Goal: Information Seeking & Learning: Learn about a topic

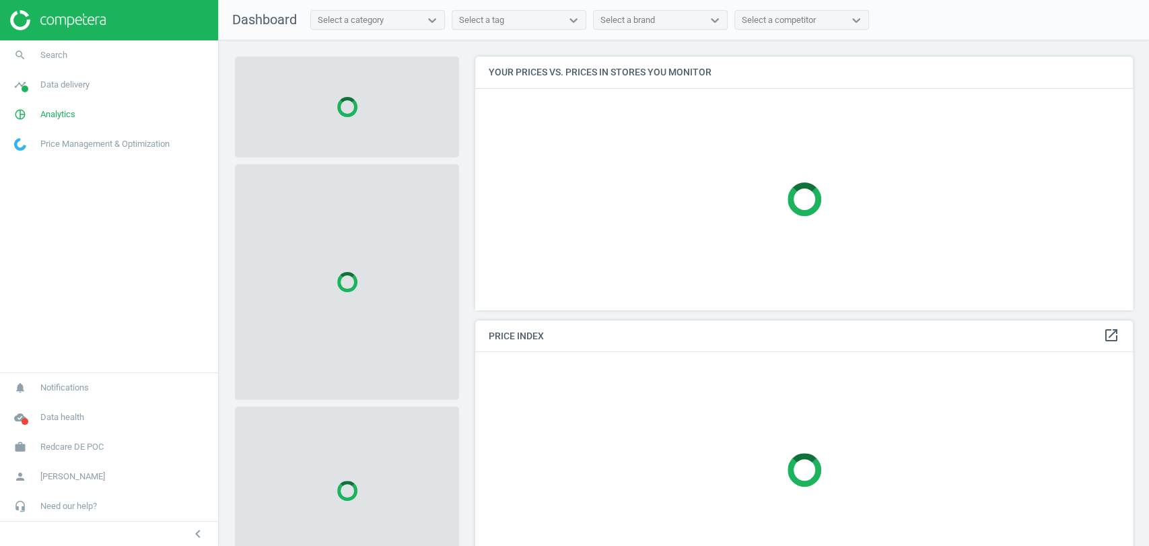
scroll to position [276, 669]
click at [46, 114] on span "Analytics" at bounding box center [57, 114] width 35 height 12
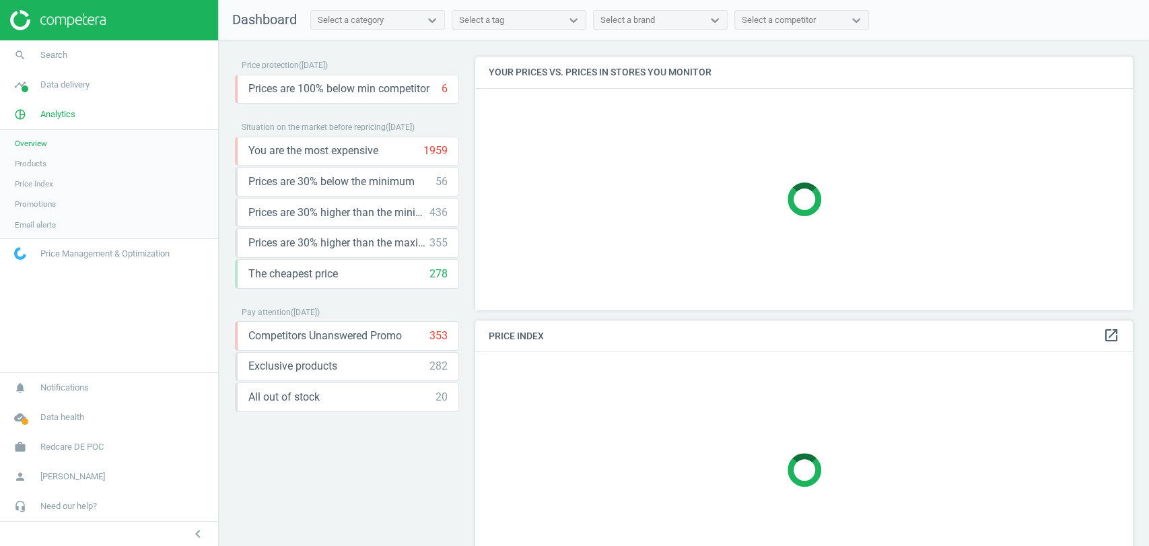
click at [31, 161] on span "Products" at bounding box center [31, 163] width 32 height 11
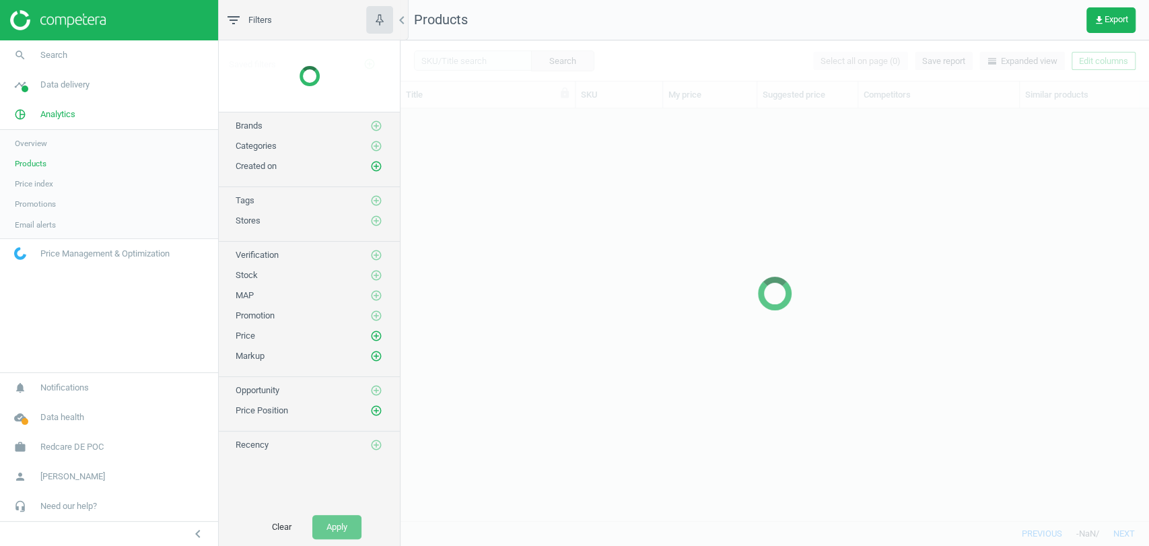
scroll to position [388, 736]
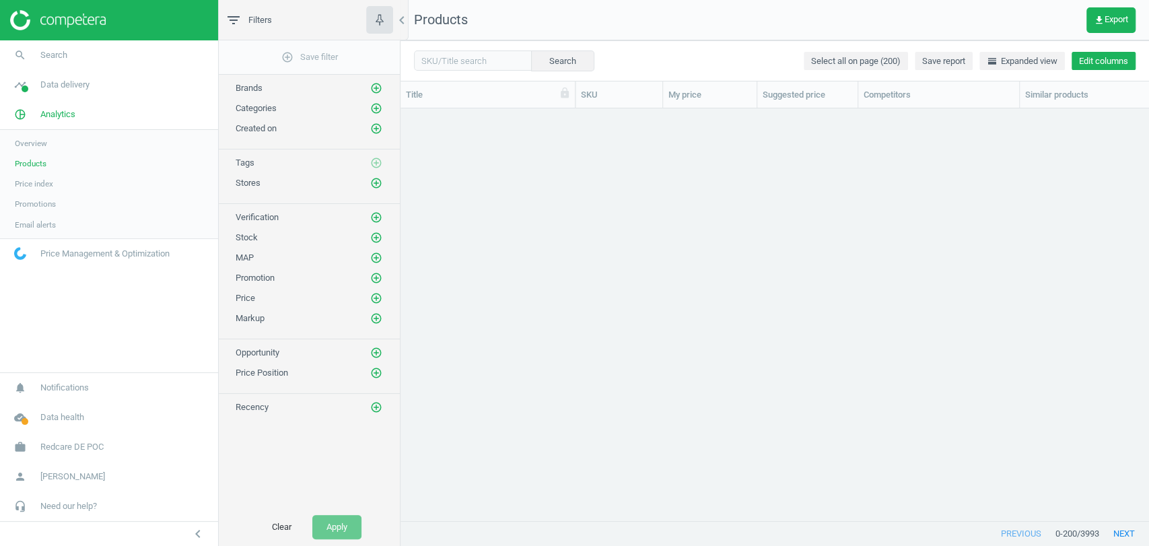
click at [1107, 69] on button "Edit columns" at bounding box center [1104, 61] width 64 height 19
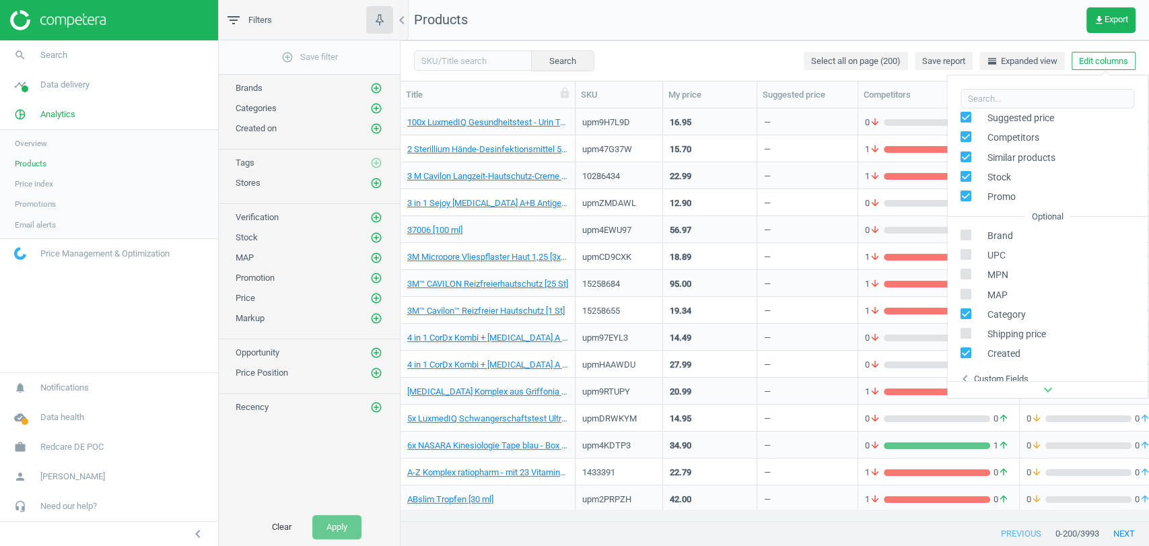
scroll to position [153, 0]
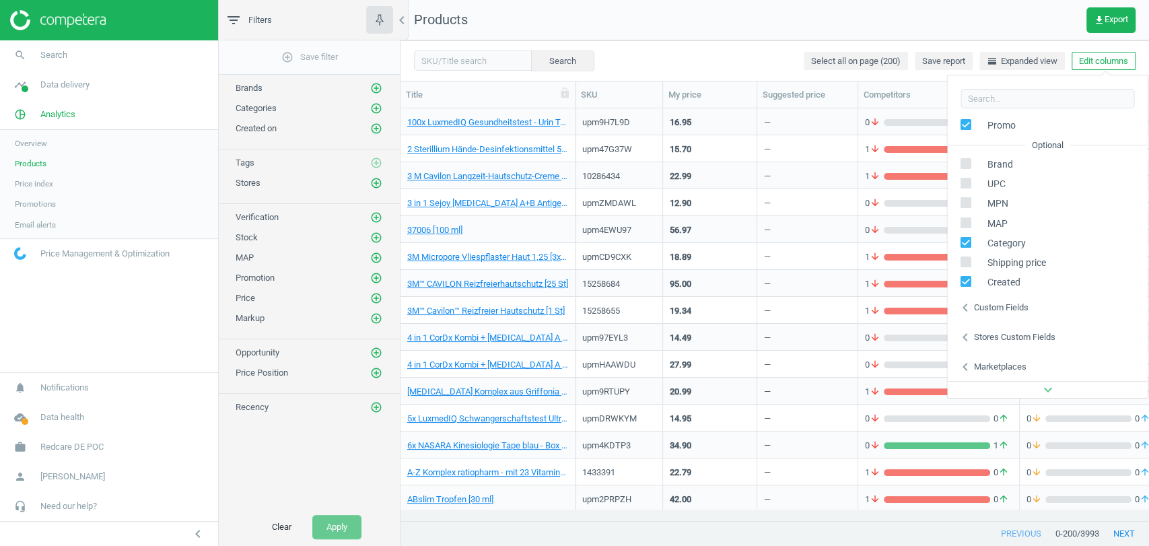
click at [1010, 310] on div "Custom fields" at bounding box center [1000, 308] width 55 height 12
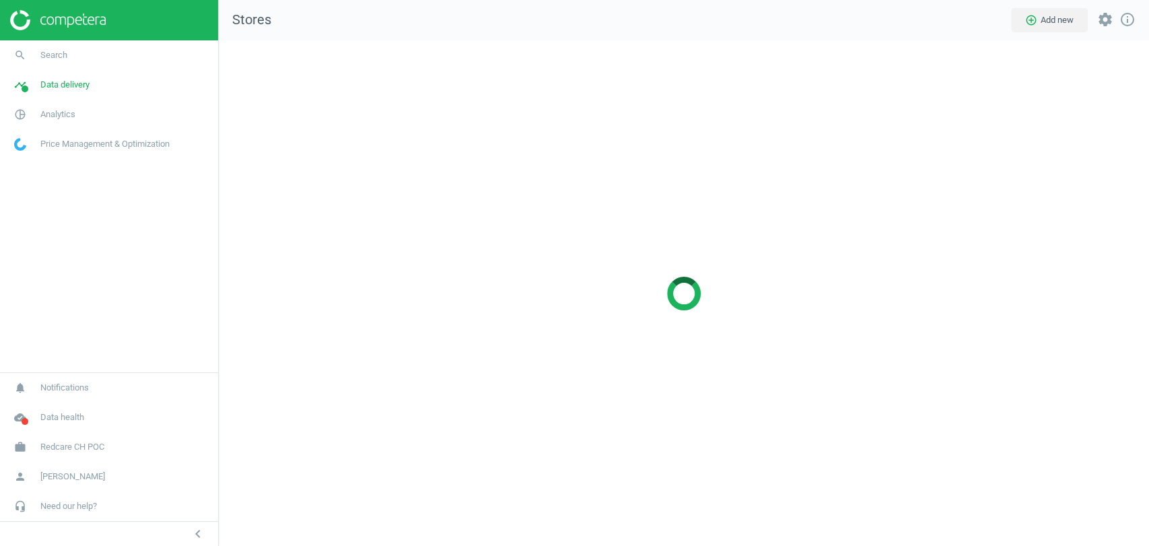
scroll to position [528, 953]
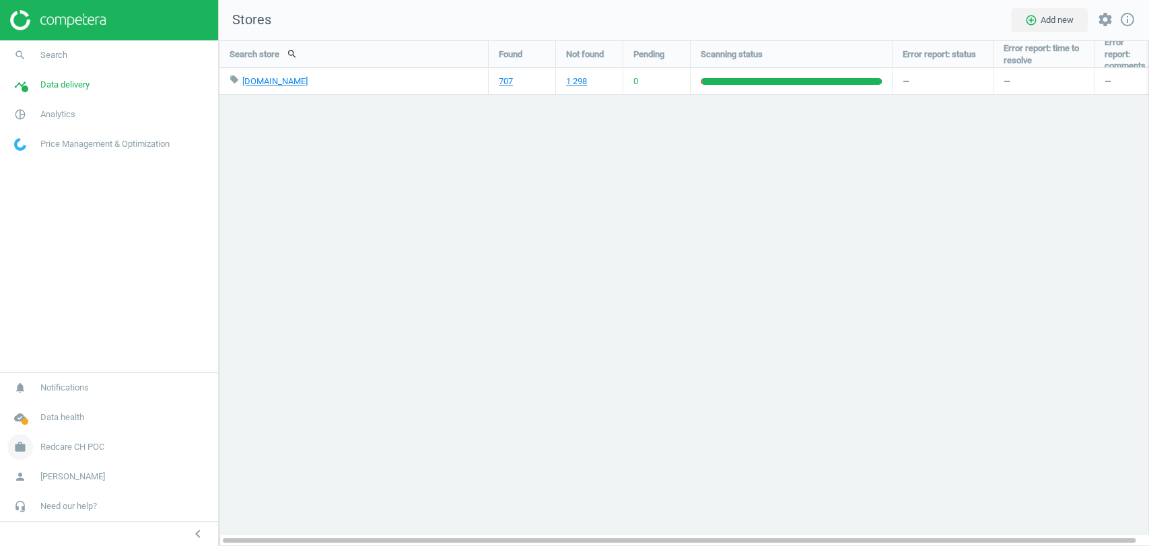
click at [83, 452] on span "Redcare CH POC" at bounding box center [72, 447] width 64 height 12
click at [34, 399] on link "Switch campaign" at bounding box center [109, 407] width 218 height 20
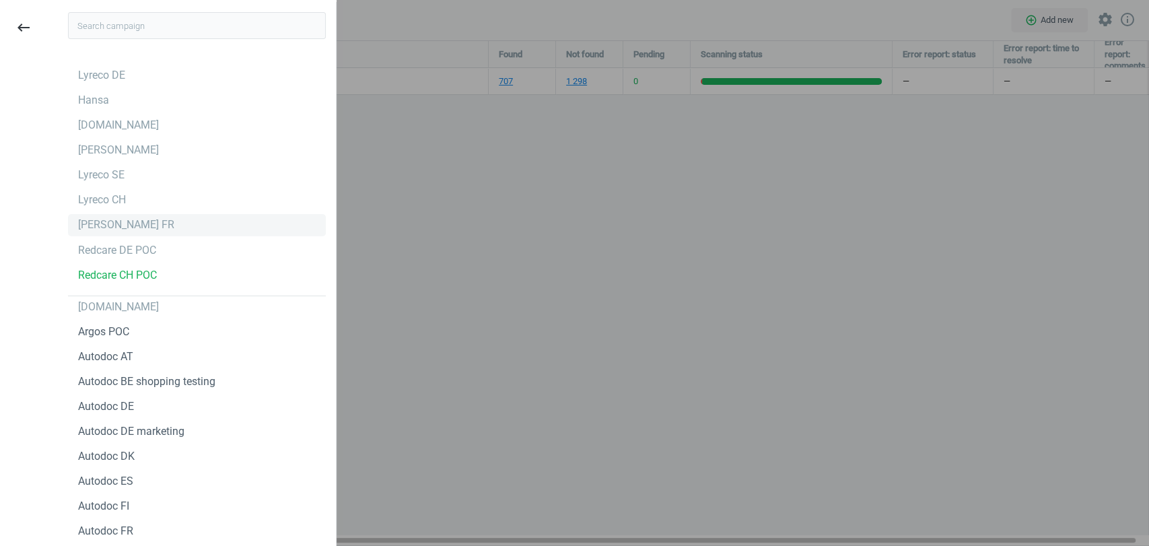
click at [123, 226] on div "[PERSON_NAME] FR" at bounding box center [126, 224] width 96 height 15
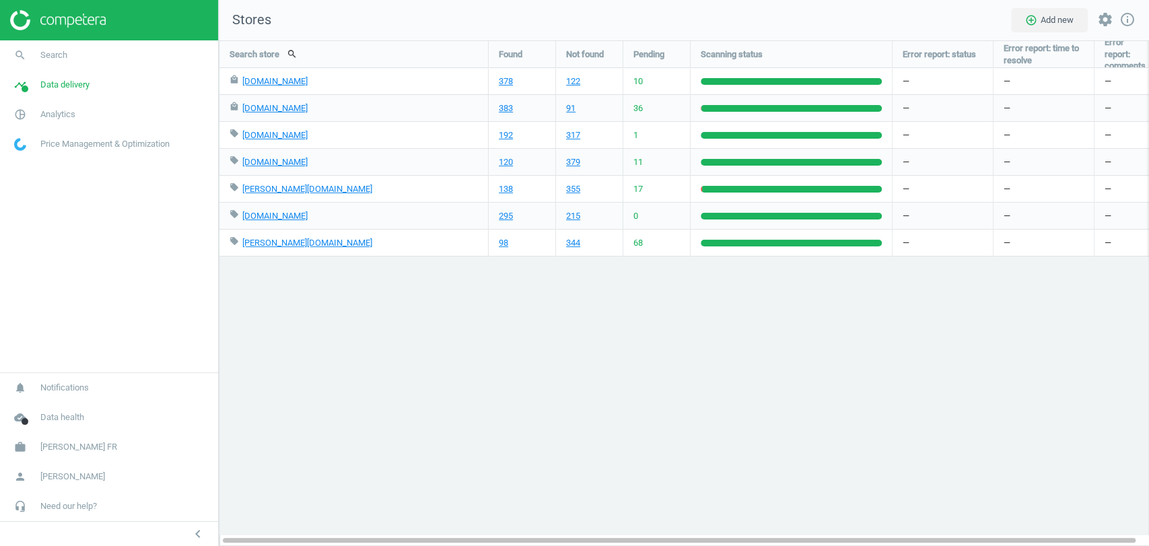
scroll to position [528, 953]
click at [40, 116] on span "Analytics" at bounding box center [57, 114] width 35 height 12
click at [38, 165] on span "Products" at bounding box center [31, 163] width 32 height 11
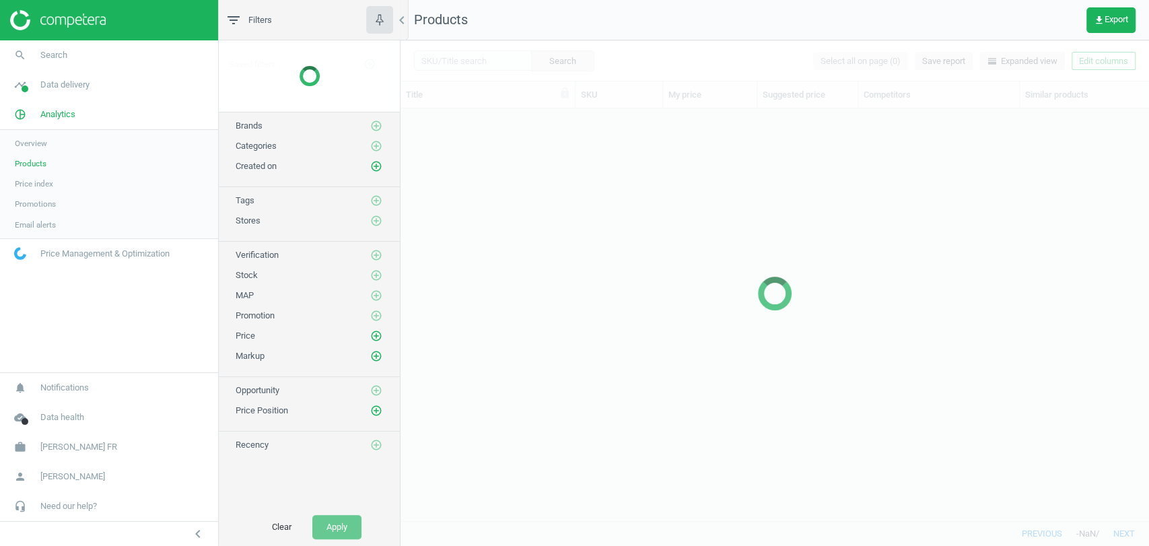
scroll to position [388, 736]
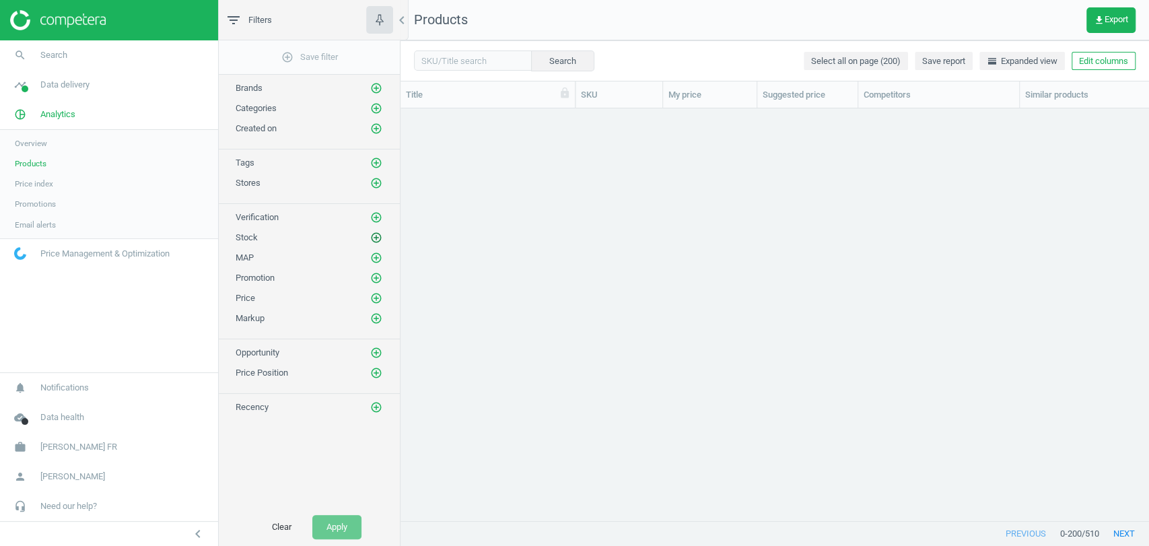
click at [377, 234] on icon "add_circle_outline" at bounding box center [376, 238] width 12 height 12
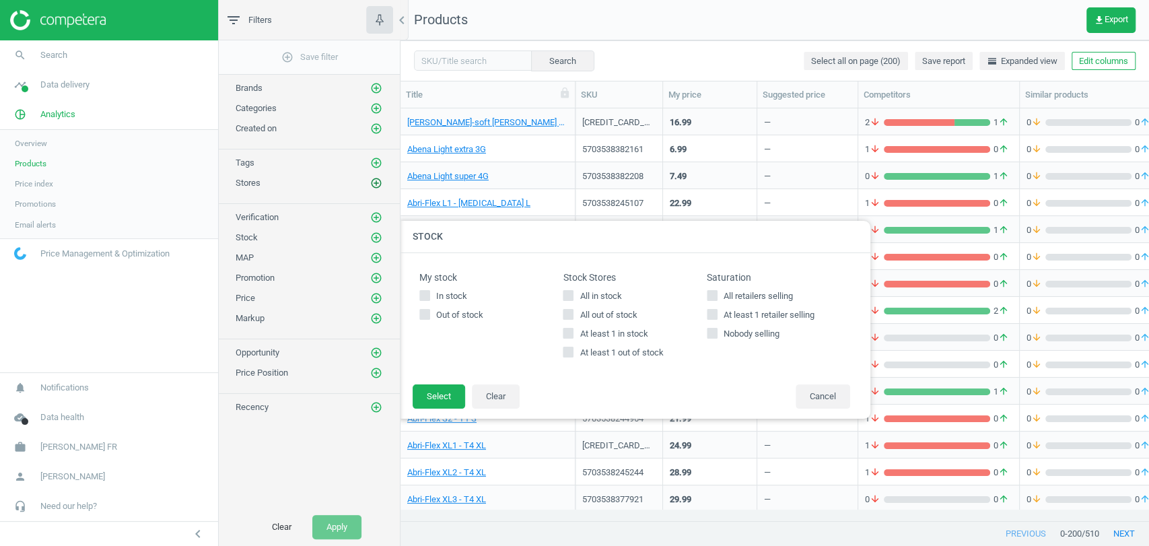
click at [380, 179] on icon "add_circle_outline" at bounding box center [376, 183] width 12 height 12
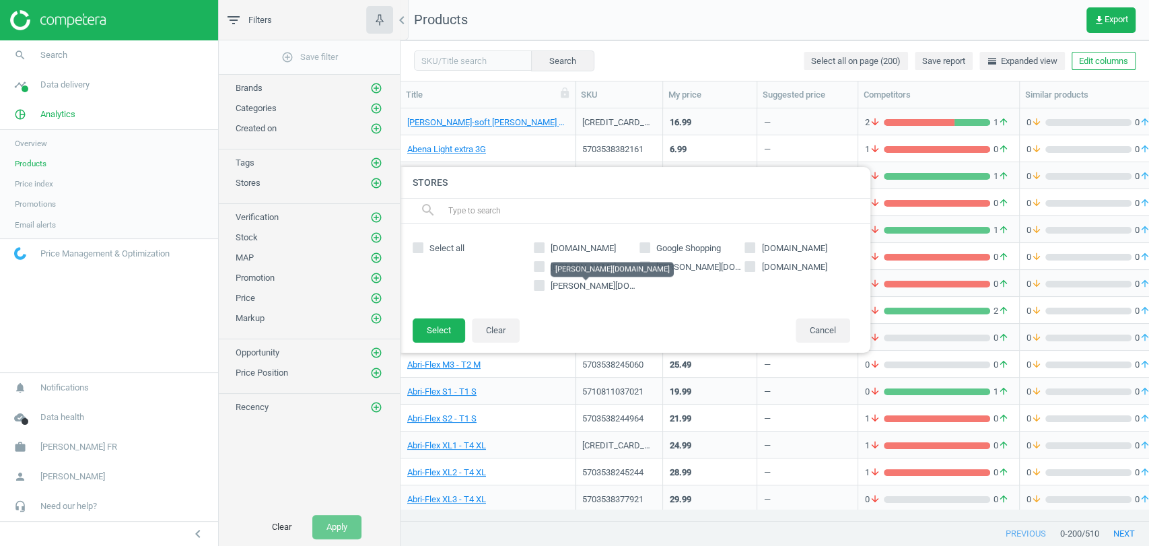
click at [571, 288] on span "[PERSON_NAME][DOMAIN_NAME]" at bounding box center [616, 286] width 130 height 10
click at [544, 288] on input "[PERSON_NAME][DOMAIN_NAME]" at bounding box center [539, 285] width 9 height 9
checkbox input "true"
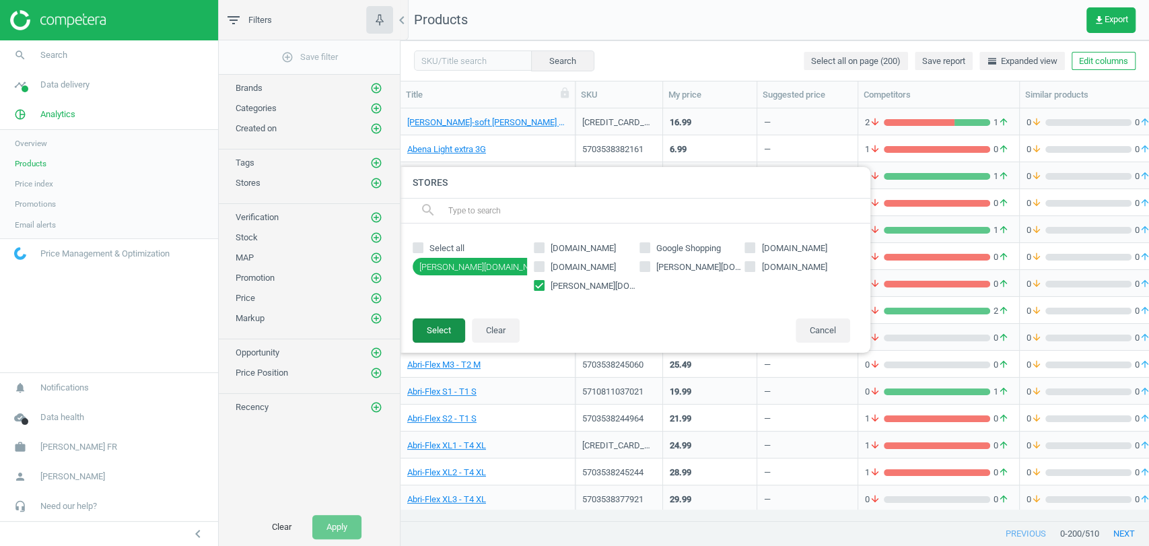
click at [422, 325] on button "Select" at bounding box center [439, 330] width 53 height 24
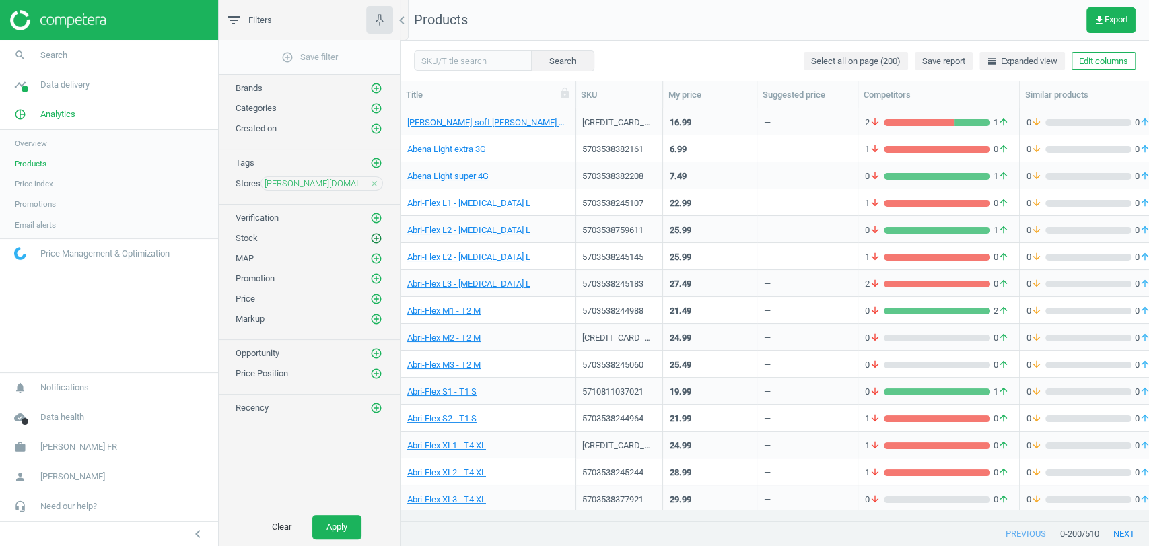
click at [372, 232] on icon "add_circle_outline" at bounding box center [376, 238] width 12 height 12
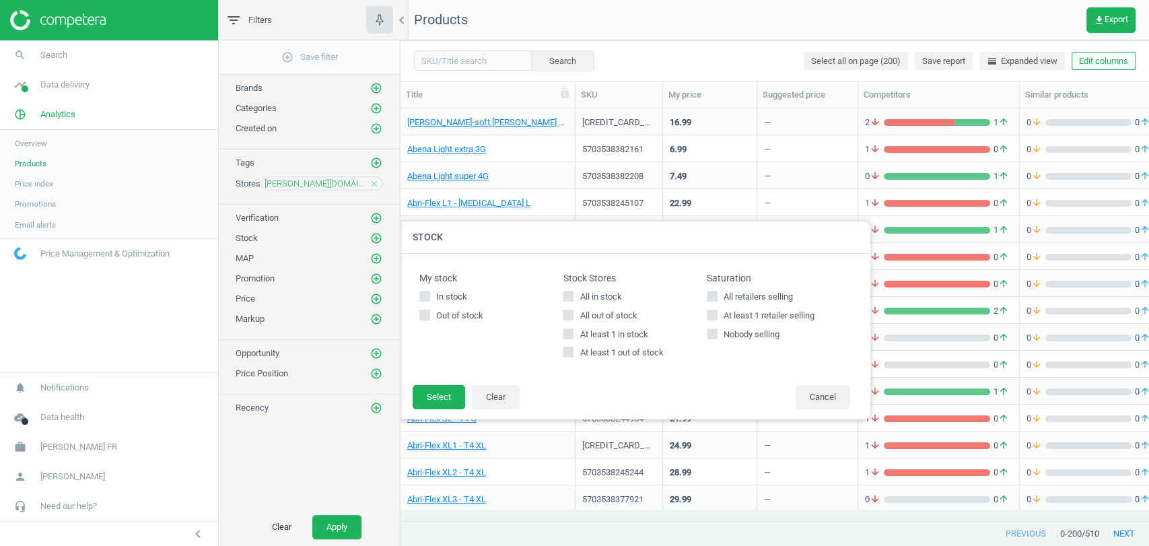
click at [589, 315] on span "All out of stock" at bounding box center [608, 316] width 63 height 12
click at [573, 315] on input "All out of stock" at bounding box center [568, 314] width 9 height 9
checkbox input "true"
click at [441, 401] on button "Select" at bounding box center [439, 397] width 53 height 24
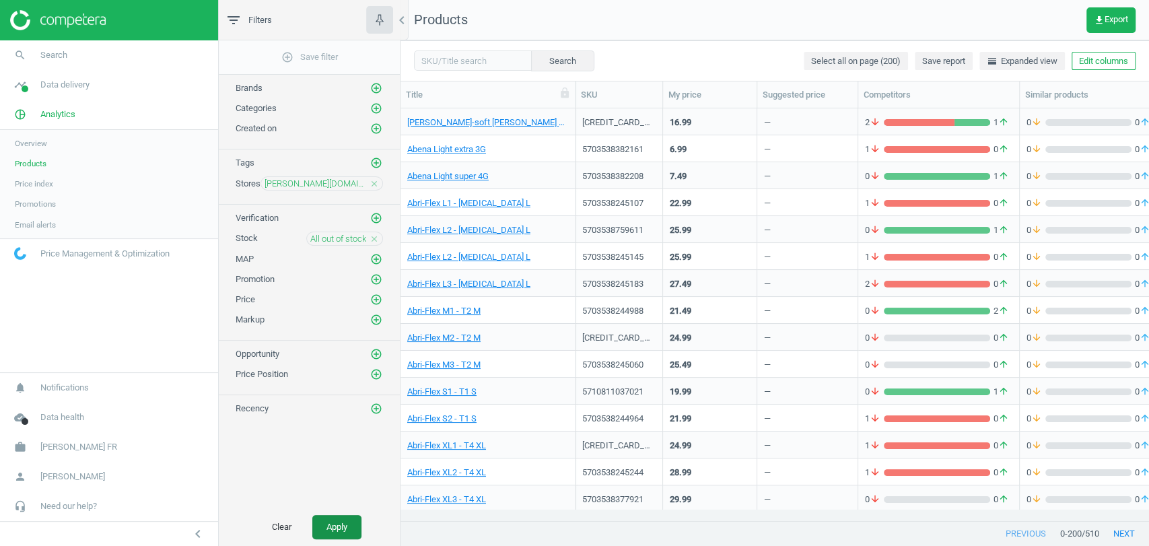
click at [334, 522] on button "Apply" at bounding box center [336, 527] width 49 height 24
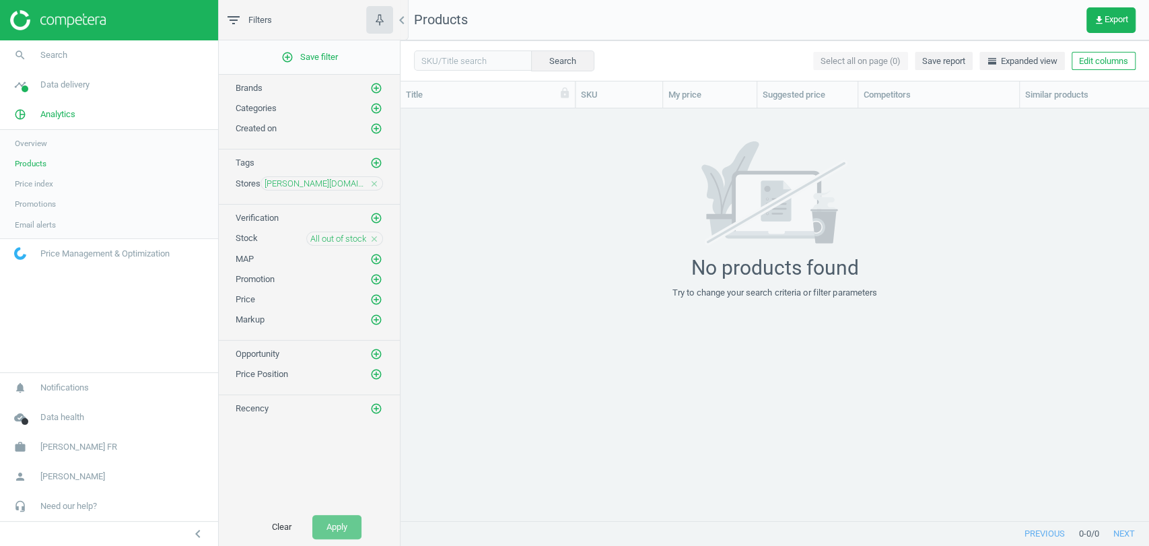
click at [376, 238] on icon "close" at bounding box center [374, 238] width 9 height 9
click at [370, 275] on icon "add_circle_outline" at bounding box center [376, 279] width 12 height 12
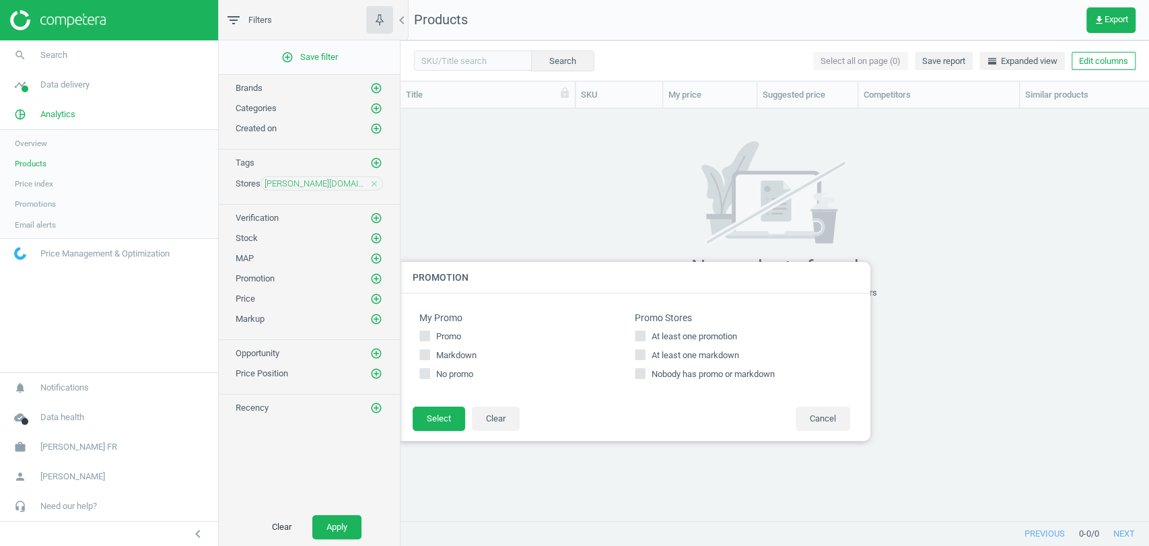
click at [693, 341] on span "At least one promotion" at bounding box center [694, 337] width 91 height 12
click at [645, 341] on input "At least one promotion" at bounding box center [640, 336] width 9 height 9
checkbox input "true"
click at [436, 419] on button "Select" at bounding box center [439, 419] width 53 height 24
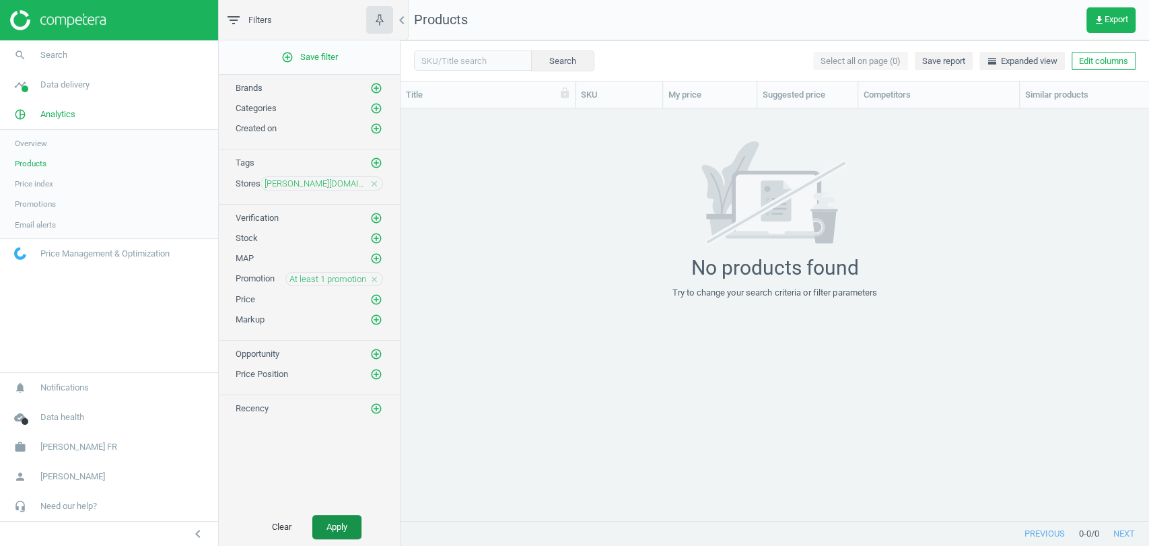
click at [339, 520] on button "Apply" at bounding box center [336, 527] width 49 height 24
click at [376, 279] on icon "close" at bounding box center [374, 279] width 9 height 9
click at [377, 273] on icon "add_circle_outline" at bounding box center [376, 279] width 12 height 12
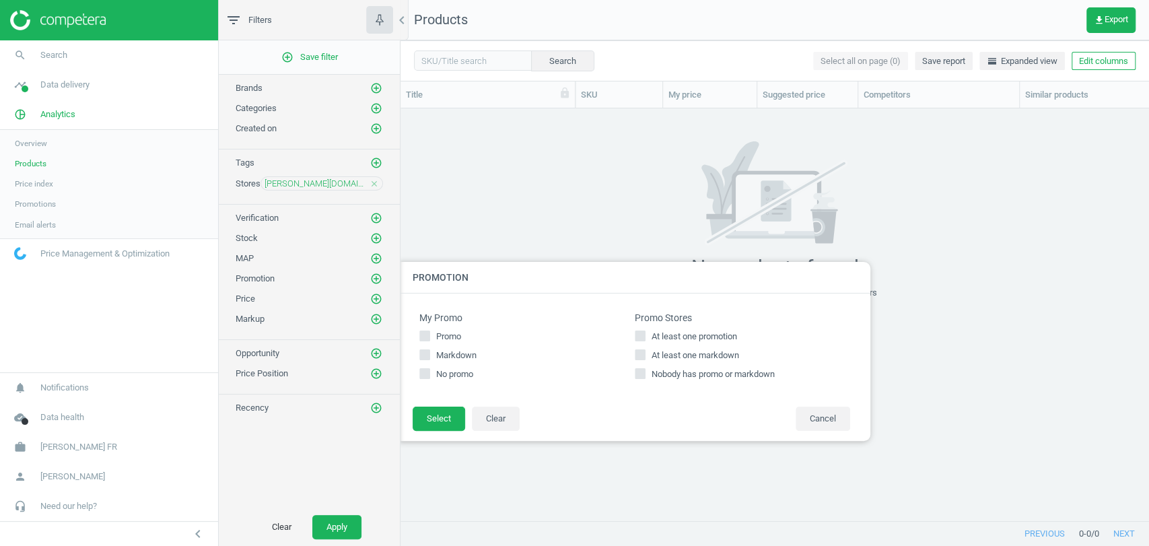
click at [671, 347] on div "At least one promotion At least one markdown Nobody has promo or markdown" at bounding box center [742, 356] width 215 height 50
click at [671, 353] on span "At least one markdown" at bounding box center [695, 355] width 93 height 12
click at [645, 353] on input "At least one markdown" at bounding box center [640, 355] width 9 height 9
checkbox input "true"
click at [442, 419] on button "Select" at bounding box center [439, 419] width 53 height 24
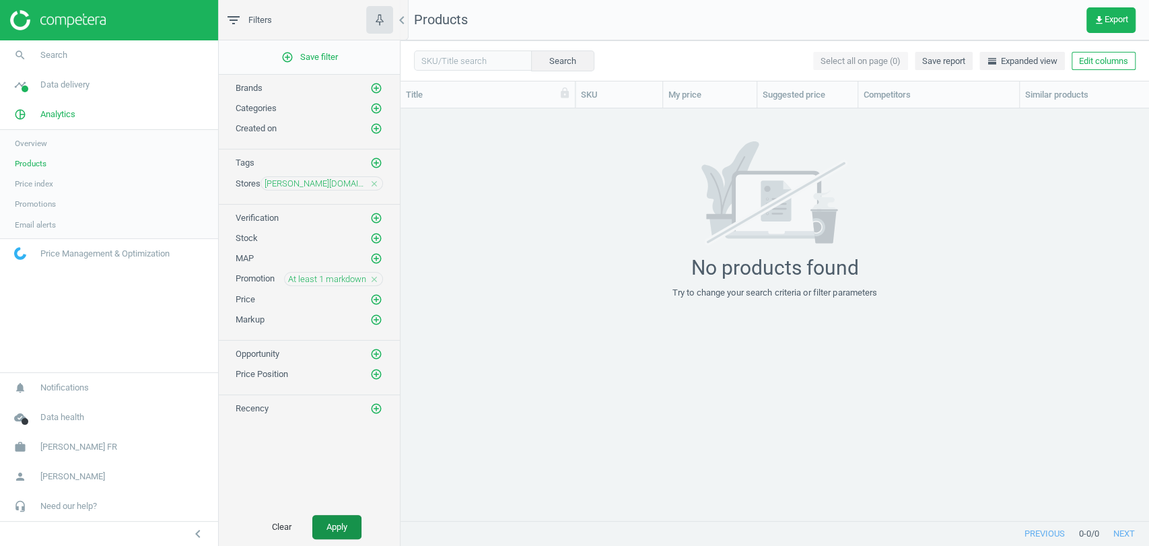
click at [334, 522] on button "Apply" at bounding box center [336, 527] width 49 height 24
click at [374, 277] on icon "close" at bounding box center [374, 279] width 9 height 9
drag, startPoint x: 345, startPoint y: 523, endPoint x: 384, endPoint y: 481, distance: 57.6
click at [345, 524] on button "Apply" at bounding box center [336, 527] width 49 height 24
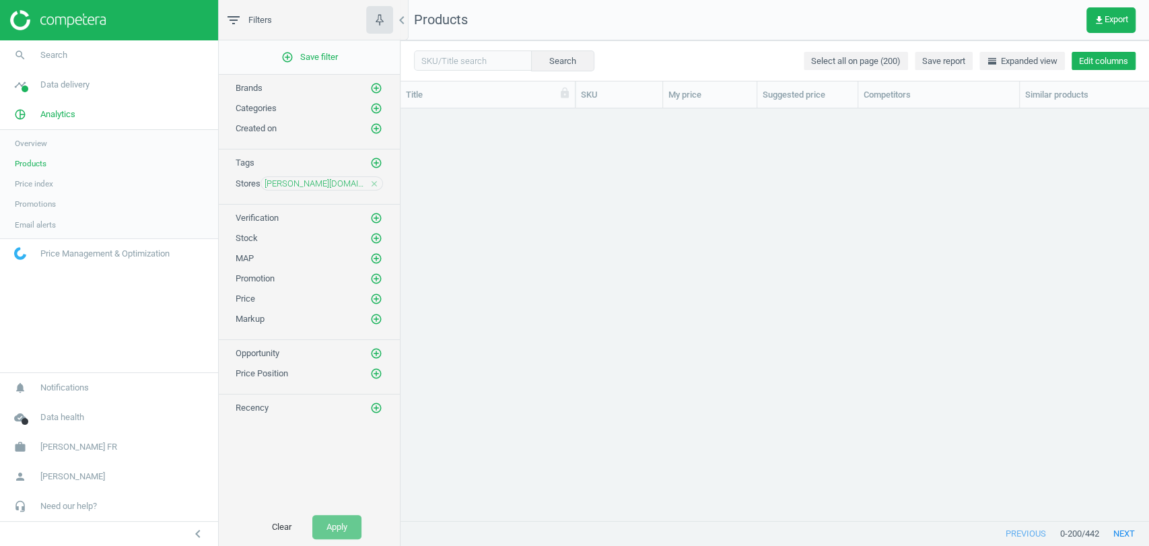
click at [1100, 63] on button "Edit columns" at bounding box center [1104, 61] width 64 height 19
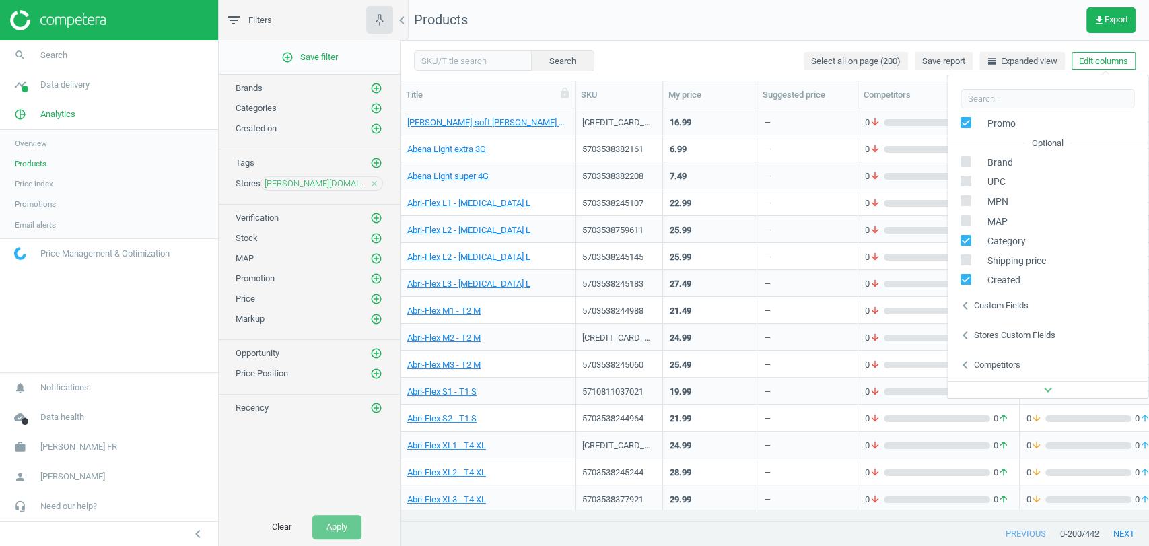
scroll to position [212, 0]
click at [1018, 282] on div "Stores custom fields" at bounding box center [1013, 278] width 81 height 12
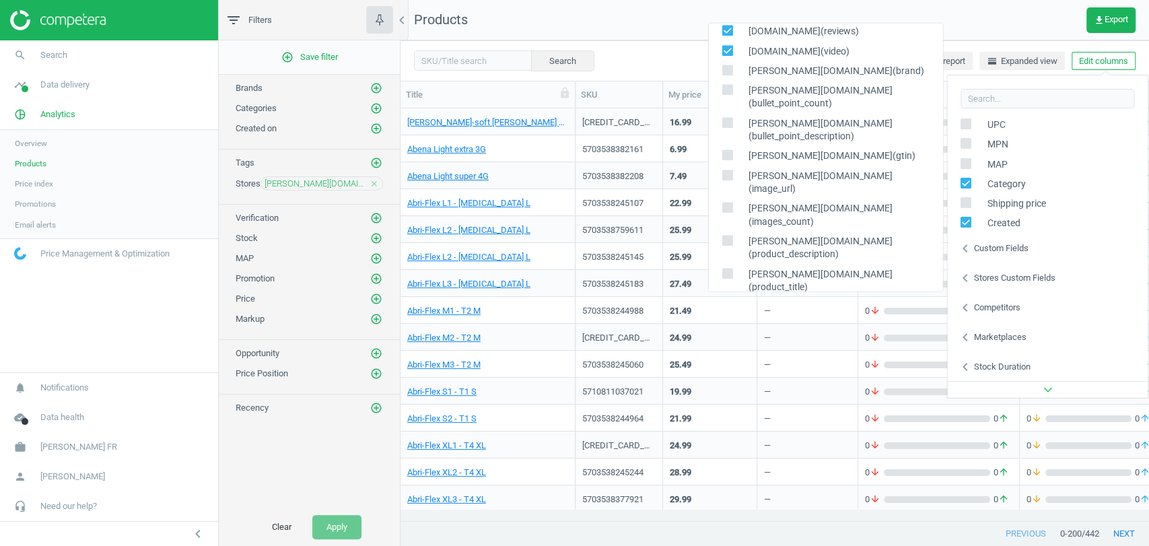
scroll to position [572, 0]
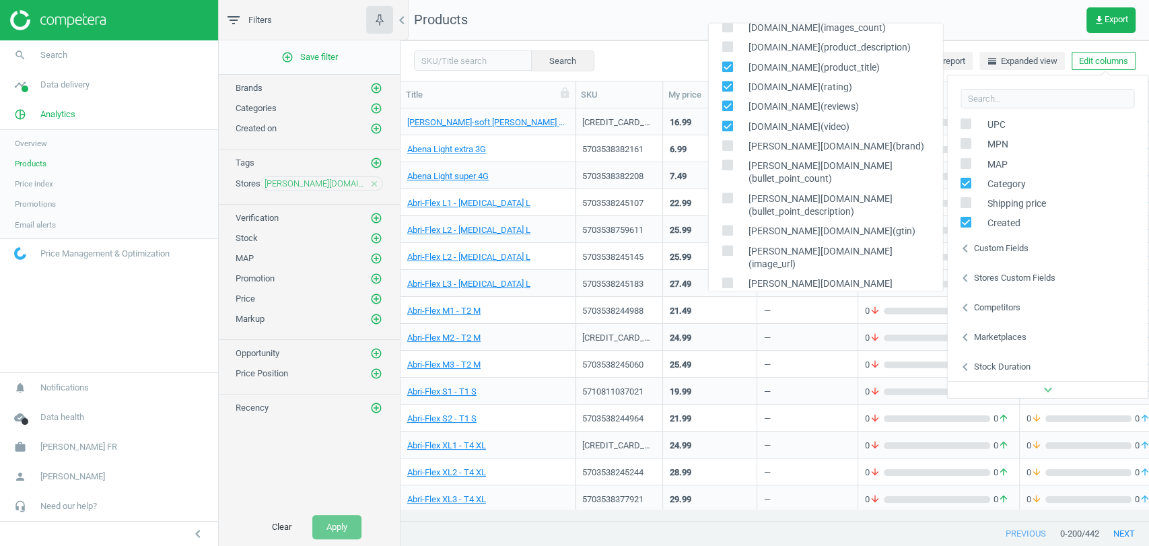
drag, startPoint x: 729, startPoint y: 63, endPoint x: 722, endPoint y: 96, distance: 33.8
click at [728, 63] on input "checkbox" at bounding box center [726, 66] width 9 height 9
checkbox input "false"
click at [727, 90] on icon at bounding box center [727, 86] width 11 height 11
click at [727, 90] on input "checkbox" at bounding box center [726, 85] width 9 height 9
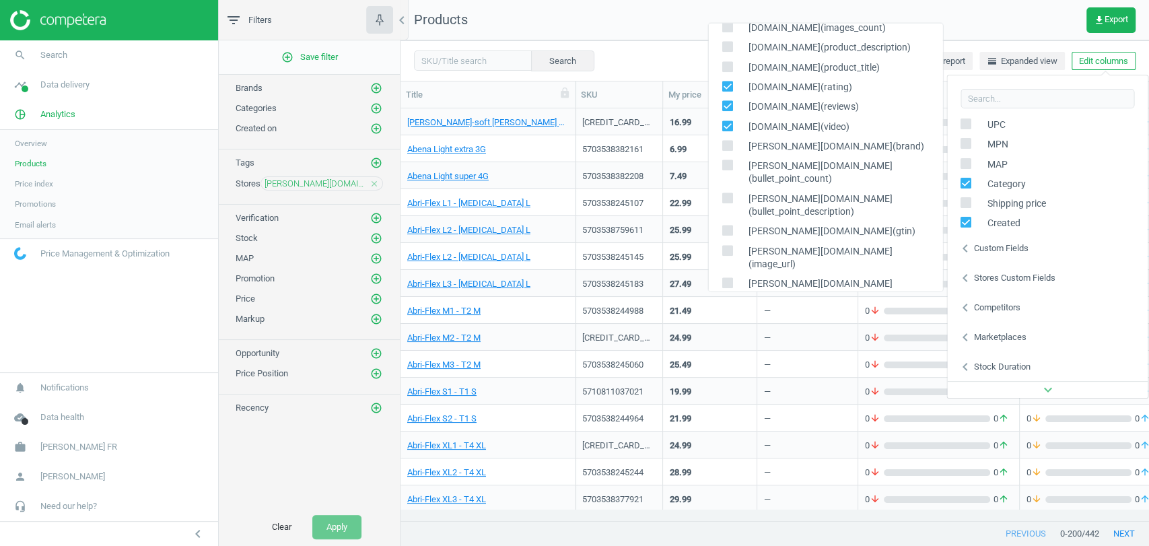
checkbox input "false"
drag, startPoint x: 727, startPoint y: 106, endPoint x: 728, endPoint y: 120, distance: 13.5
click at [727, 108] on input "checkbox" at bounding box center [726, 105] width 9 height 9
checkbox input "false"
click at [728, 129] on input "checkbox" at bounding box center [726, 125] width 9 height 9
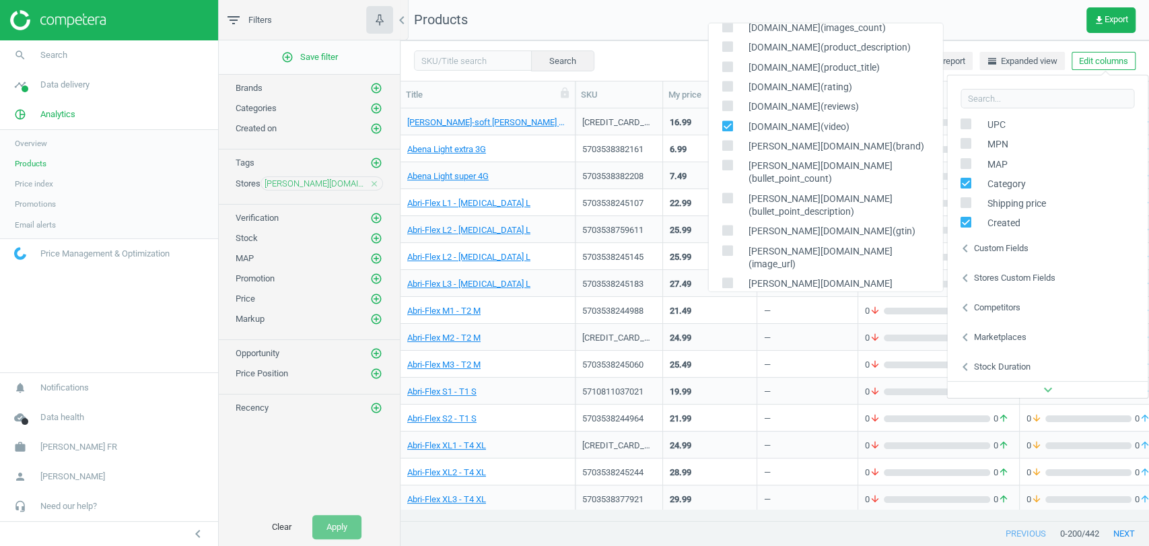
checkbox input "false"
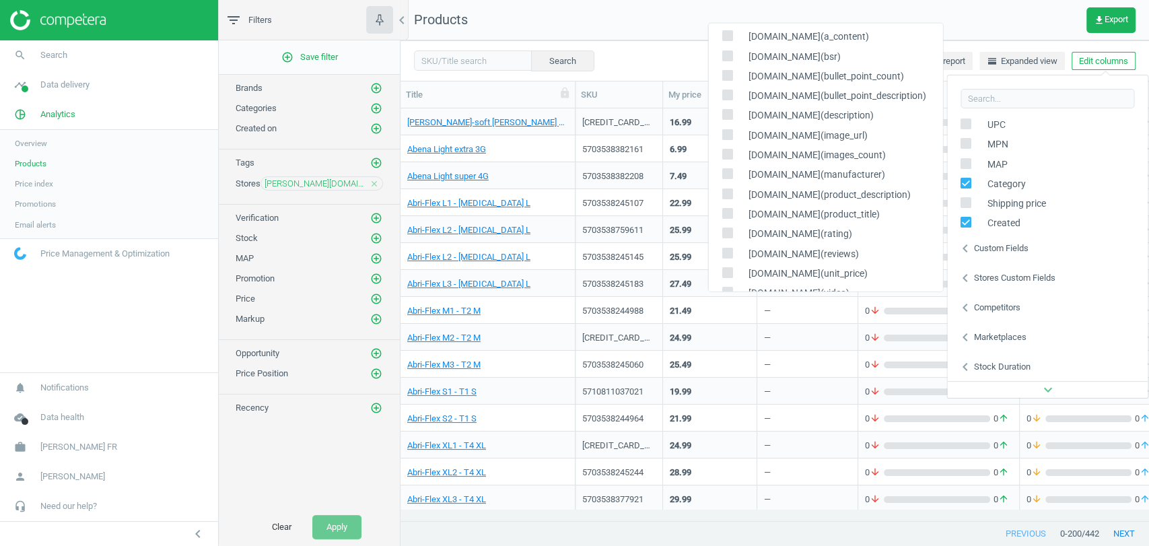
scroll to position [0, 0]
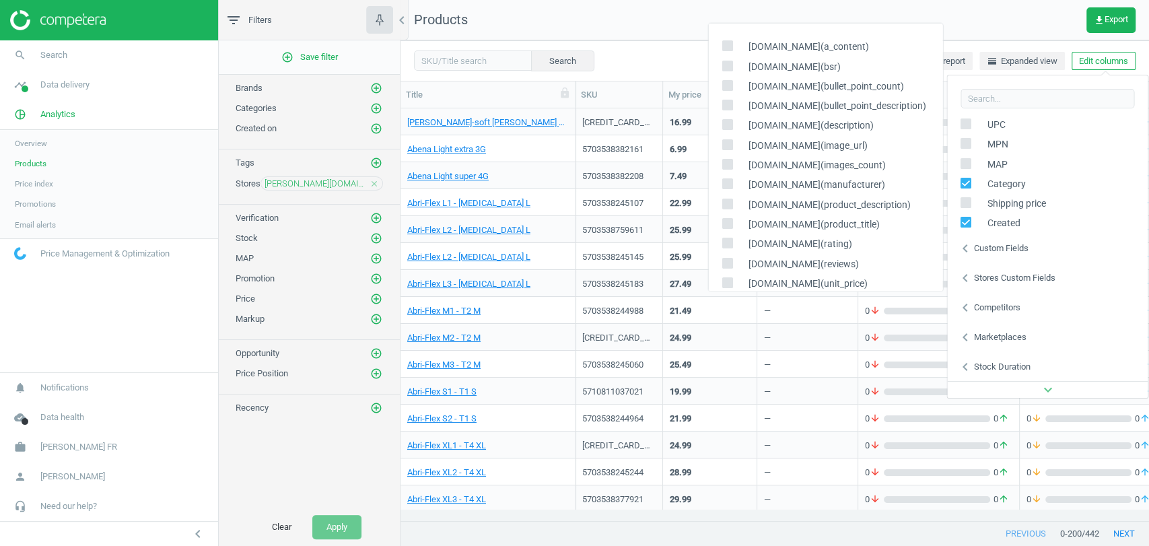
click at [596, 14] on nav "Products get_app Export" at bounding box center [775, 20] width 749 height 40
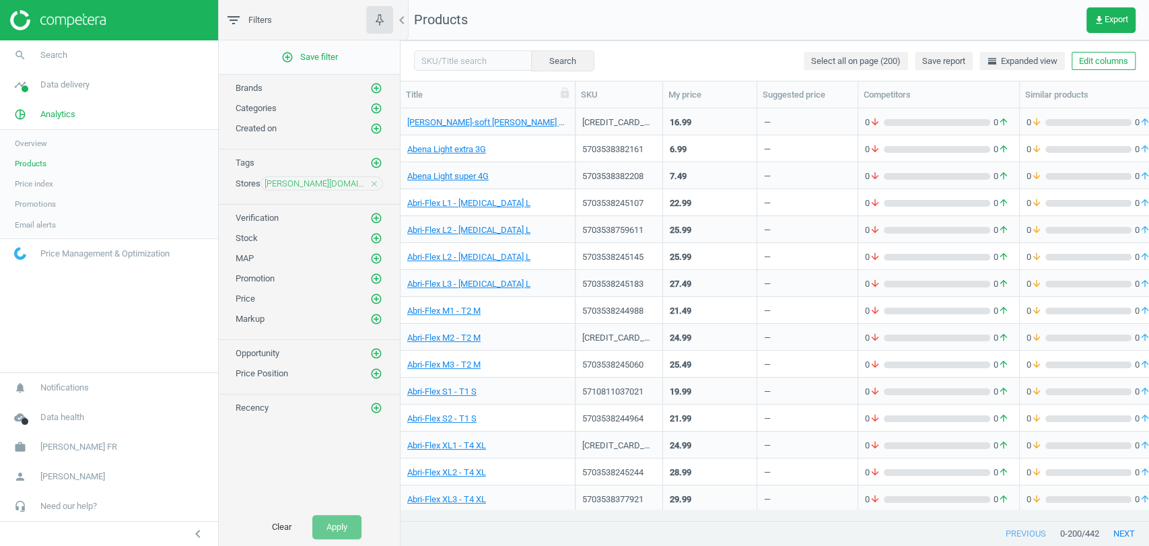
click at [370, 176] on div "[PERSON_NAME][DOMAIN_NAME] close" at bounding box center [322, 183] width 123 height 14
click at [374, 180] on icon "close" at bounding box center [374, 183] width 9 height 9
click at [377, 184] on icon "add_circle_outline" at bounding box center [376, 183] width 12 height 12
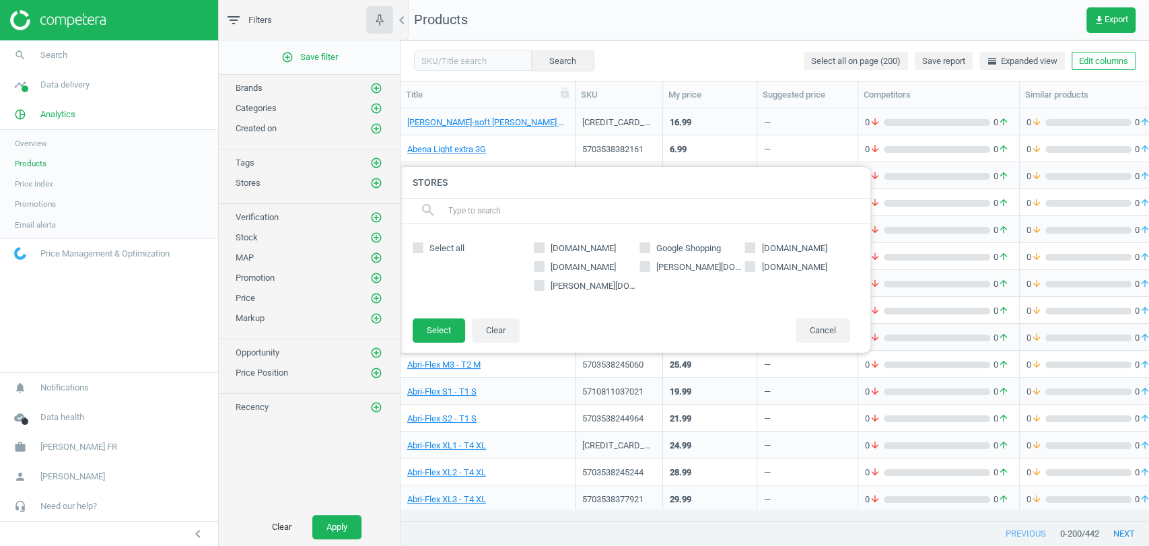
click at [679, 248] on span "Google Shopping" at bounding box center [689, 248] width 70 height 12
click at [649, 248] on input "Google Shopping" at bounding box center [644, 248] width 9 height 9
checkbox input "true"
click at [451, 327] on button "Select" at bounding box center [439, 330] width 53 height 24
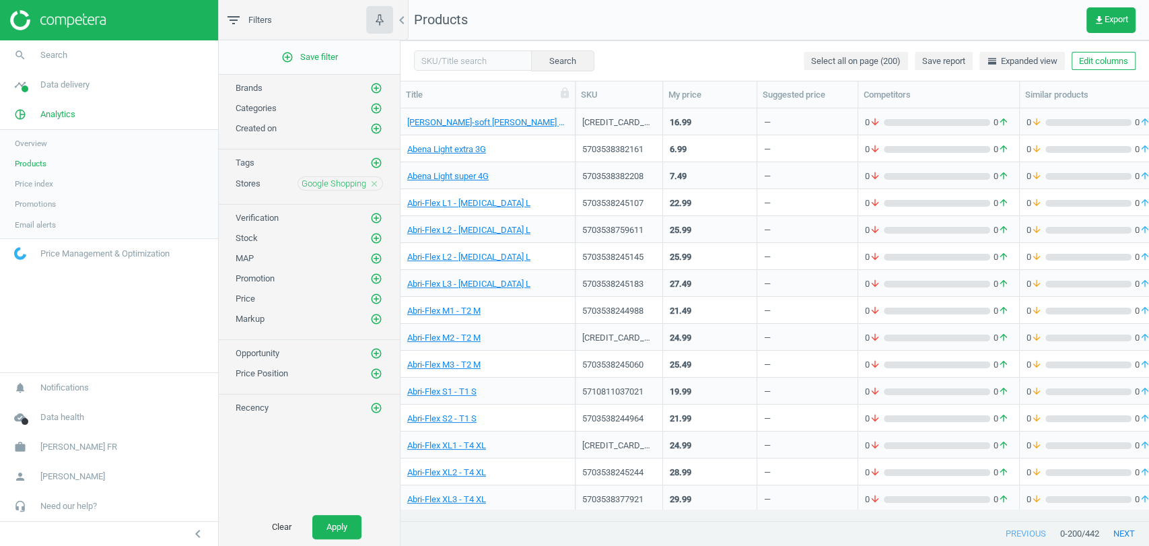
click at [345, 514] on div "Clear Apply" at bounding box center [309, 527] width 181 height 38
click at [343, 523] on button "Apply" at bounding box center [336, 527] width 49 height 24
click at [483, 176] on link "Abena Light super 4G" at bounding box center [447, 176] width 81 height 12
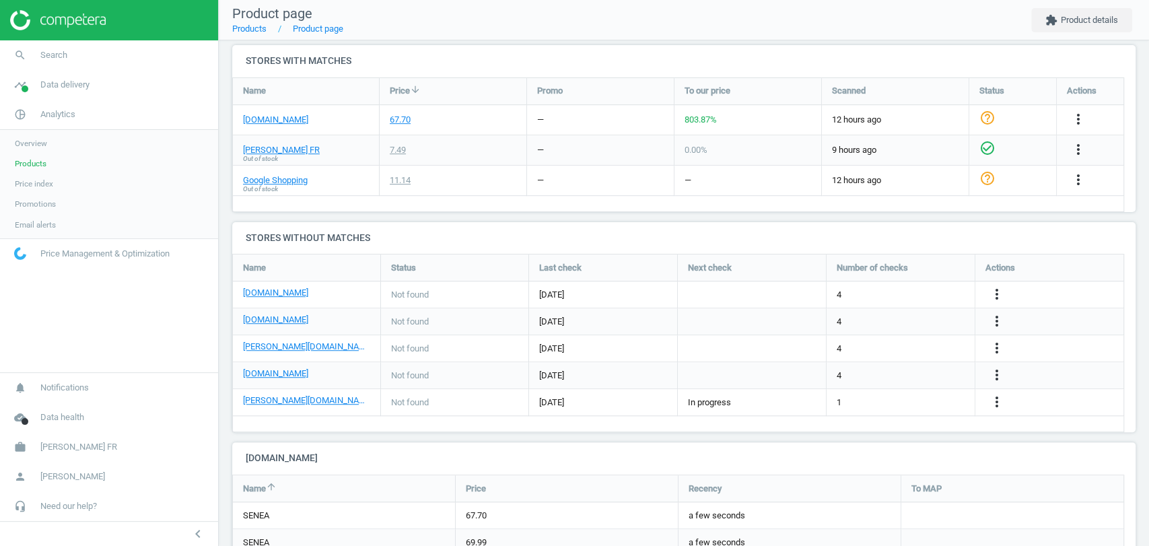
scroll to position [431, 0]
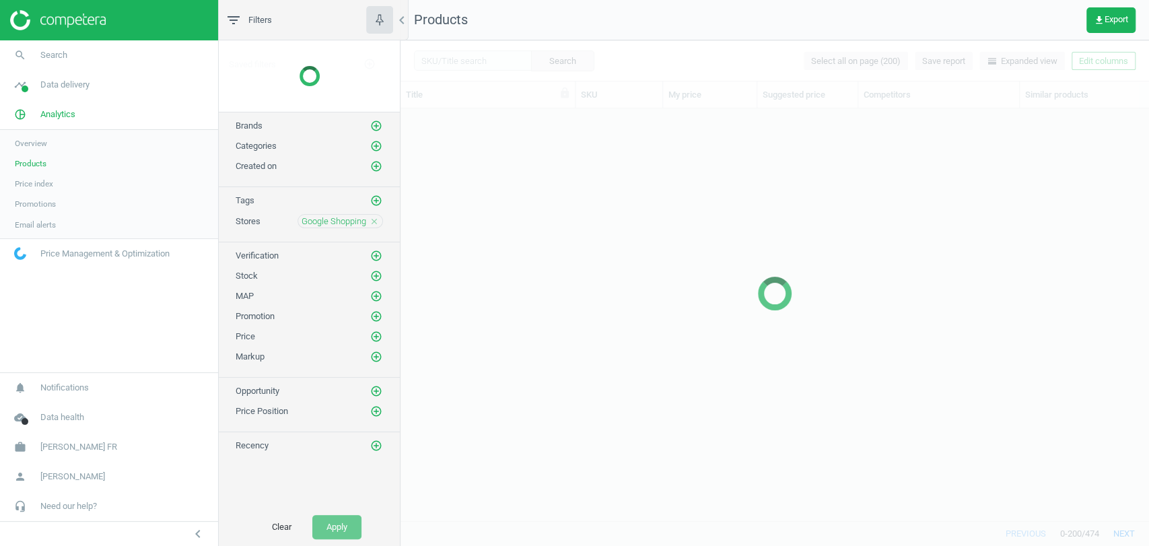
scroll to position [388, 736]
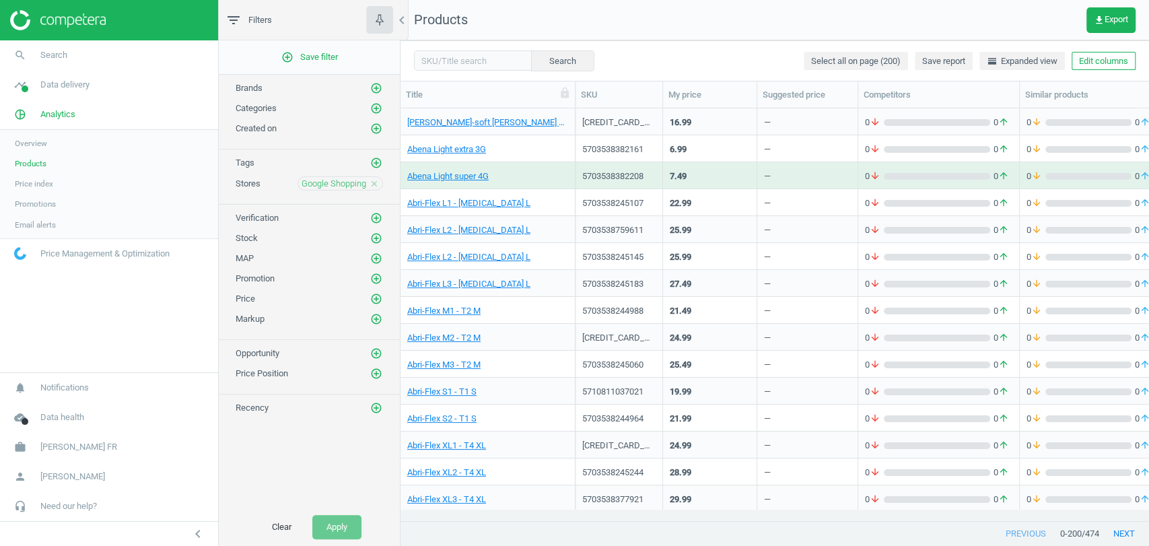
click at [372, 181] on icon "close" at bounding box center [374, 183] width 9 height 9
click at [374, 183] on icon "add_circle_outline" at bounding box center [376, 183] width 12 height 12
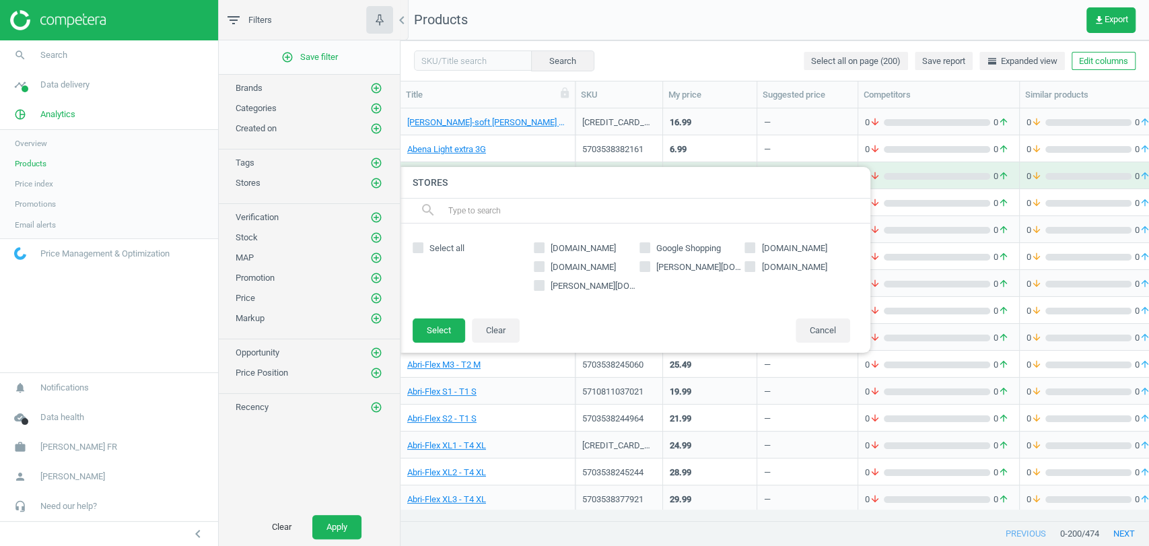
click at [724, 247] on span "Google Shopping" at bounding box center [689, 248] width 70 height 12
click at [649, 247] on input "Google Shopping" at bounding box center [644, 248] width 9 height 9
checkbox input "true"
click at [450, 329] on button "Select" at bounding box center [439, 330] width 53 height 24
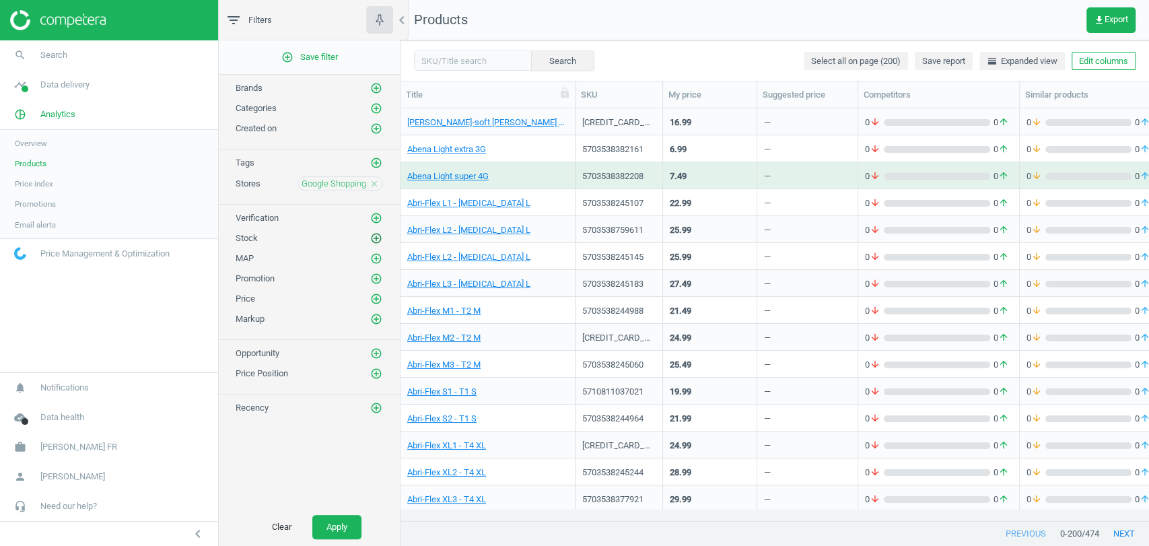
click at [371, 237] on icon "add_circle_outline" at bounding box center [376, 238] width 12 height 12
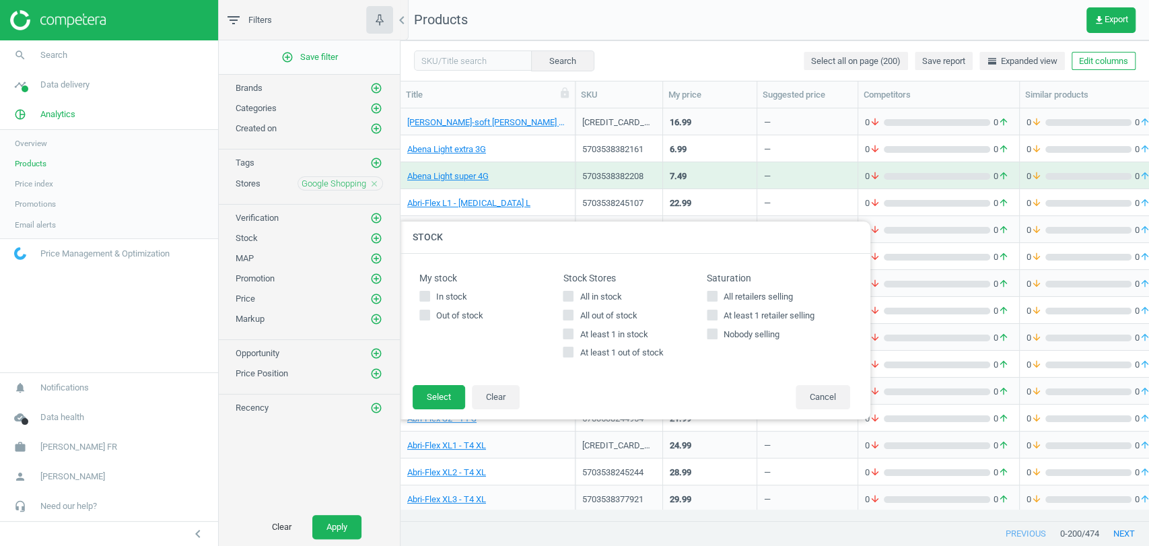
click at [602, 294] on span "All in stock" at bounding box center [600, 297] width 47 height 12
click at [573, 294] on input "All in stock" at bounding box center [568, 295] width 9 height 9
checkbox input "true"
click at [427, 390] on button "Select" at bounding box center [439, 397] width 53 height 24
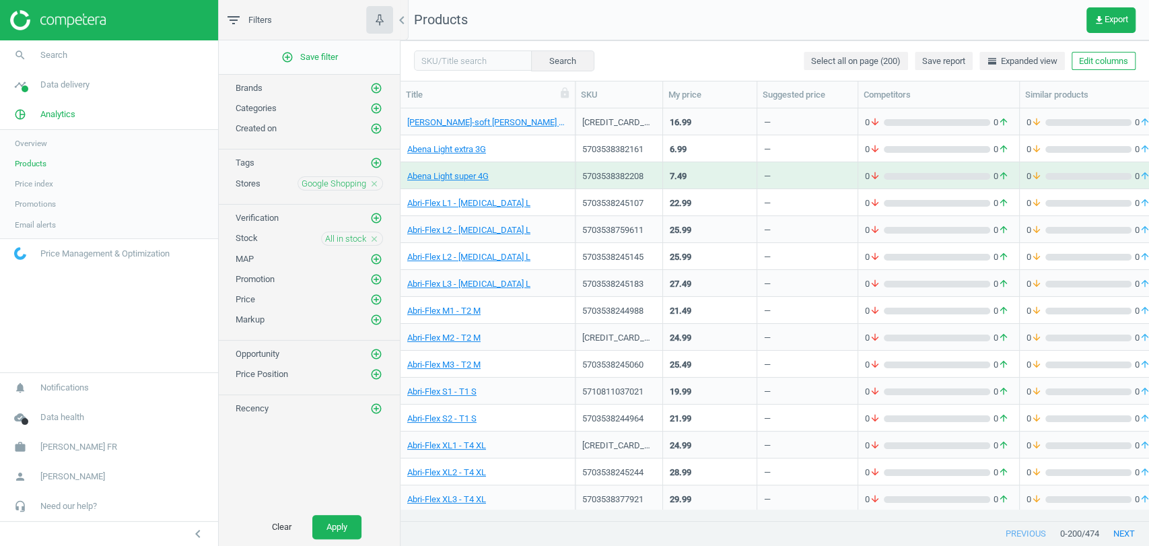
drag, startPoint x: 359, startPoint y: 528, endPoint x: 366, endPoint y: 520, distance: 11.0
click at [359, 529] on button "Apply" at bounding box center [336, 527] width 49 height 24
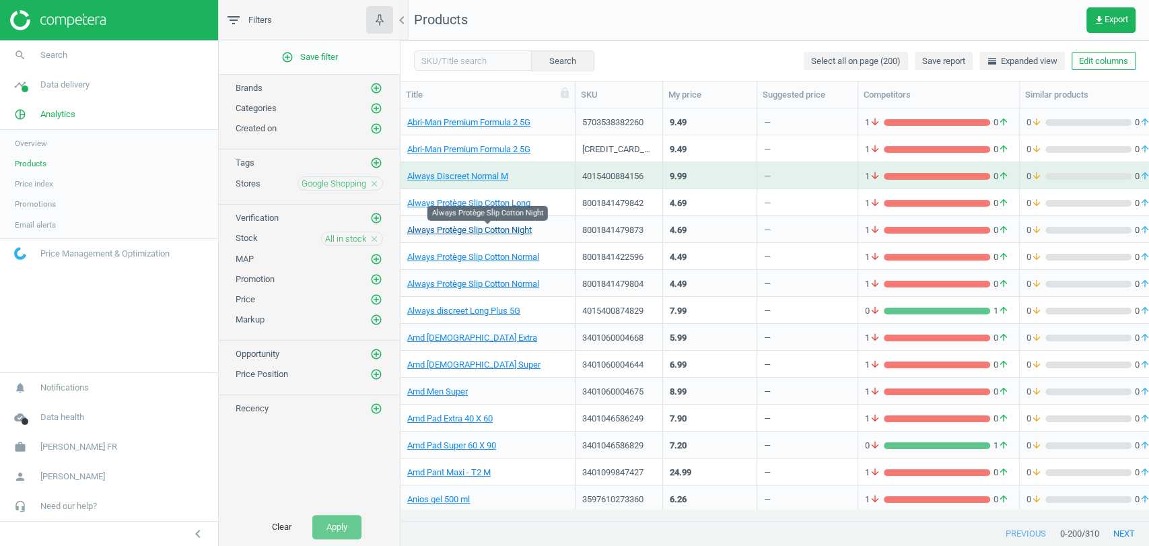
click at [460, 231] on link "Always Protège Slip Cotton Night" at bounding box center [469, 230] width 125 height 12
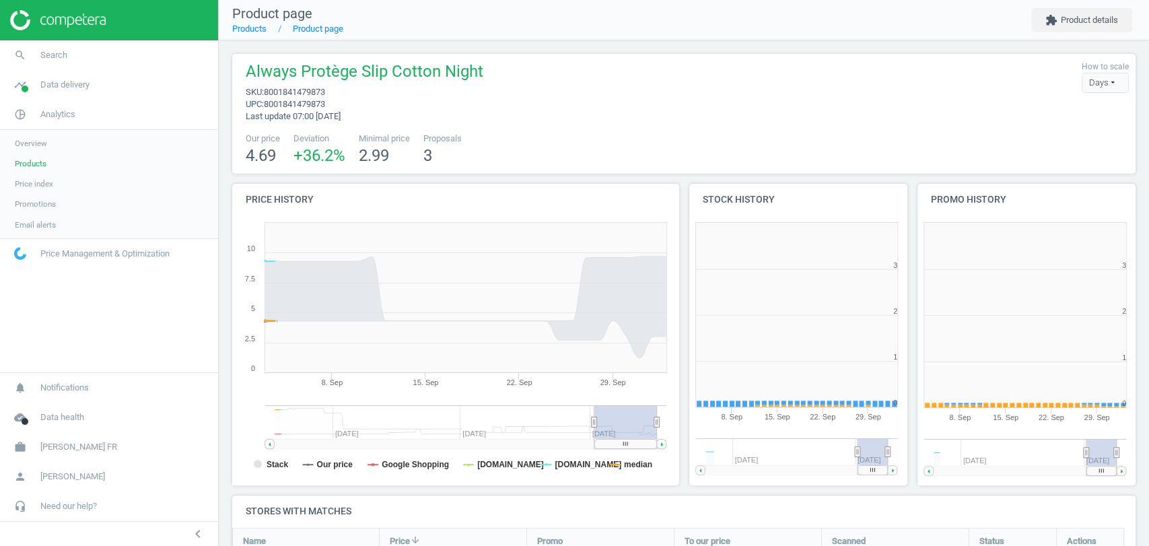
scroll to position [174, 916]
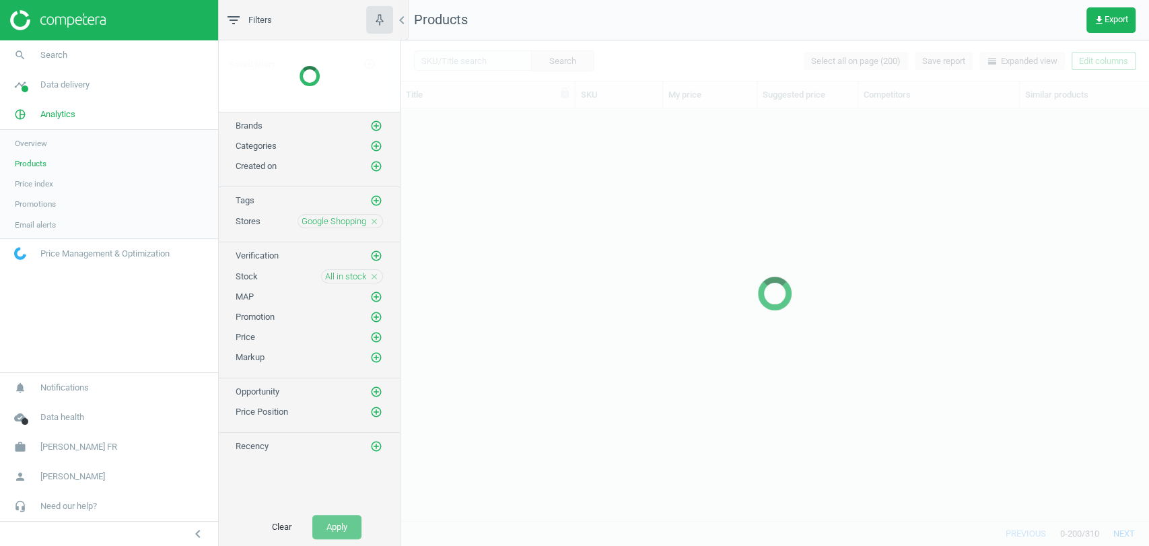
scroll to position [11, 11]
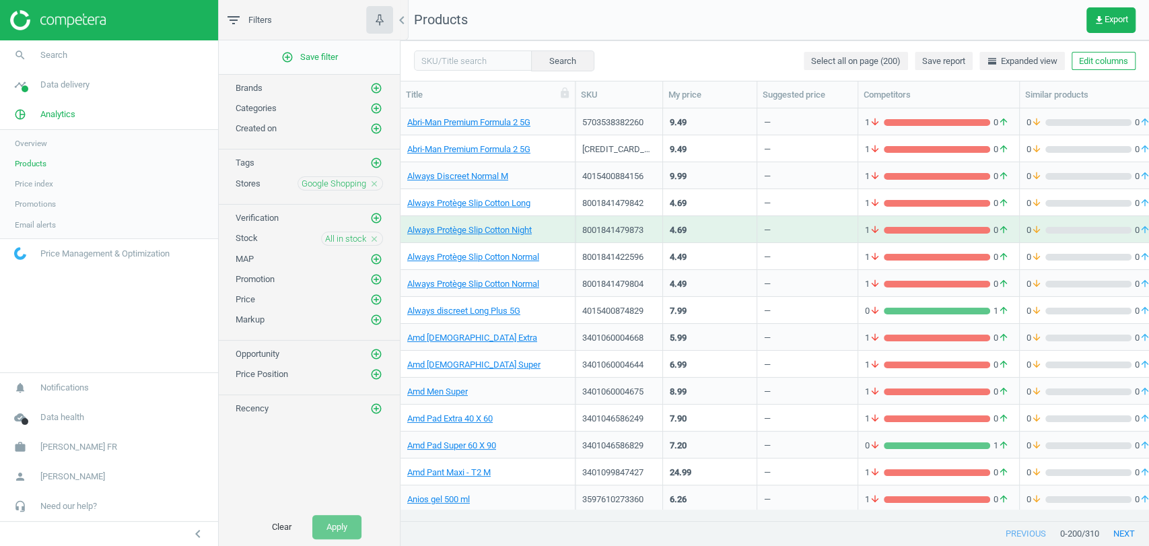
click at [371, 236] on icon "close" at bounding box center [374, 238] width 9 height 9
click at [372, 179] on icon "close" at bounding box center [374, 183] width 9 height 9
click at [374, 179] on icon "add_circle_outline" at bounding box center [376, 183] width 12 height 12
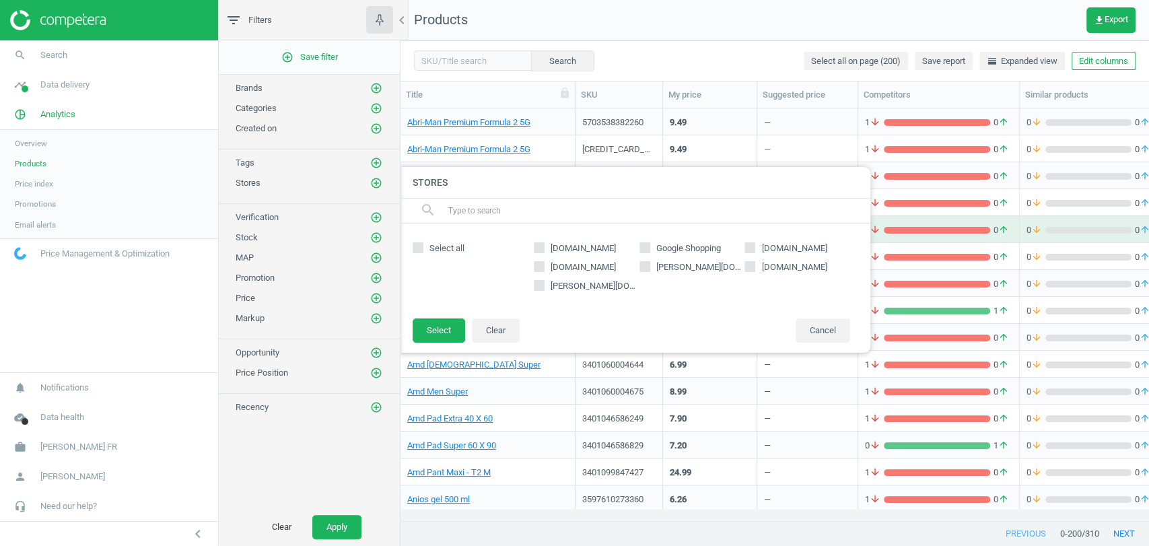
click at [753, 249] on input "[DOMAIN_NAME]" at bounding box center [750, 248] width 9 height 9
checkbox input "true"
click at [440, 330] on button "Select" at bounding box center [439, 330] width 53 height 24
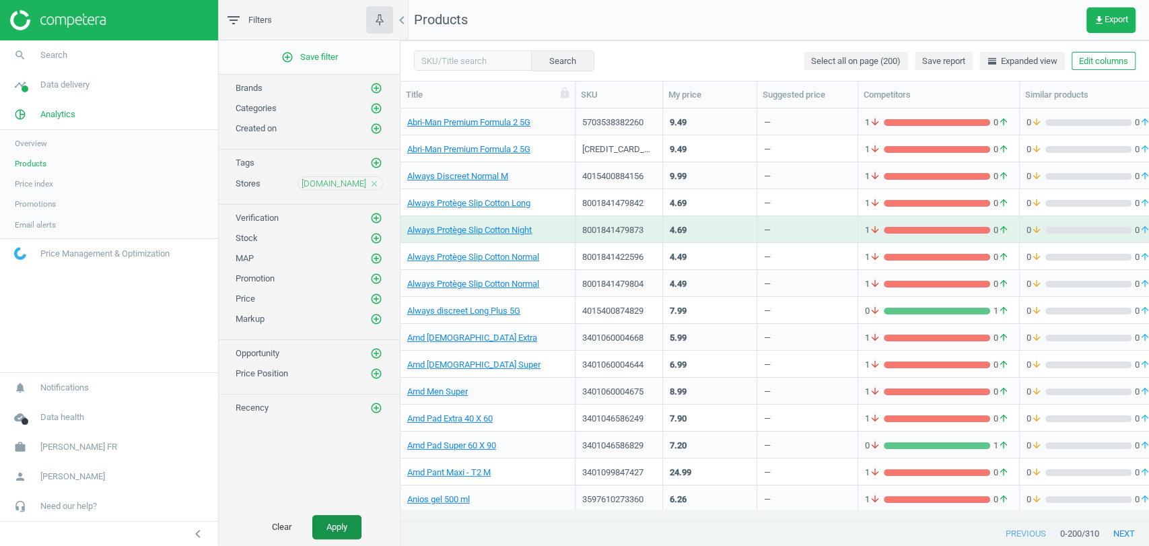
click at [339, 532] on button "Apply" at bounding box center [336, 527] width 49 height 24
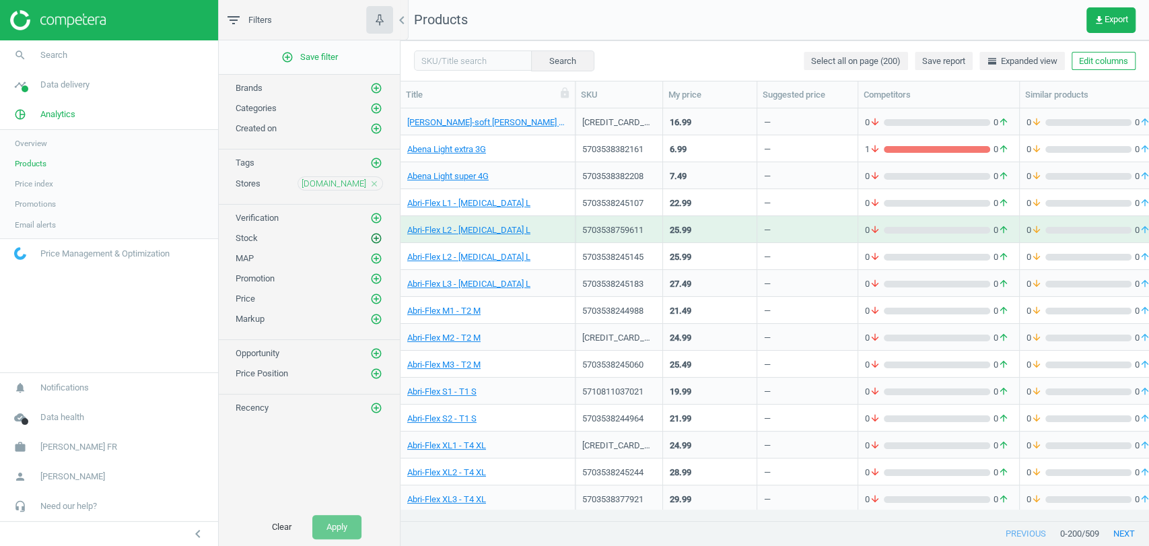
click at [375, 242] on icon "add_circle_outline" at bounding box center [376, 238] width 12 height 12
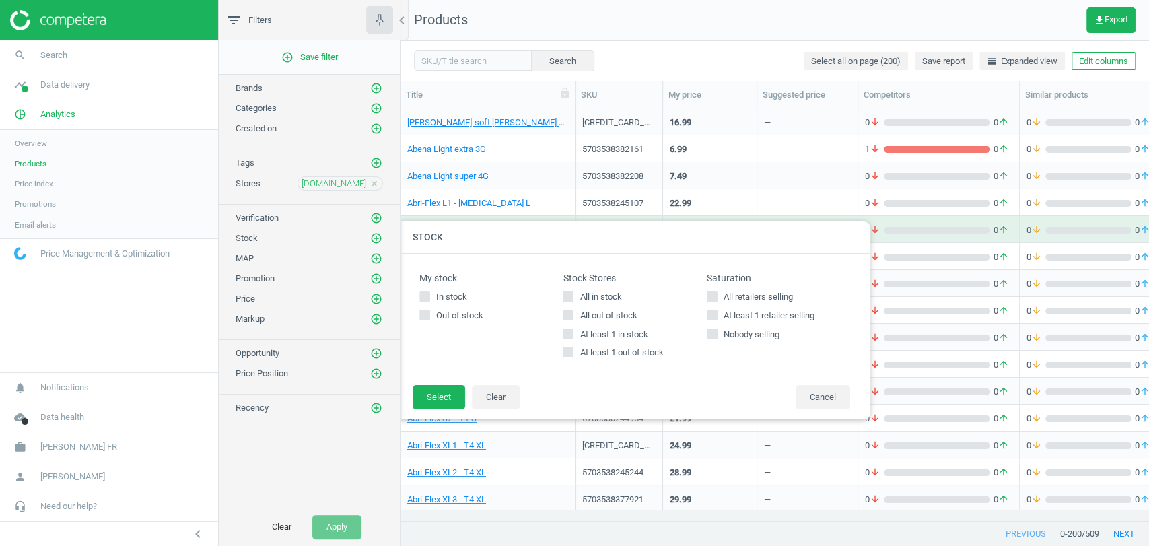
click at [594, 293] on span "All in stock" at bounding box center [600, 297] width 47 height 12
click at [573, 293] on input "All in stock" at bounding box center [568, 295] width 9 height 9
checkbox input "true"
click at [435, 398] on button "Select" at bounding box center [439, 397] width 53 height 24
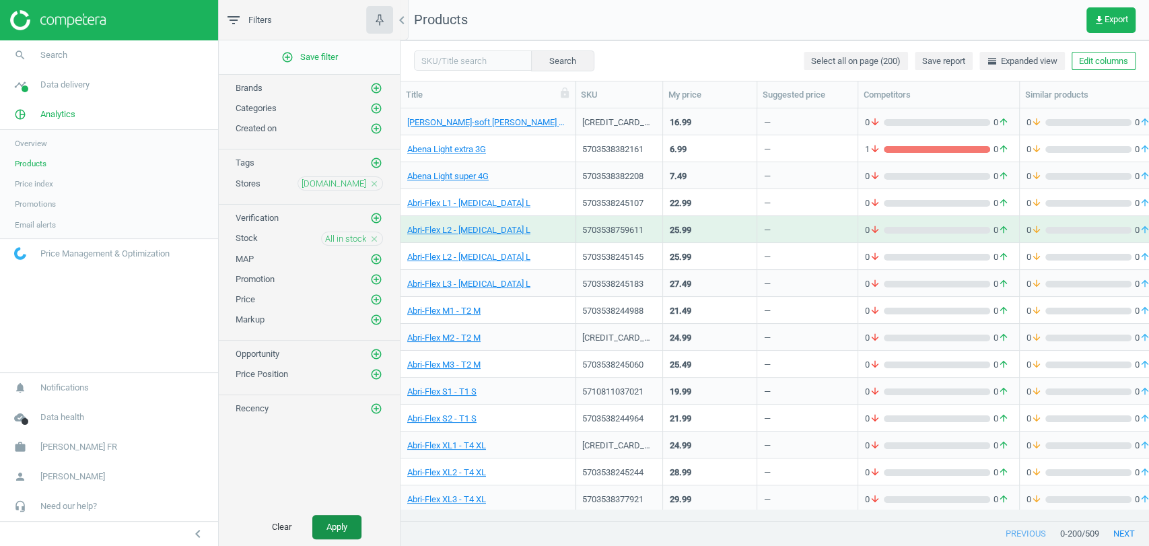
click at [337, 516] on button "Apply" at bounding box center [336, 527] width 49 height 24
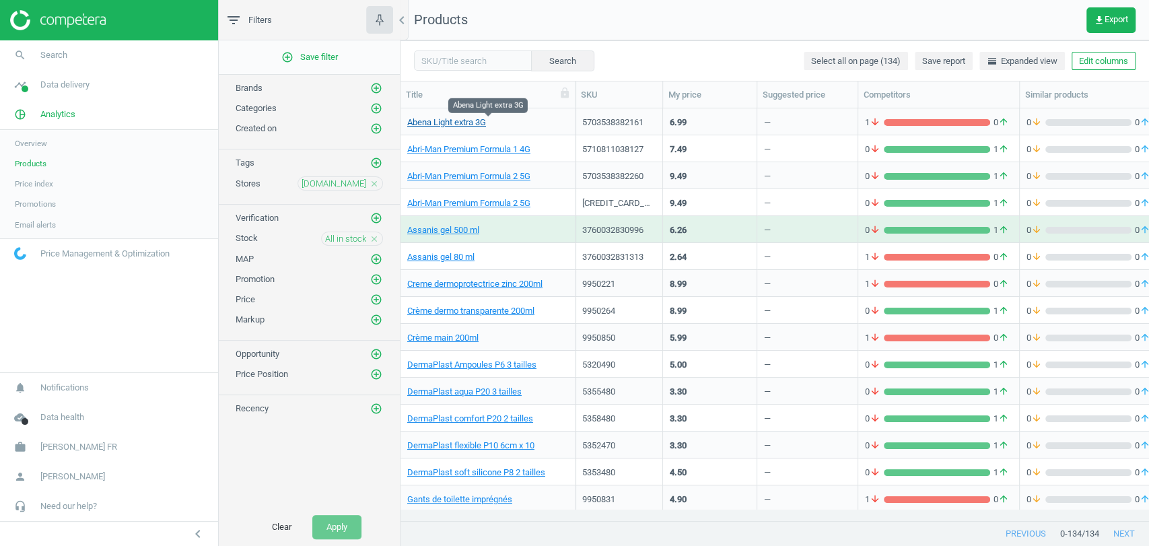
click at [481, 120] on link "Abena Light extra 3G" at bounding box center [446, 122] width 79 height 12
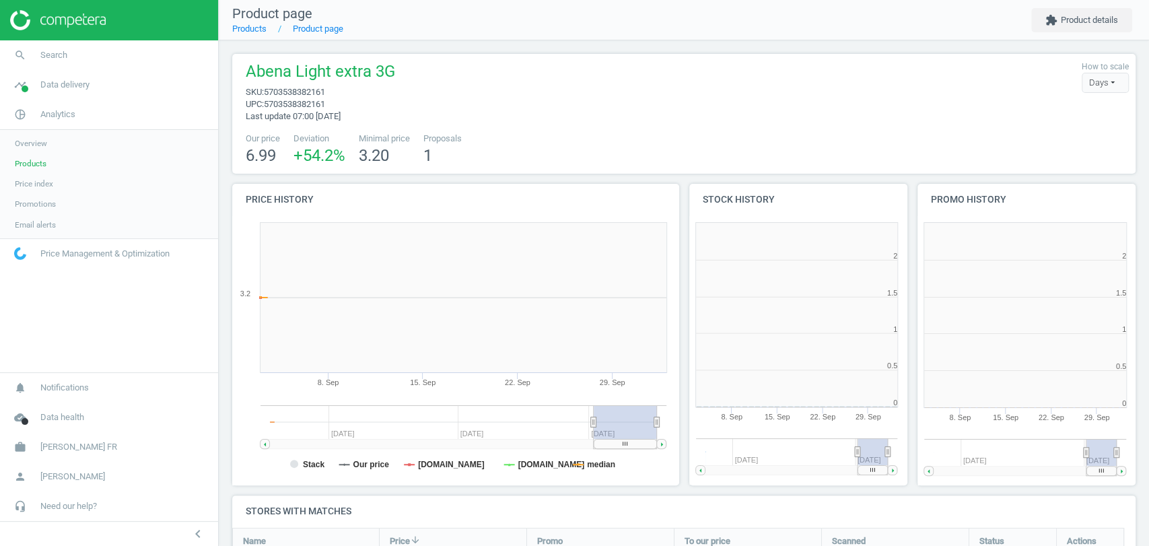
scroll to position [6, 6]
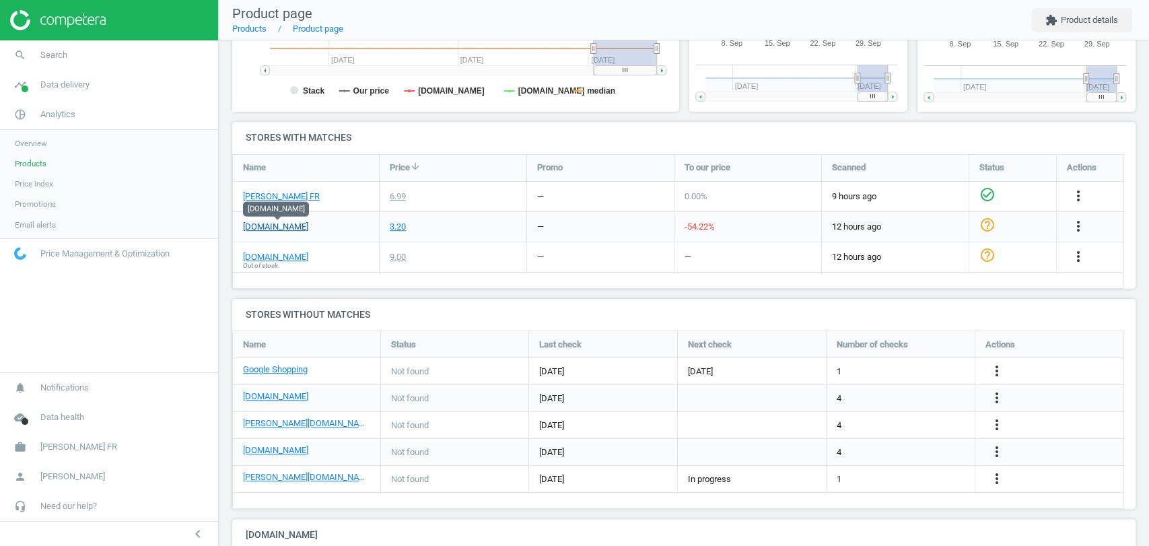
click at [287, 228] on link "[DOMAIN_NAME]" at bounding box center [275, 227] width 65 height 12
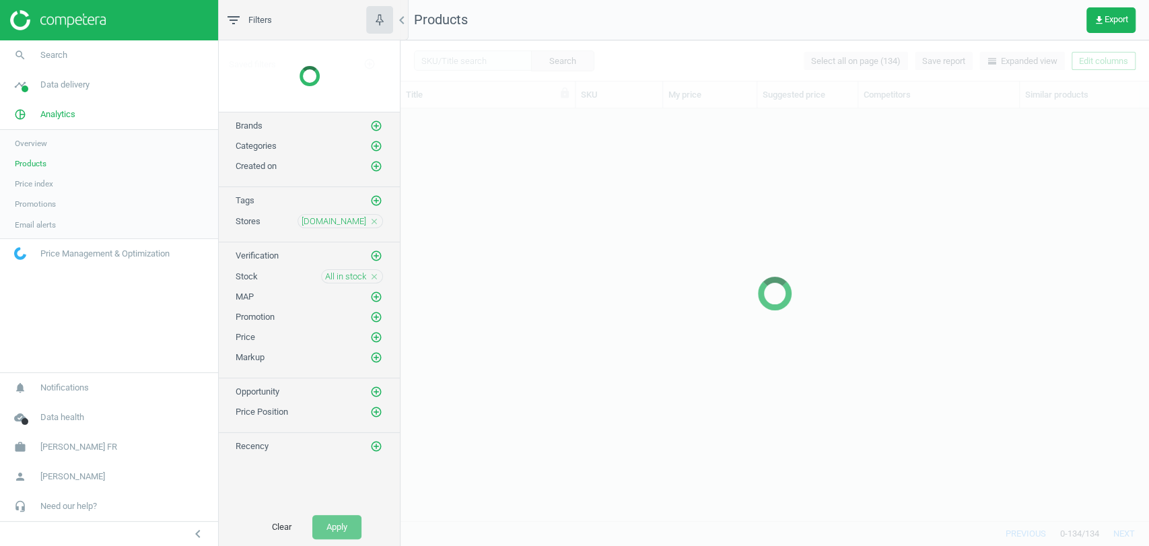
scroll to position [388, 736]
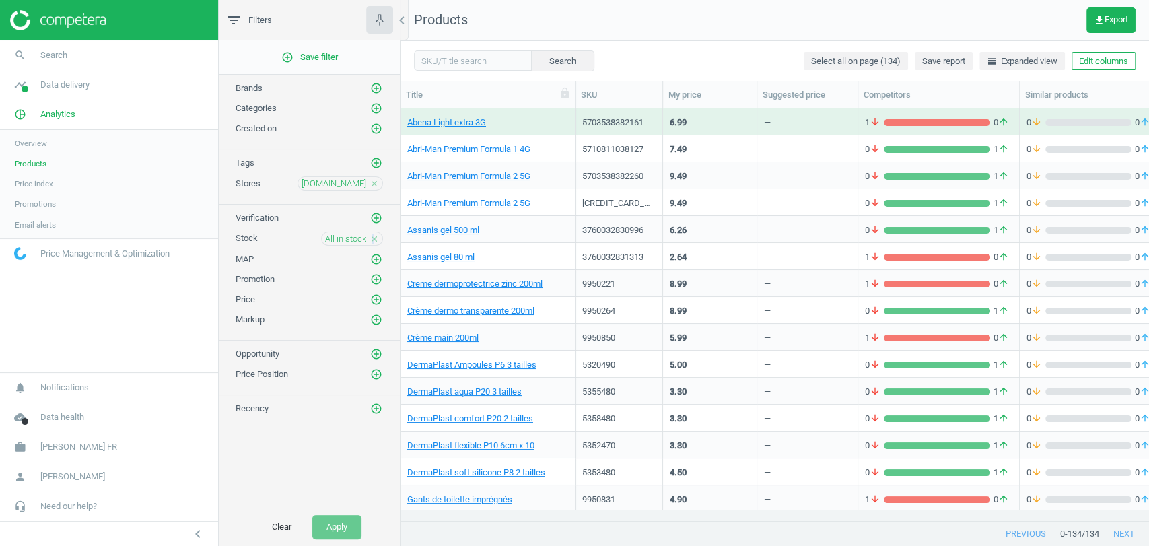
click at [372, 242] on icon "close" at bounding box center [374, 238] width 9 height 9
click at [376, 240] on icon "add_circle_outline" at bounding box center [376, 238] width 12 height 12
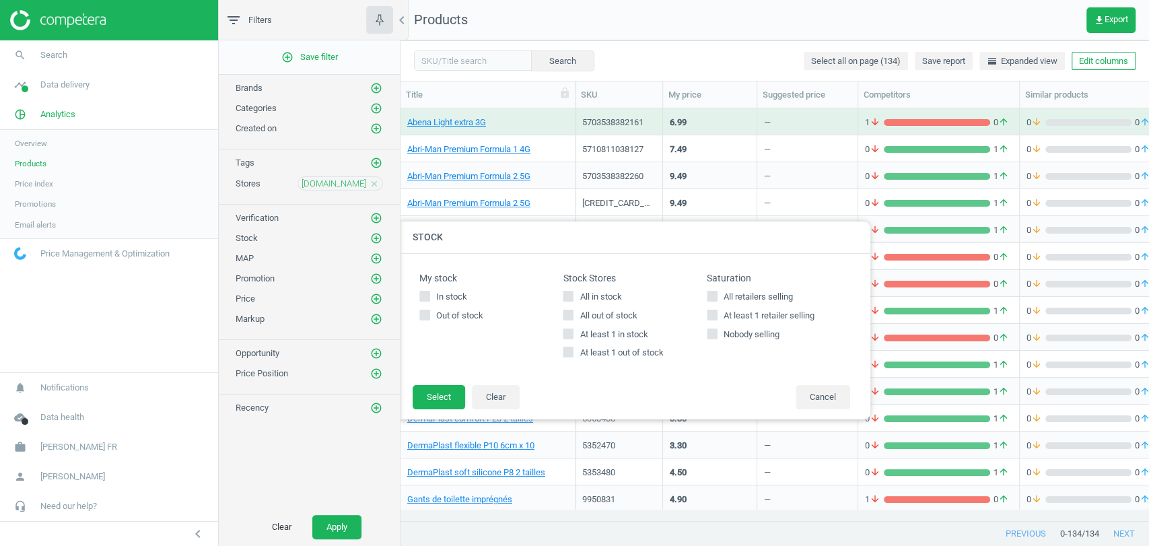
click at [610, 322] on div "All in stock All out of stock At least 1 in stock At least 1 out of stock" at bounding box center [634, 325] width 143 height 69
click at [613, 312] on span "All out of stock" at bounding box center [608, 316] width 63 height 12
click at [573, 312] on input "All out of stock" at bounding box center [568, 314] width 9 height 9
checkbox input "true"
click at [427, 394] on button "Select" at bounding box center [439, 397] width 53 height 24
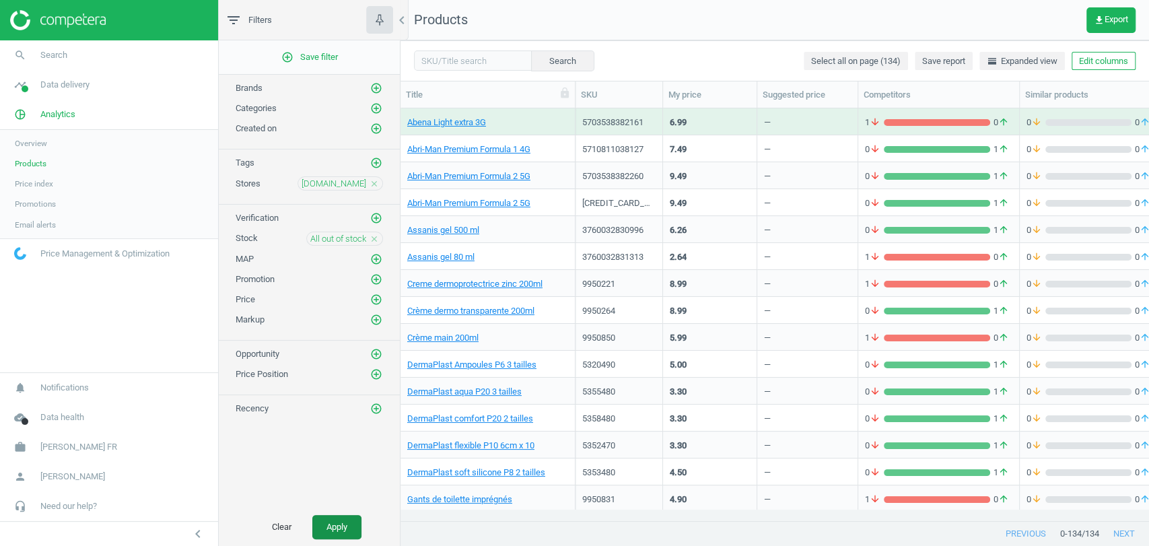
click at [345, 519] on button "Apply" at bounding box center [336, 527] width 49 height 24
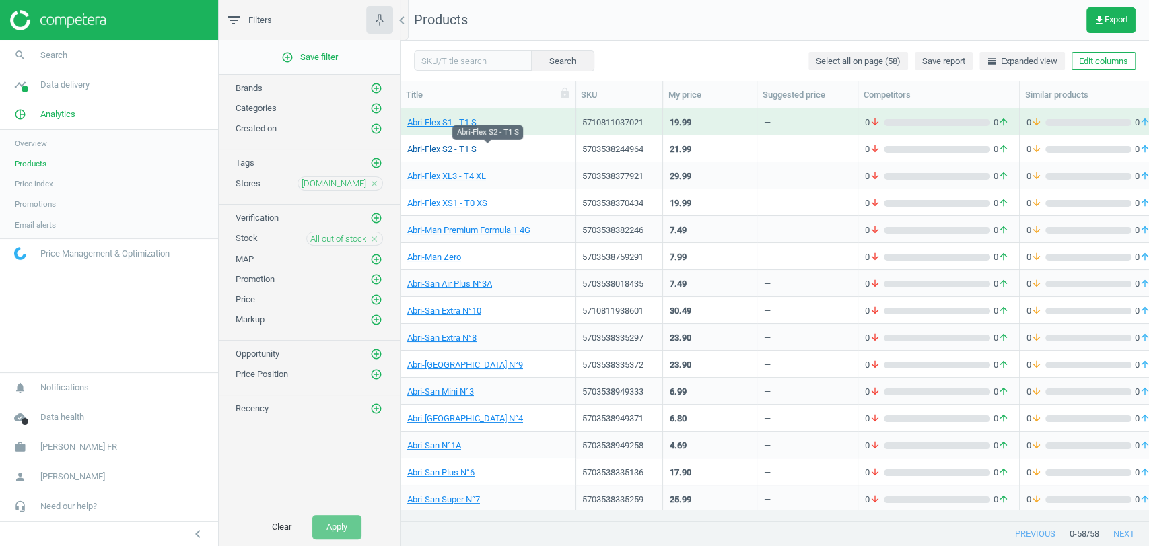
click at [450, 150] on link "Abri-Flex S2 - T1 S" at bounding box center [441, 149] width 69 height 12
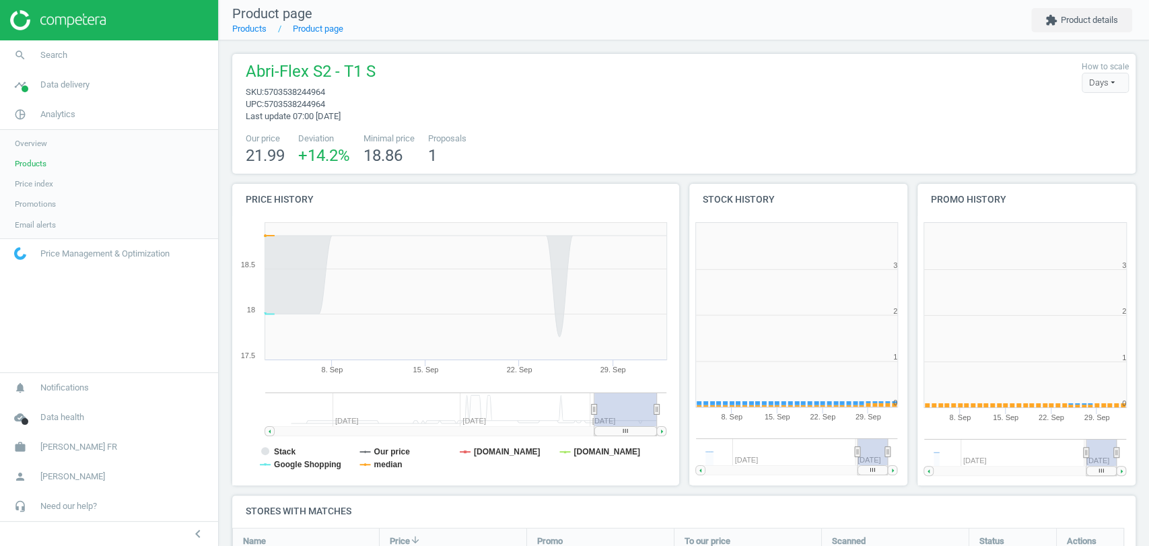
scroll to position [188, 916]
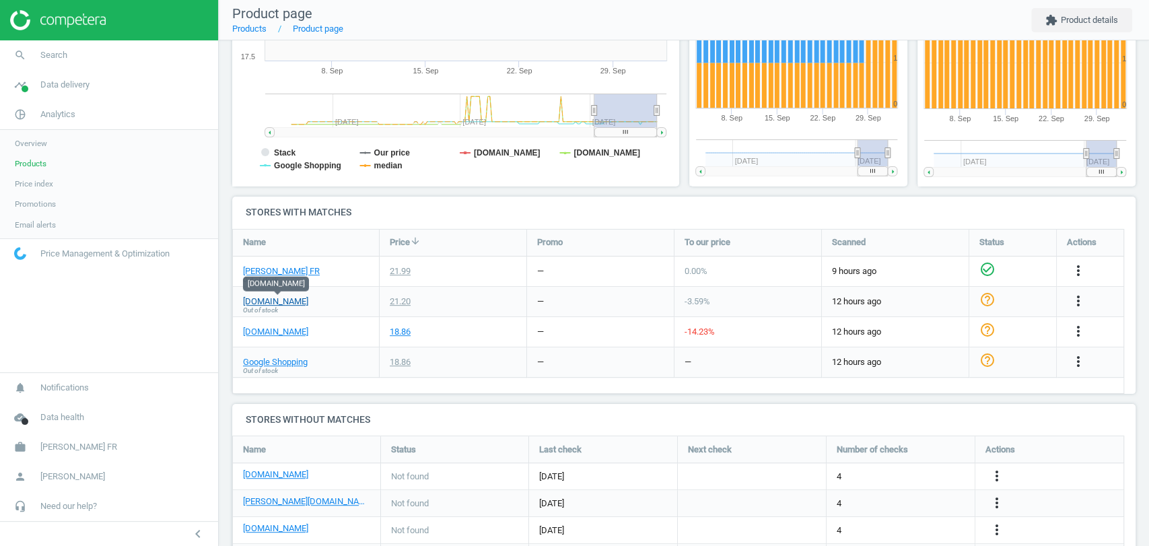
click at [270, 301] on link "[DOMAIN_NAME]" at bounding box center [275, 302] width 65 height 12
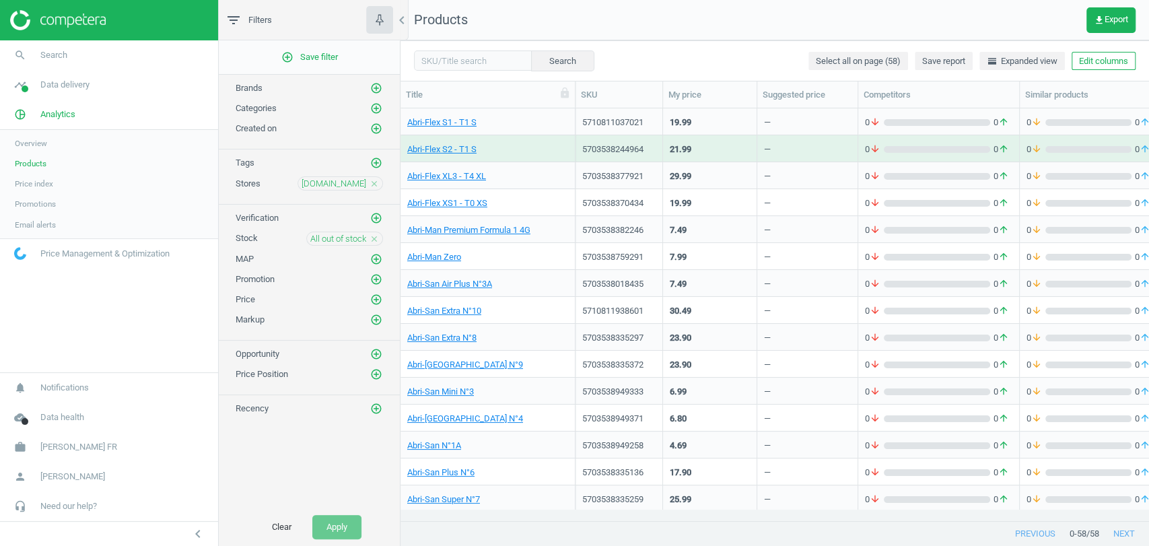
scroll to position [149, 0]
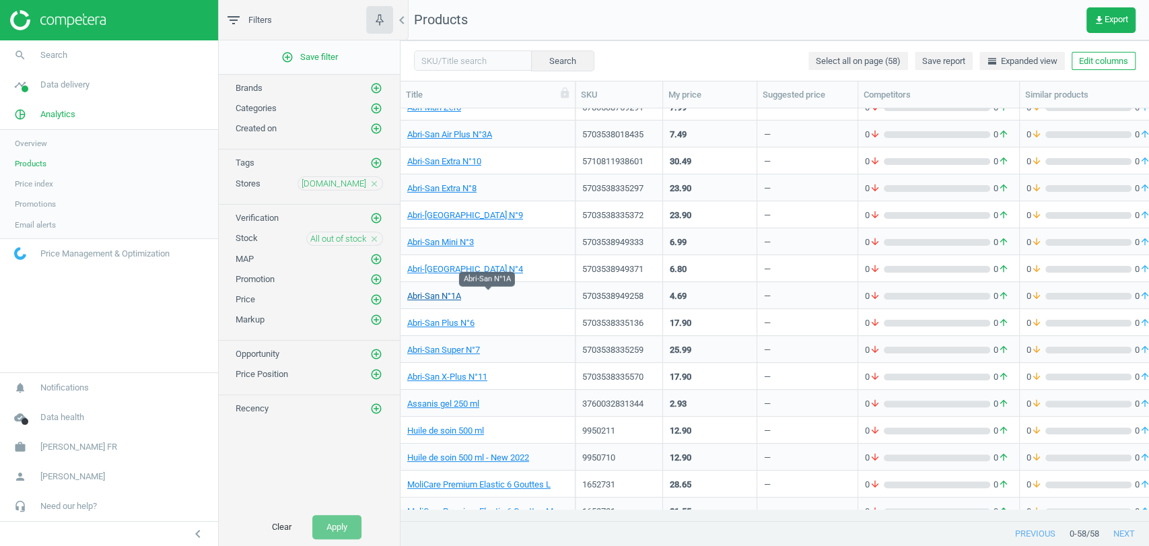
click at [446, 293] on link "Abri-San N°1A" at bounding box center [434, 296] width 54 height 12
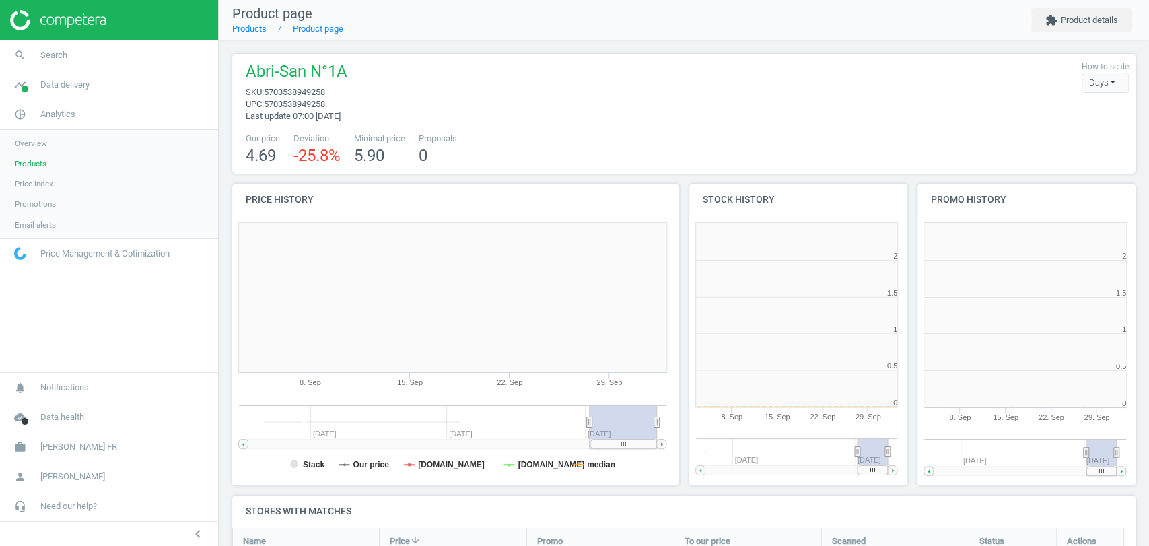
scroll to position [6, 6]
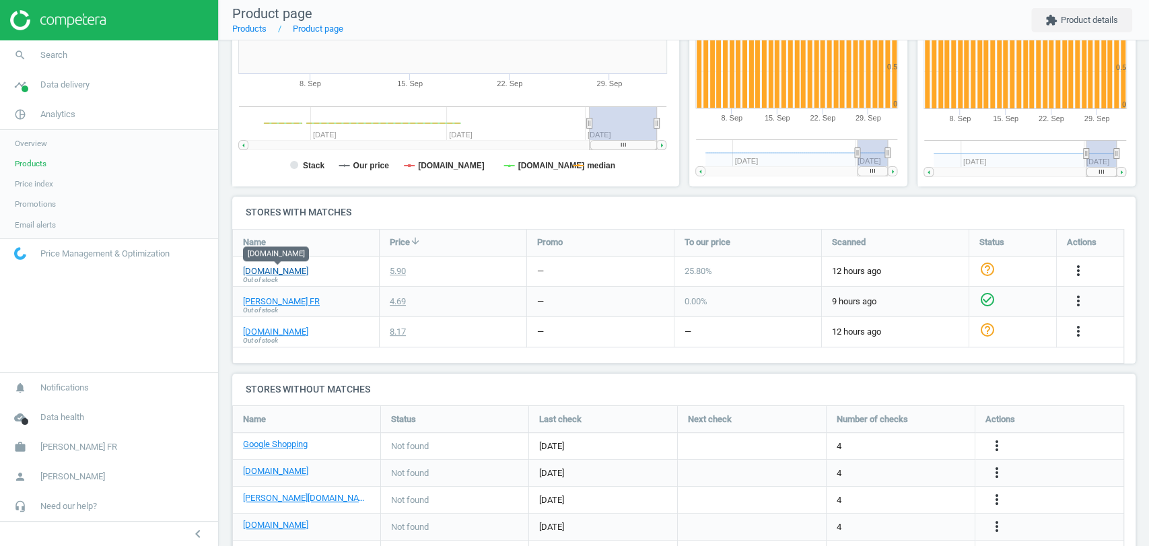
click at [277, 273] on link "[DOMAIN_NAME]" at bounding box center [275, 271] width 65 height 12
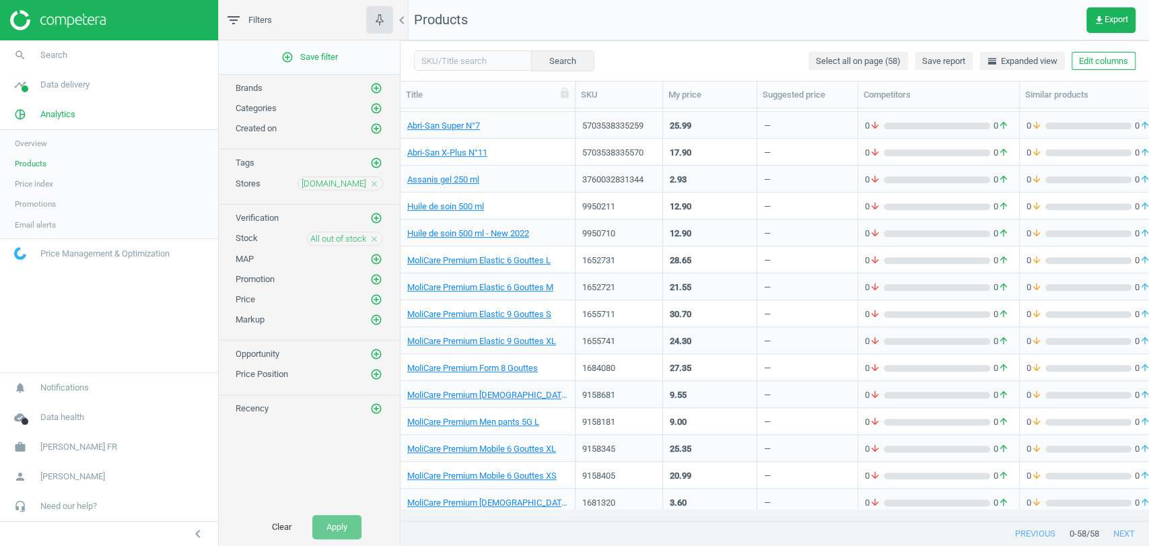
scroll to position [748, 0]
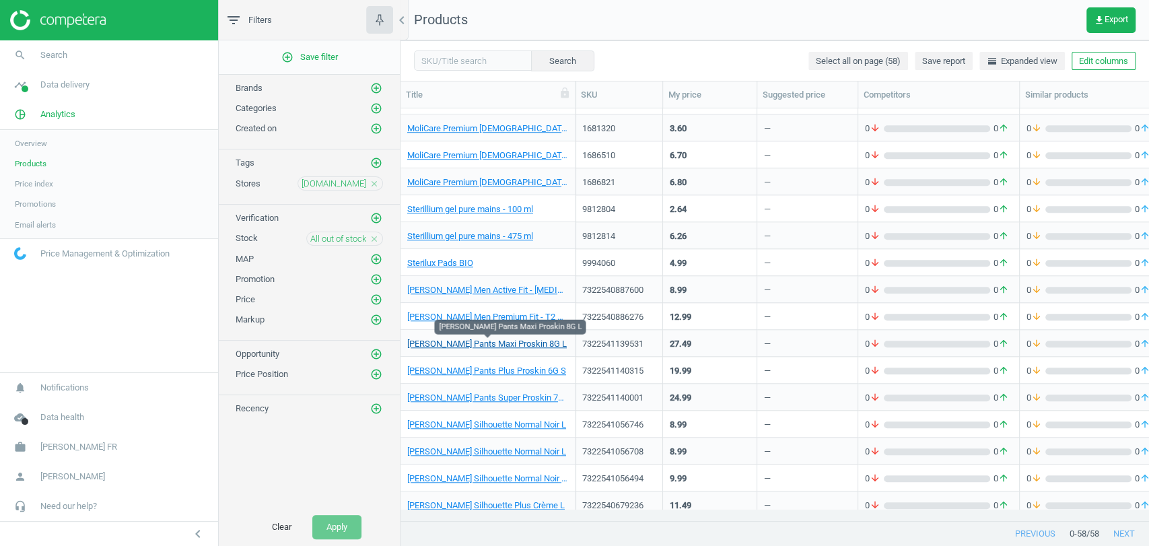
click at [442, 348] on link "[PERSON_NAME] Pants Maxi Proskin 8G L" at bounding box center [487, 344] width 160 height 12
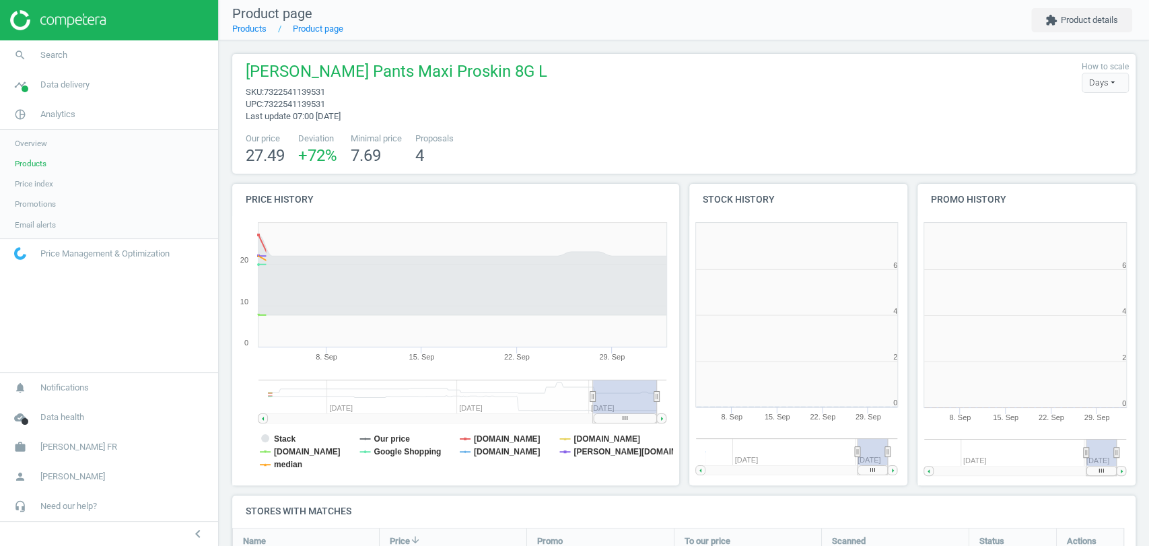
scroll to position [299, 0]
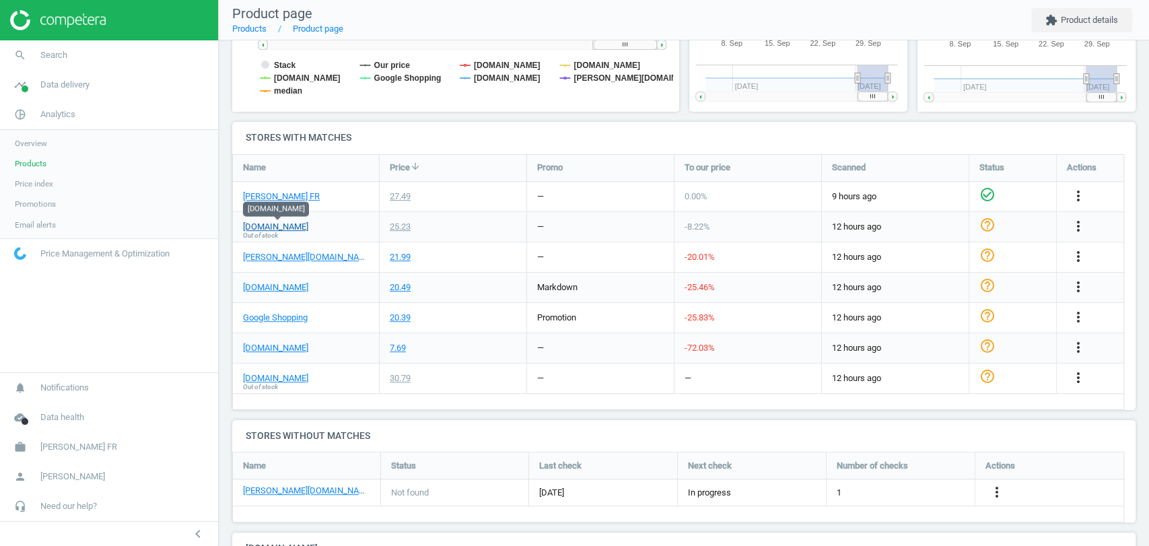
click at [278, 228] on link "[DOMAIN_NAME]" at bounding box center [275, 227] width 65 height 12
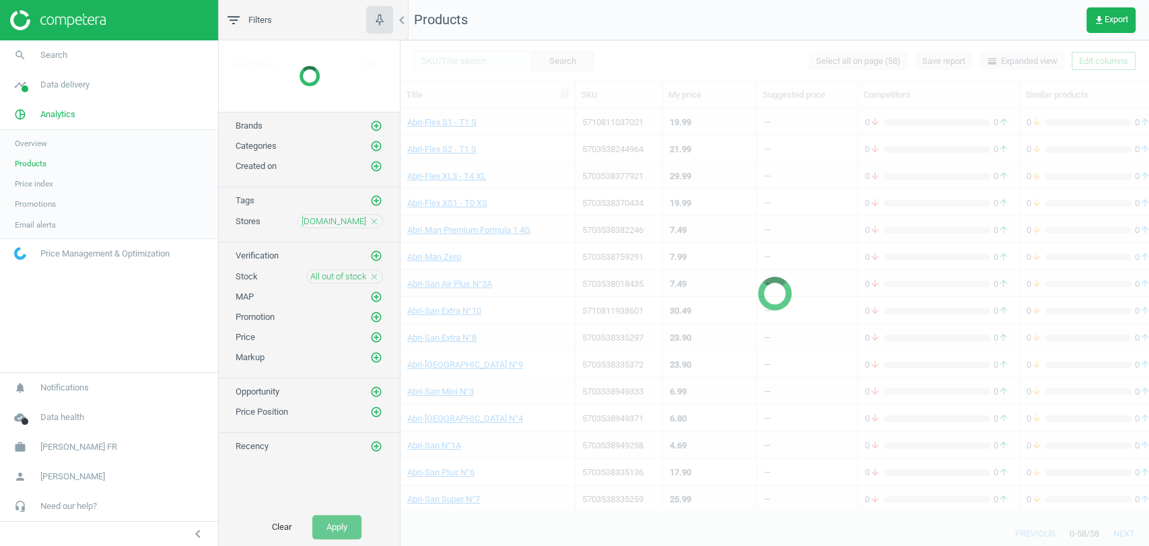
scroll to position [596, 0]
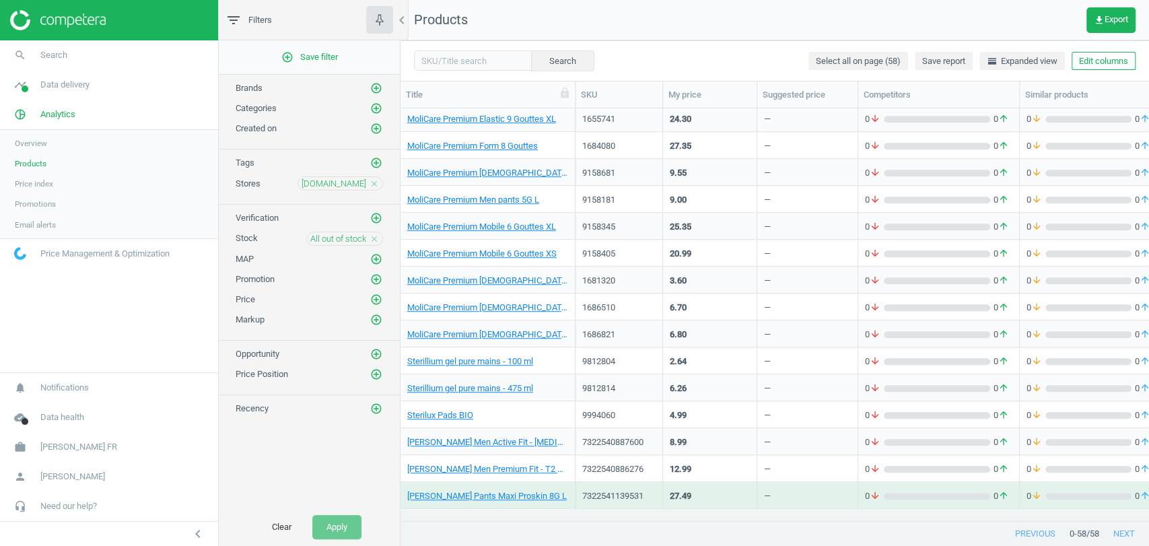
click at [377, 234] on icon "close" at bounding box center [374, 238] width 9 height 9
click at [380, 238] on icon "add_circle_outline" at bounding box center [376, 238] width 12 height 12
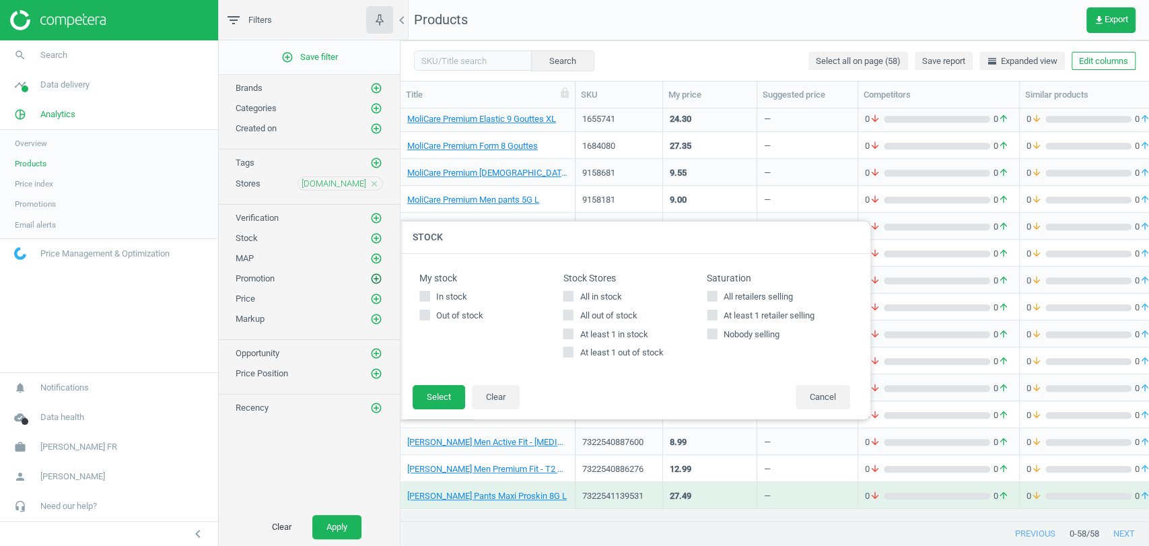
click at [373, 282] on icon "add_circle_outline" at bounding box center [376, 279] width 12 height 12
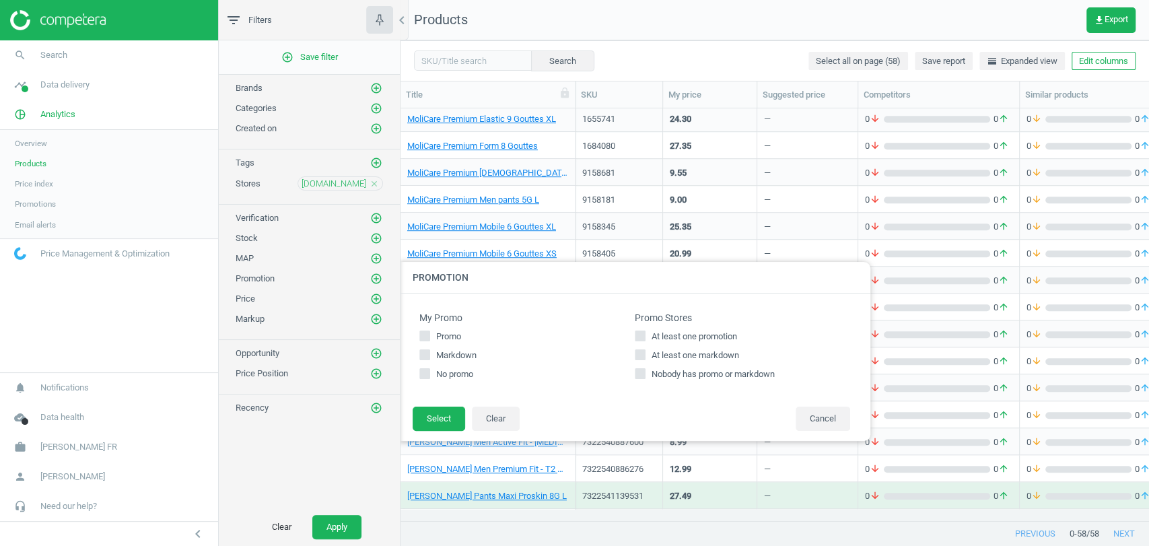
click at [654, 337] on span "At least one promotion" at bounding box center [694, 337] width 91 height 12
click at [645, 337] on input "At least one promotion" at bounding box center [640, 336] width 9 height 9
checkbox input "true"
click at [449, 422] on button "Select" at bounding box center [439, 419] width 53 height 24
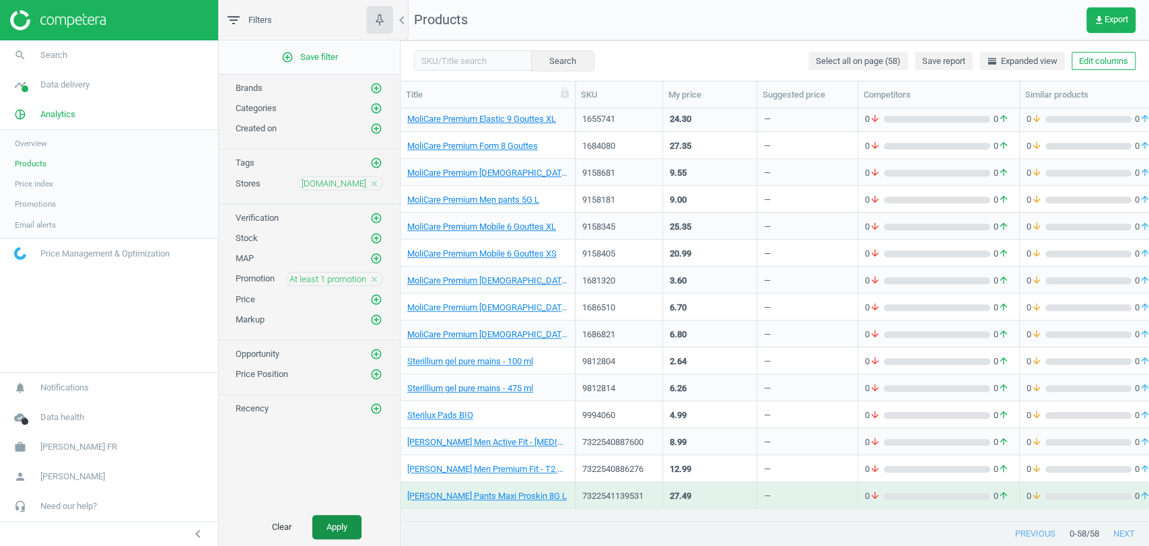
click at [352, 520] on button "Apply" at bounding box center [336, 527] width 49 height 24
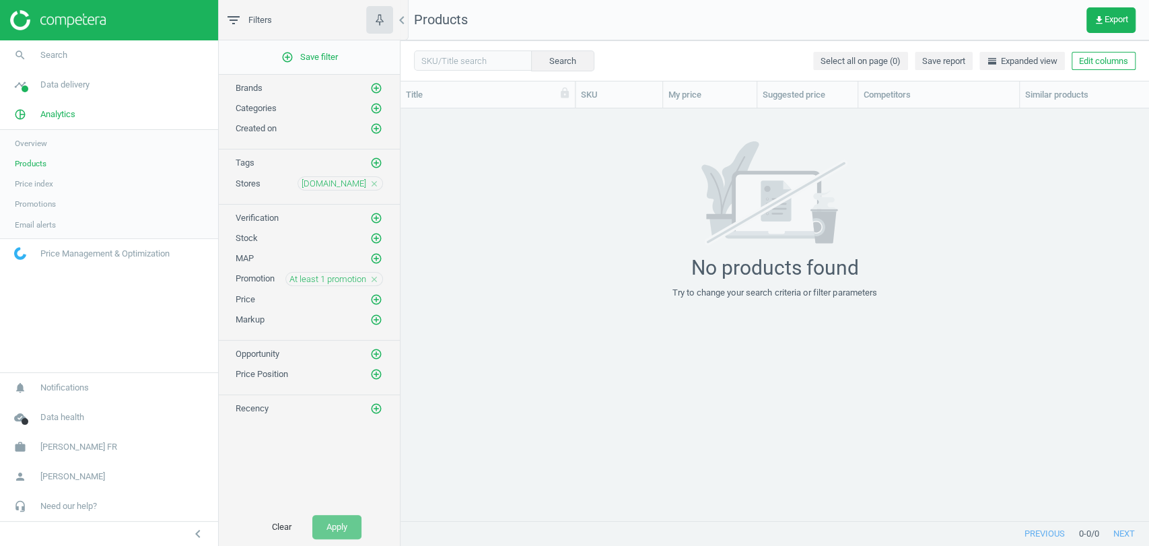
click at [376, 275] on icon "close" at bounding box center [374, 279] width 9 height 9
click at [376, 273] on icon "add_circle_outline" at bounding box center [376, 279] width 12 height 12
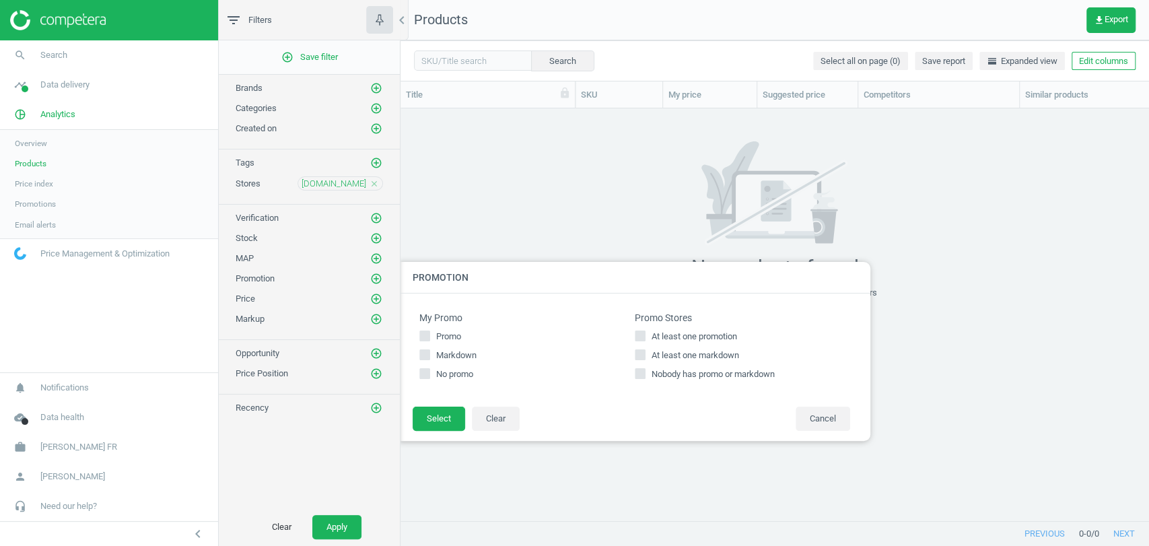
click at [681, 357] on span "At least one markdown" at bounding box center [695, 355] width 93 height 12
click at [645, 357] on input "At least one markdown" at bounding box center [640, 355] width 9 height 9
checkbox input "true"
click at [436, 420] on button "Select" at bounding box center [439, 419] width 53 height 24
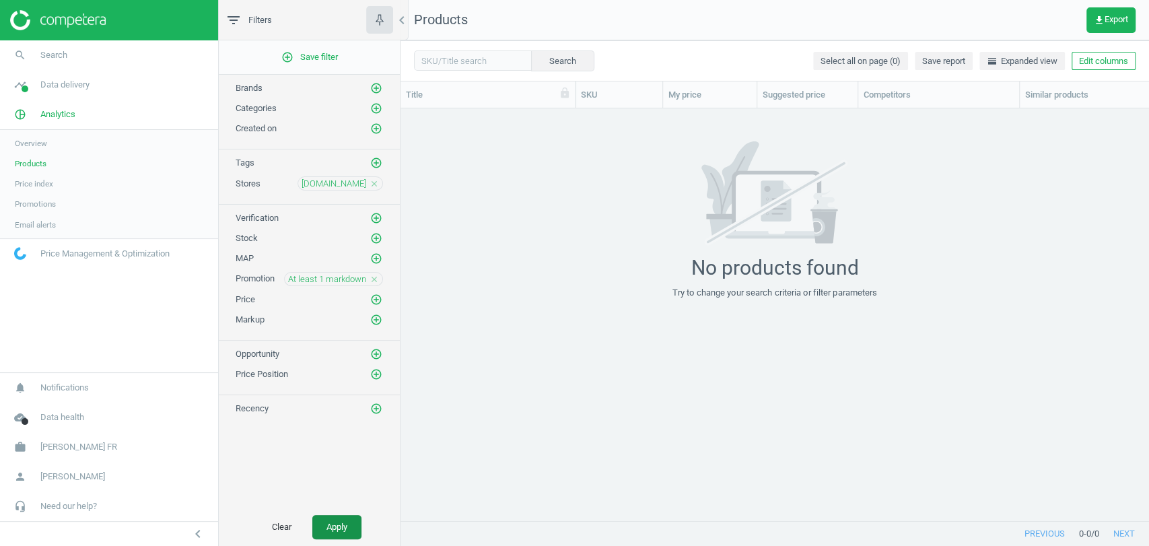
click at [340, 516] on button "Apply" at bounding box center [336, 527] width 49 height 24
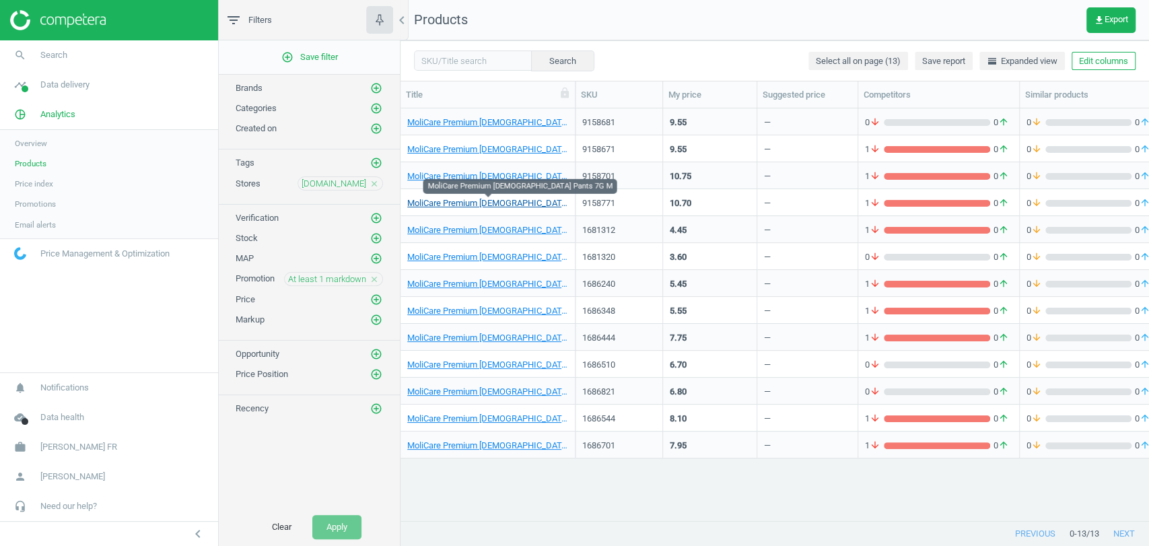
click at [458, 203] on link "MoliCare Premium [DEMOGRAPHIC_DATA] Pants 7G M" at bounding box center [487, 203] width 161 height 12
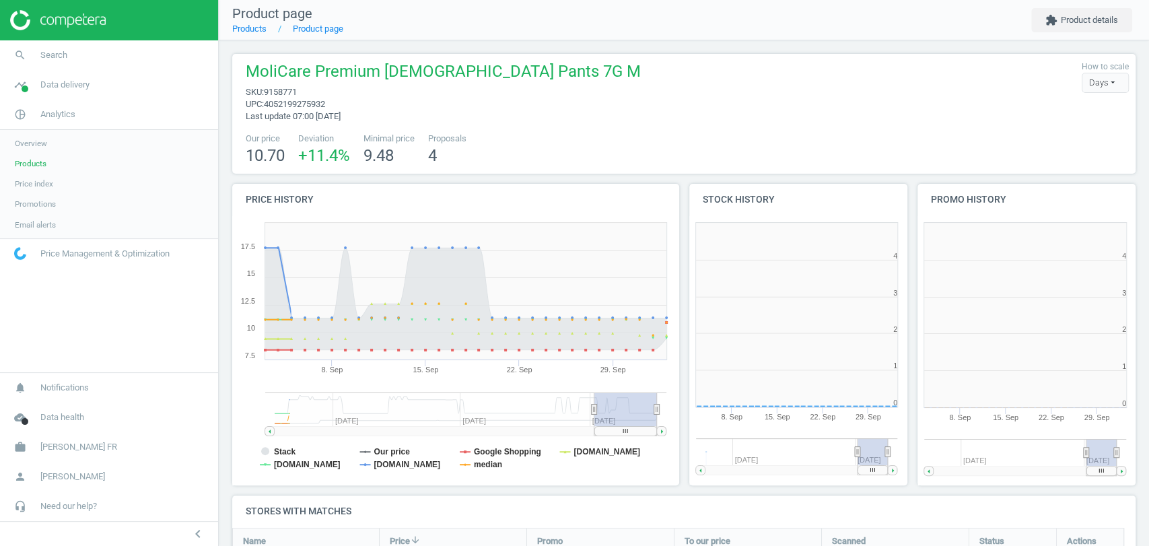
scroll to position [7, 7]
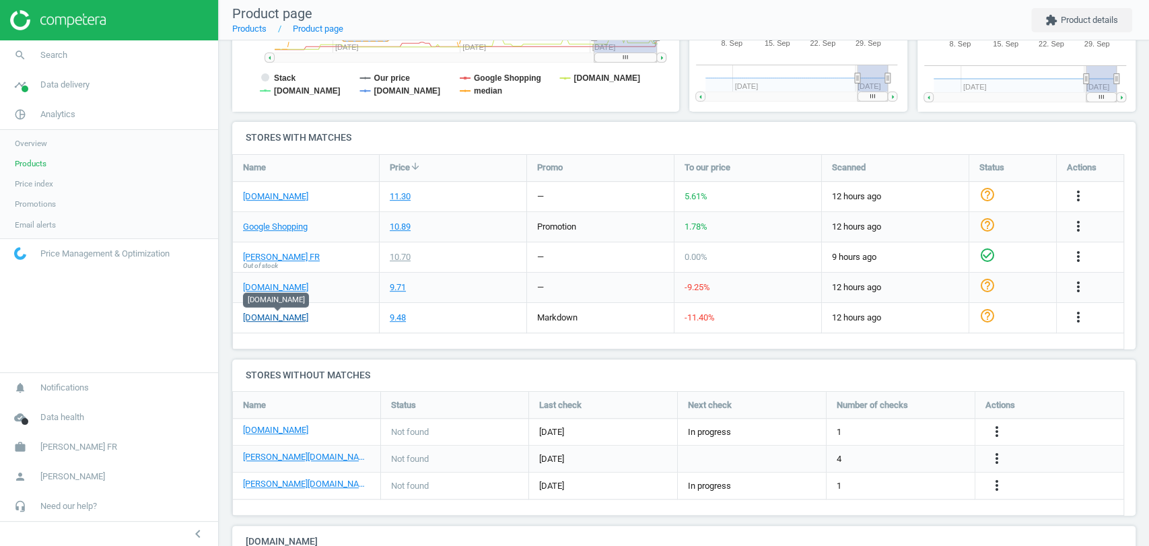
click at [277, 317] on link "[DOMAIN_NAME]" at bounding box center [275, 318] width 65 height 12
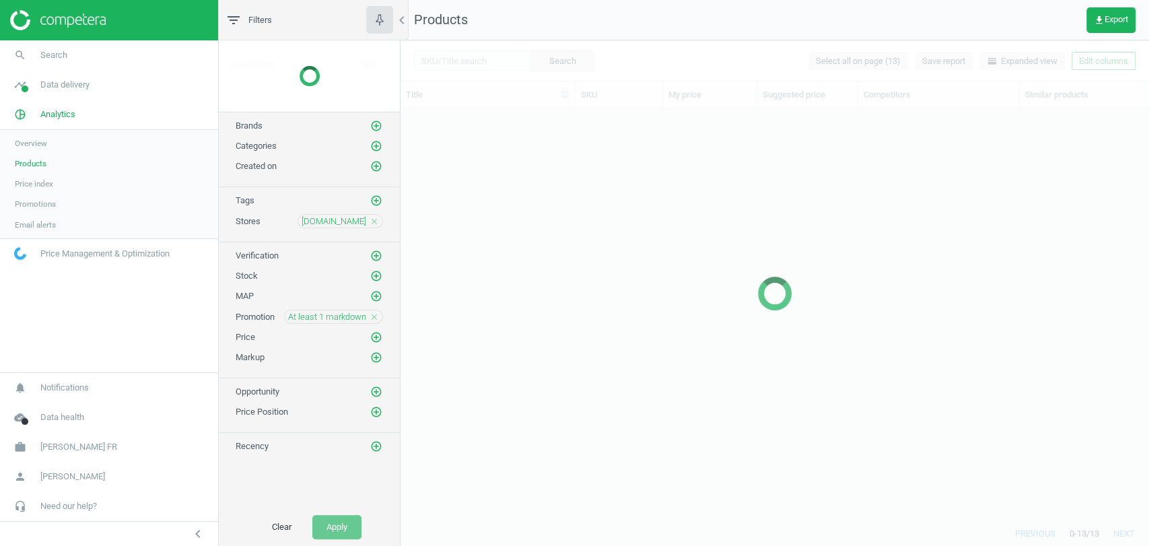
scroll to position [388, 736]
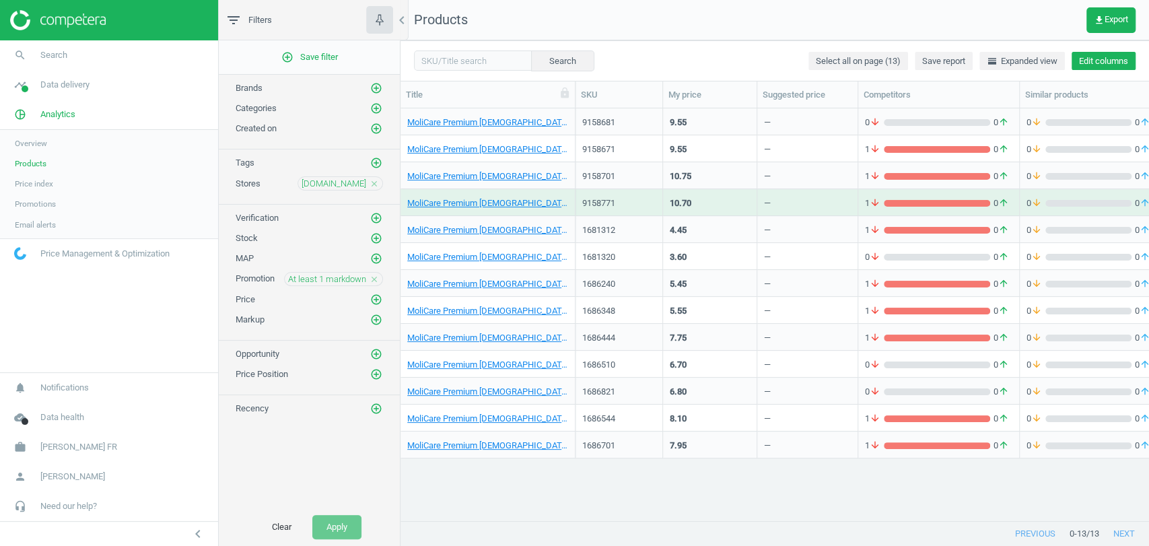
click at [1082, 63] on button "Edit columns" at bounding box center [1104, 61] width 64 height 19
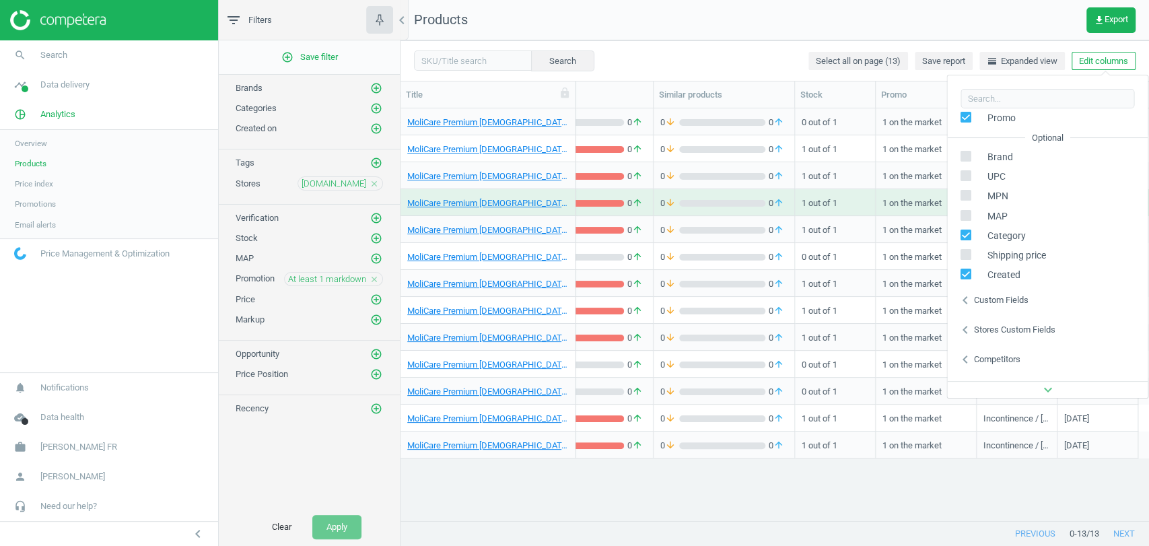
scroll to position [212, 0]
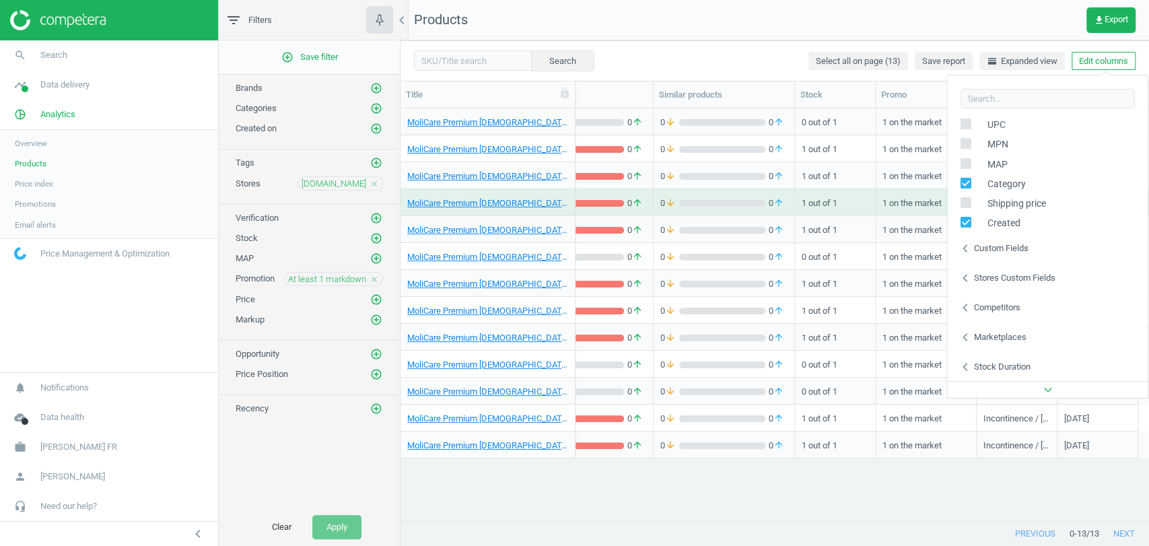
click at [1006, 283] on div "Stores custom fields" at bounding box center [1013, 278] width 81 height 12
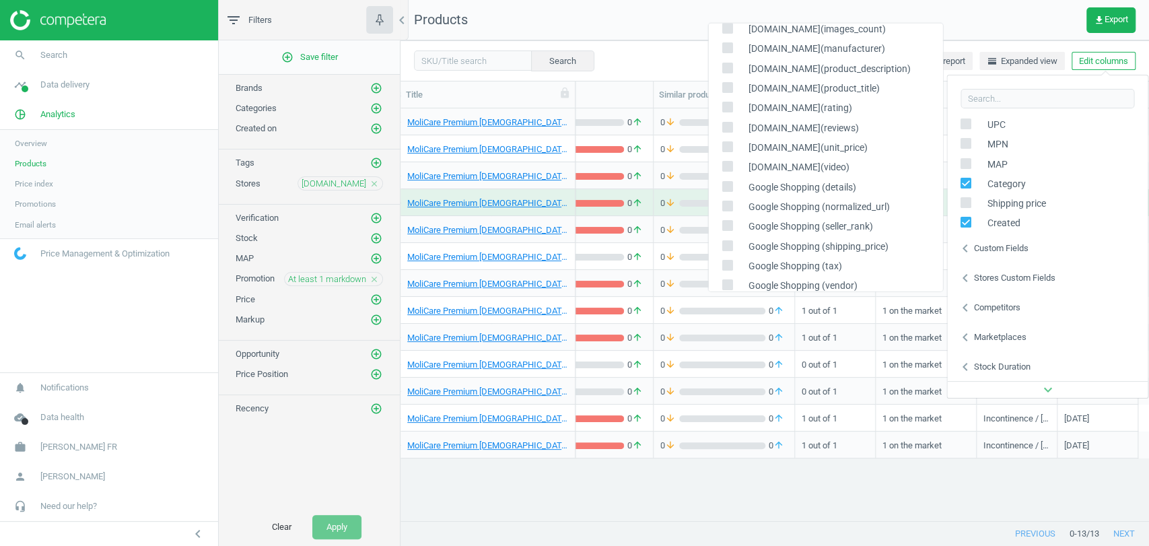
scroll to position [299, 0]
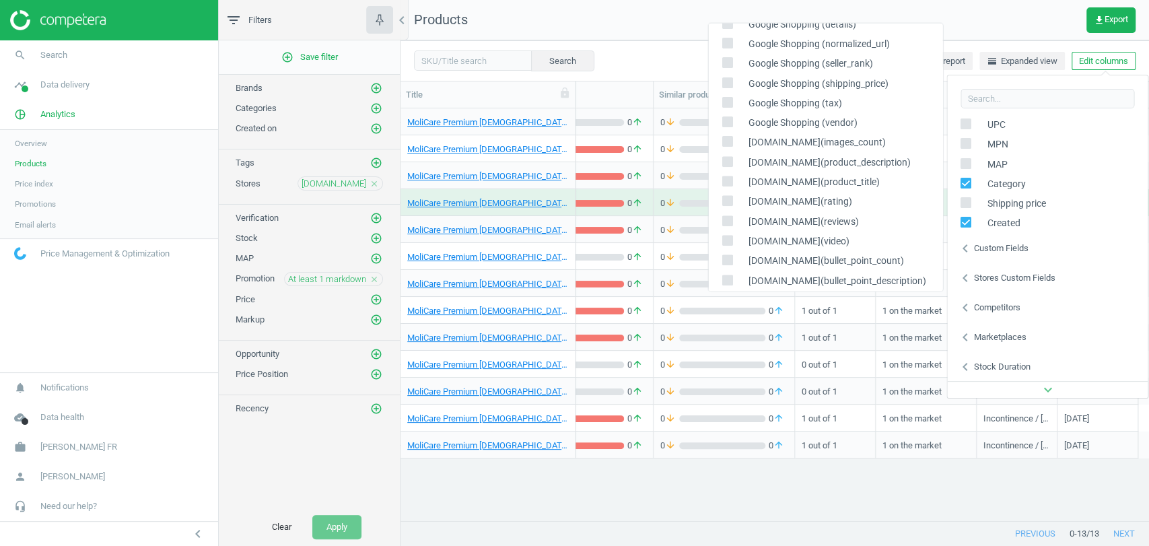
click at [722, 141] on icon at bounding box center [727, 141] width 11 height 11
click at [722, 141] on input "checkbox" at bounding box center [726, 141] width 9 height 9
checkbox input "true"
click at [726, 158] on input "checkbox" at bounding box center [726, 161] width 9 height 9
checkbox input "true"
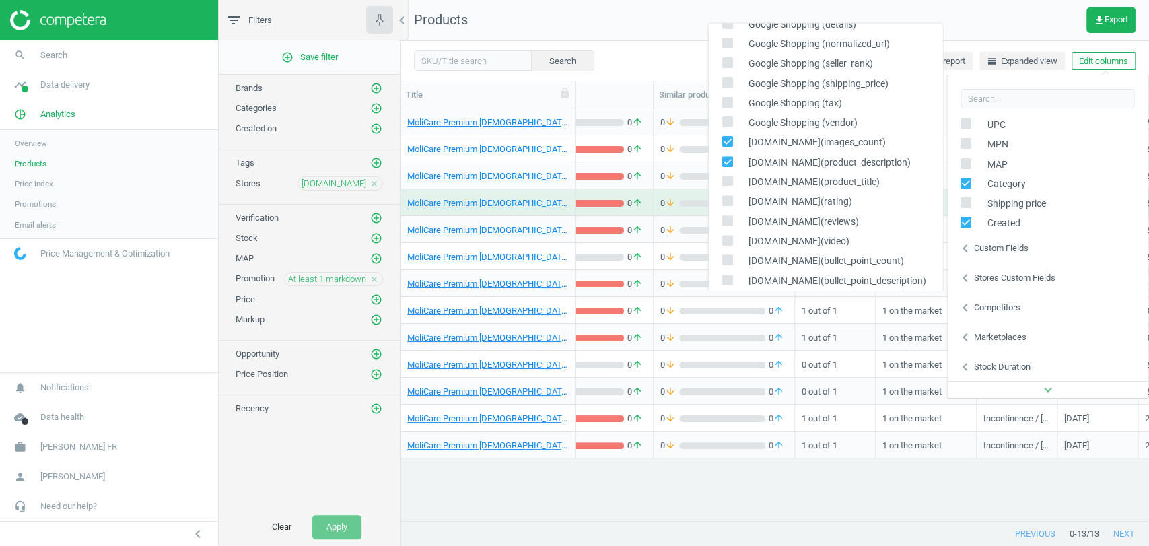
click at [731, 178] on input "checkbox" at bounding box center [726, 180] width 9 height 9
checkbox input "true"
click at [722, 206] on span at bounding box center [727, 203] width 11 height 10
click at [722, 205] on input "checkbox" at bounding box center [726, 201] width 9 height 9
checkbox input "true"
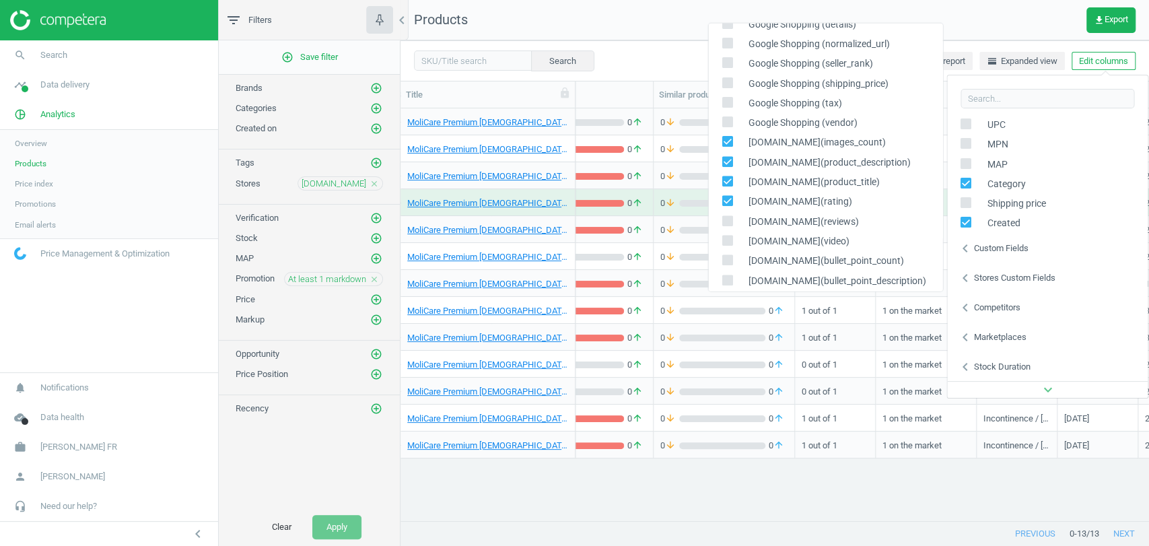
click at [731, 217] on input "checkbox" at bounding box center [726, 220] width 9 height 9
checkbox input "true"
click at [732, 235] on label at bounding box center [732, 241] width 20 height 13
click at [731, 236] on input "checkbox" at bounding box center [726, 240] width 9 height 9
checkbox input "true"
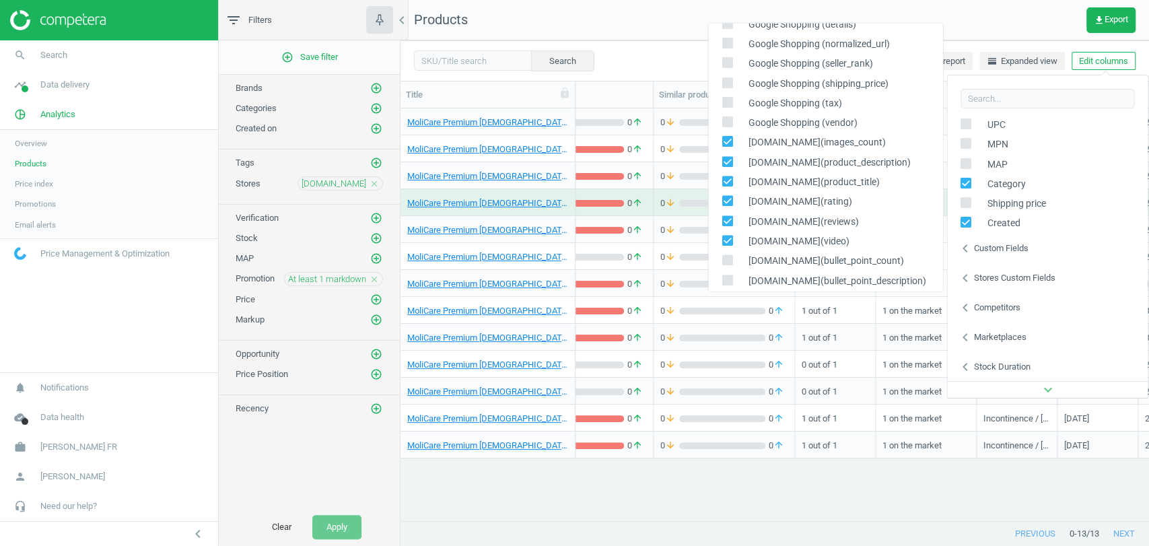
click at [631, 33] on nav "Products get_app Export" at bounding box center [775, 20] width 749 height 40
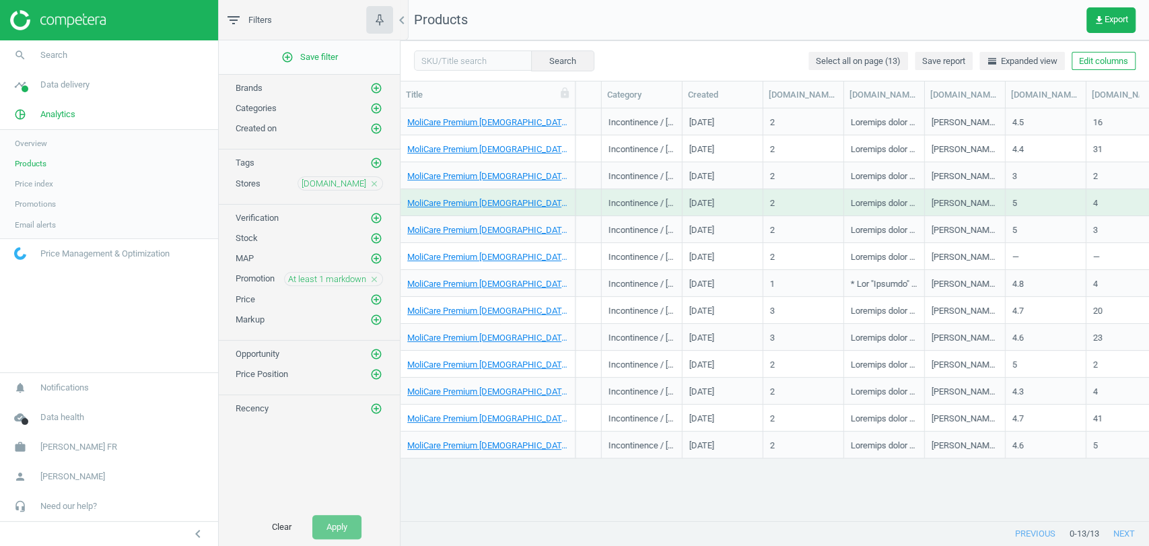
scroll to position [0, 847]
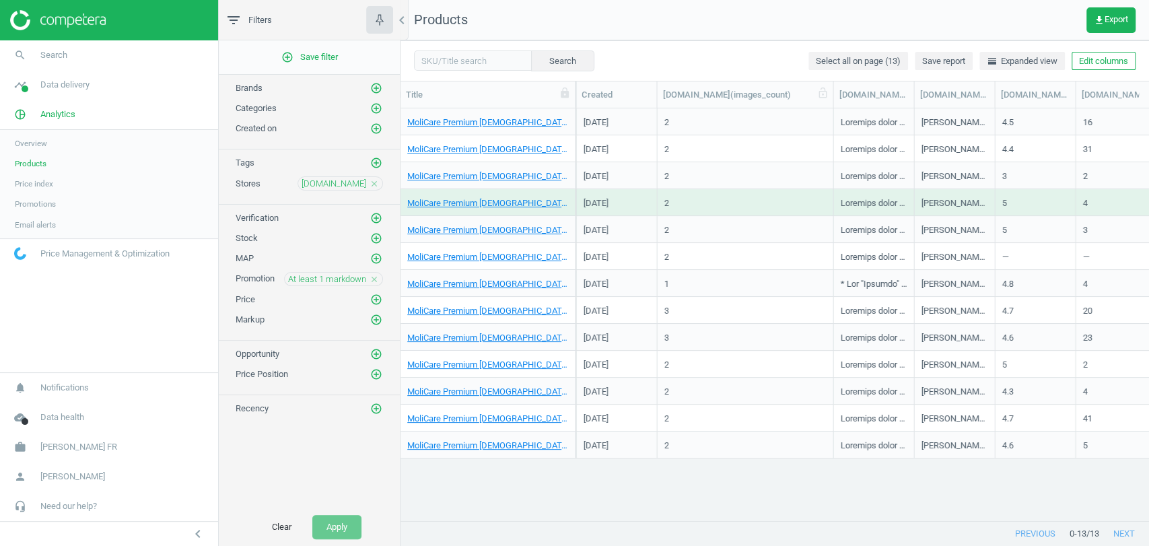
drag, startPoint x: 738, startPoint y: 94, endPoint x: 833, endPoint y: 98, distance: 95.7
click at [833, 98] on div at bounding box center [832, 94] width 13 height 26
click at [515, 120] on link "MoliCare Premium [DEMOGRAPHIC_DATA] Pants 5G L" at bounding box center [487, 122] width 161 height 12
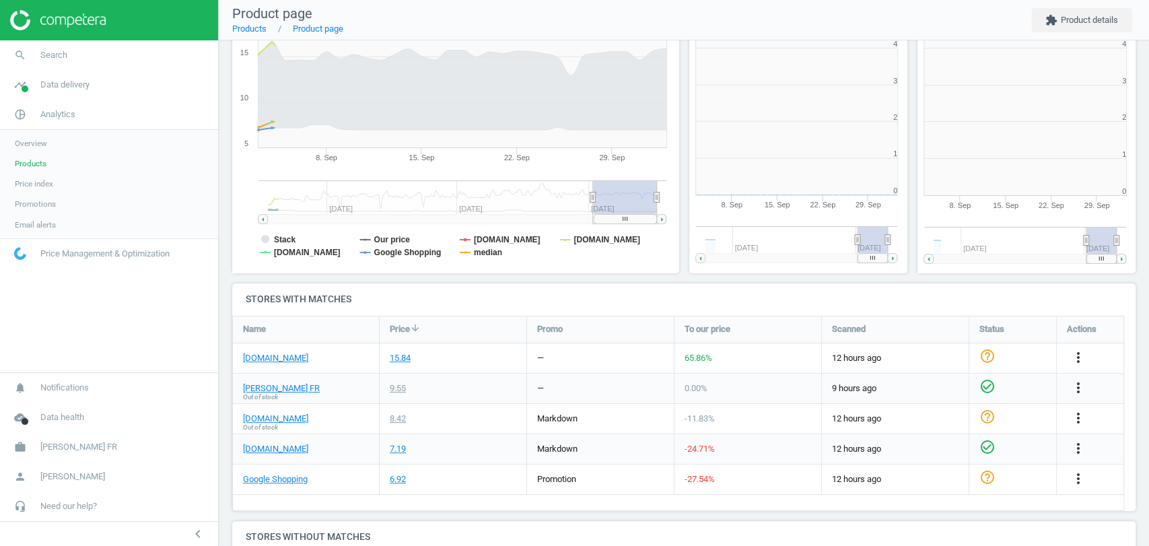
scroll to position [293, 239]
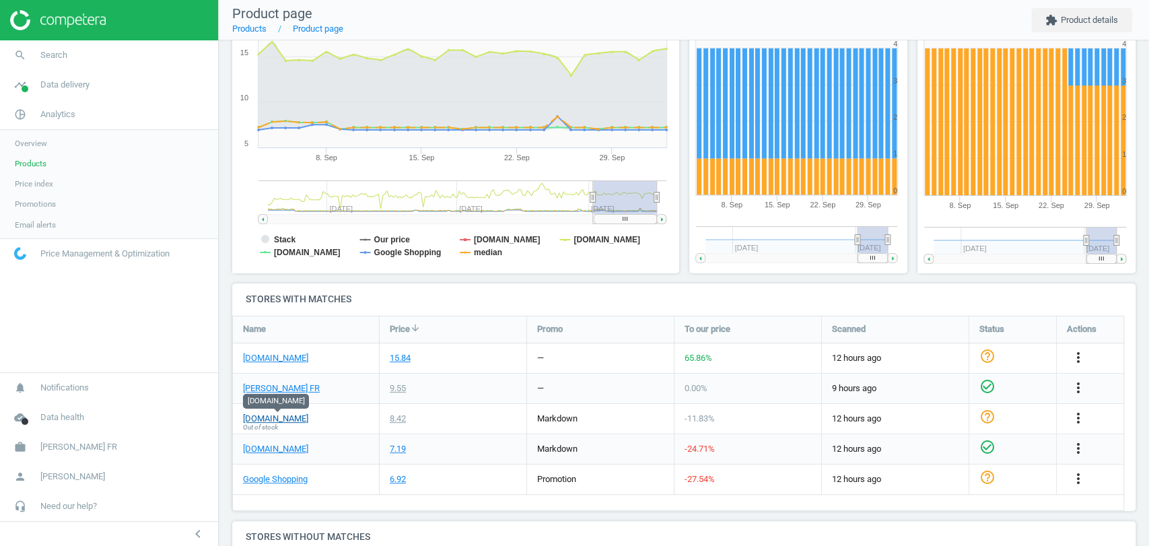
click at [277, 419] on link "[DOMAIN_NAME]" at bounding box center [275, 419] width 65 height 12
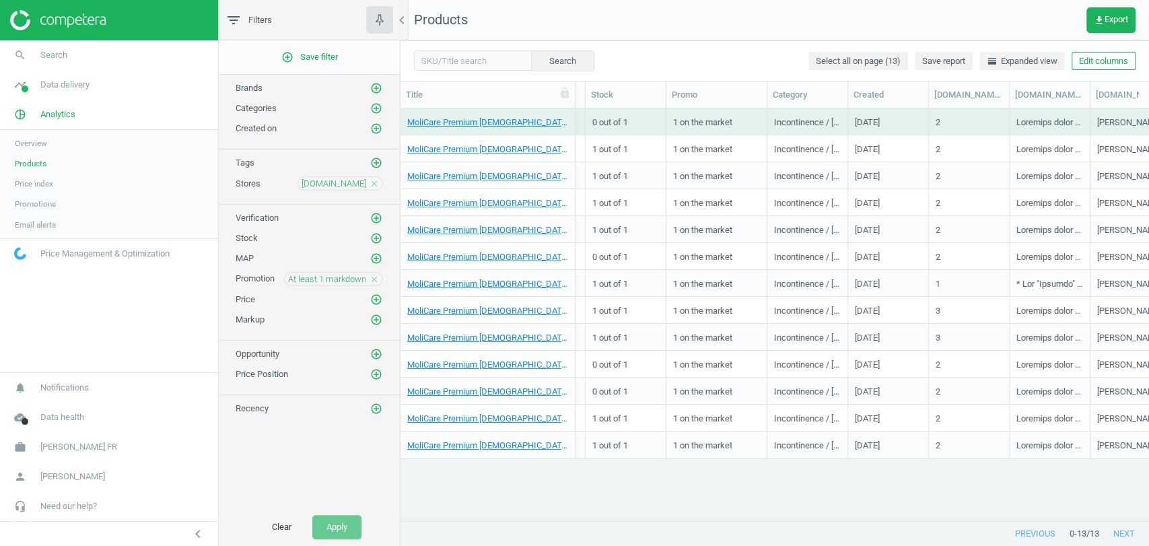
scroll to position [0, 847]
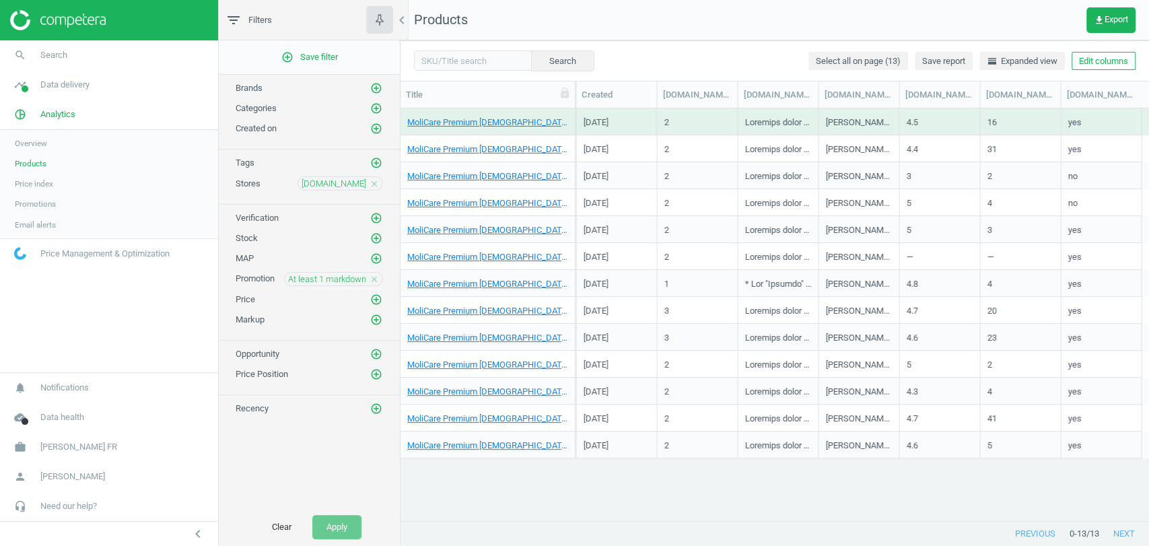
drag, startPoint x: 760, startPoint y: 520, endPoint x: 1148, endPoint y: 491, distance: 388.9
click at [1148, 491] on div "Title SKU My price Suggested price Competitors Similar products Stock Promo Cat…" at bounding box center [775, 301] width 749 height 440
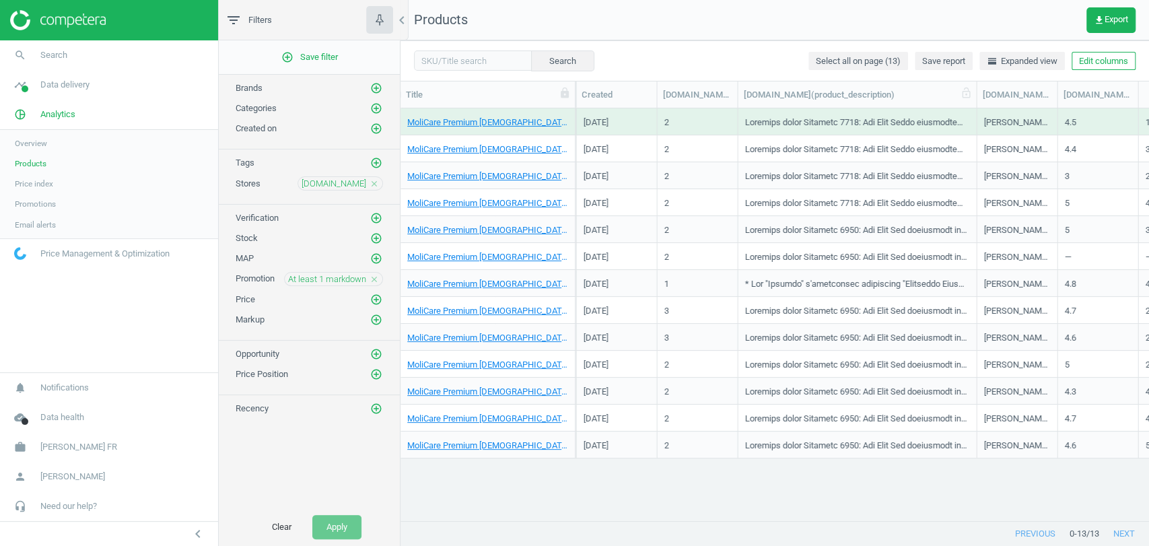
drag, startPoint x: 813, startPoint y: 98, endPoint x: 973, endPoint y: 83, distance: 160.2
click at [973, 83] on div at bounding box center [975, 94] width 13 height 26
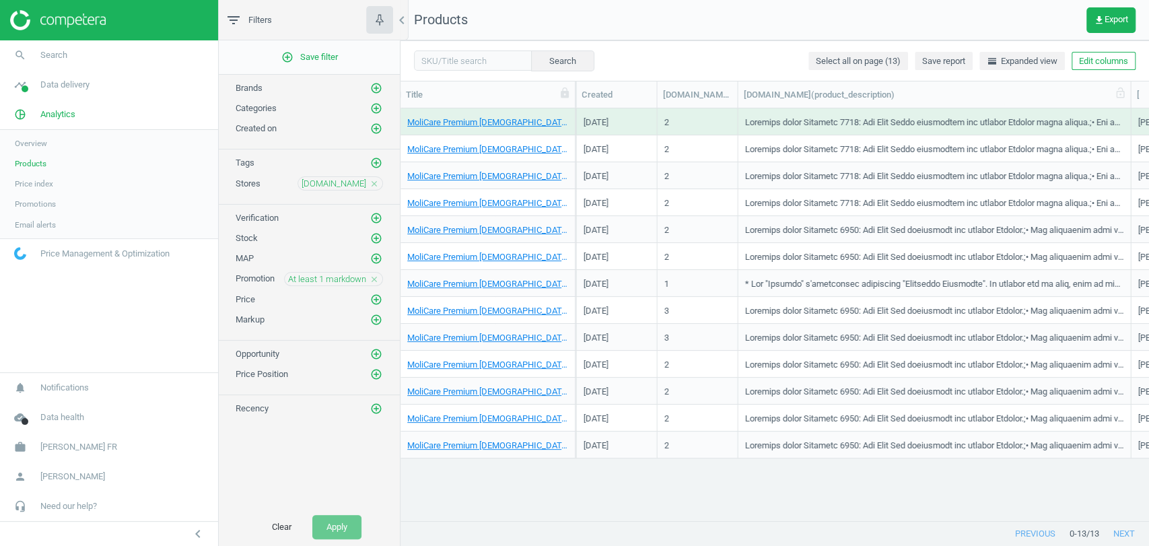
drag, startPoint x: 984, startPoint y: 98, endPoint x: 1120, endPoint y: 87, distance: 137.1
click at [1124, 87] on div at bounding box center [1130, 94] width 13 height 26
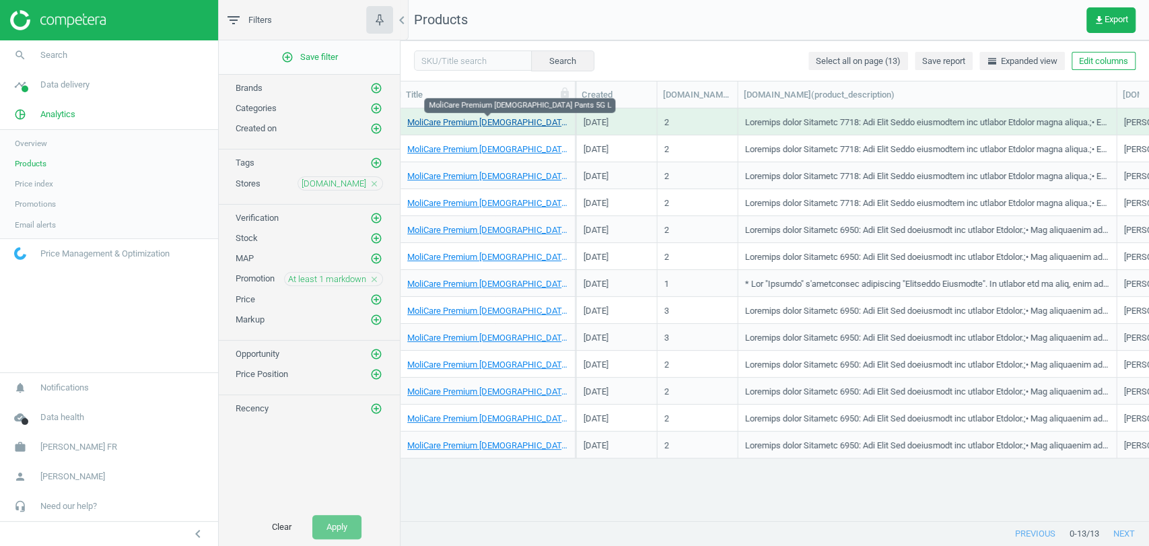
click at [508, 123] on link "MoliCare Premium [DEMOGRAPHIC_DATA] Pants 5G L" at bounding box center [487, 122] width 161 height 12
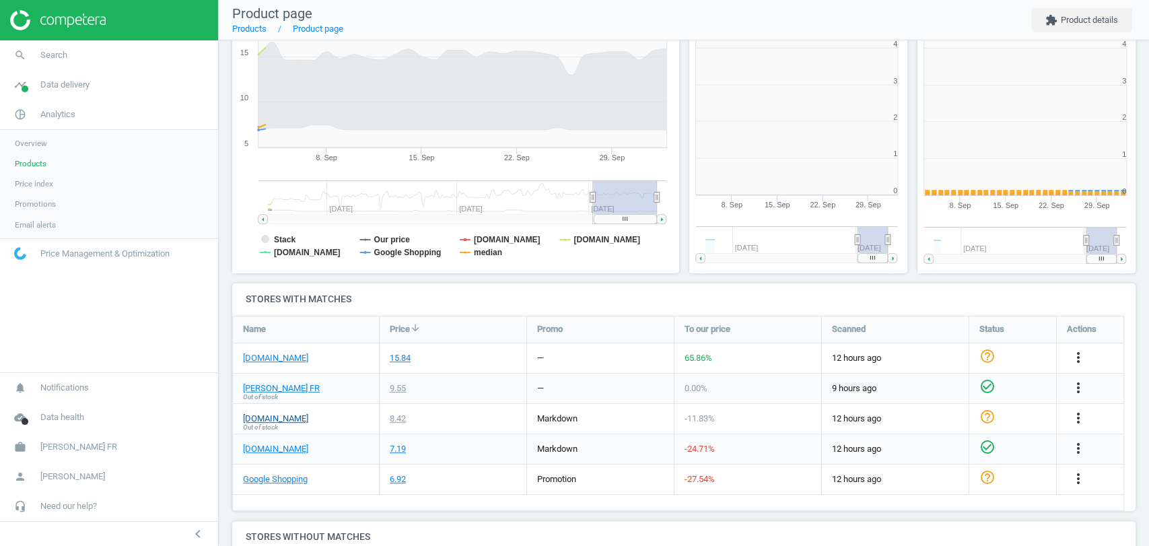
scroll to position [293, 239]
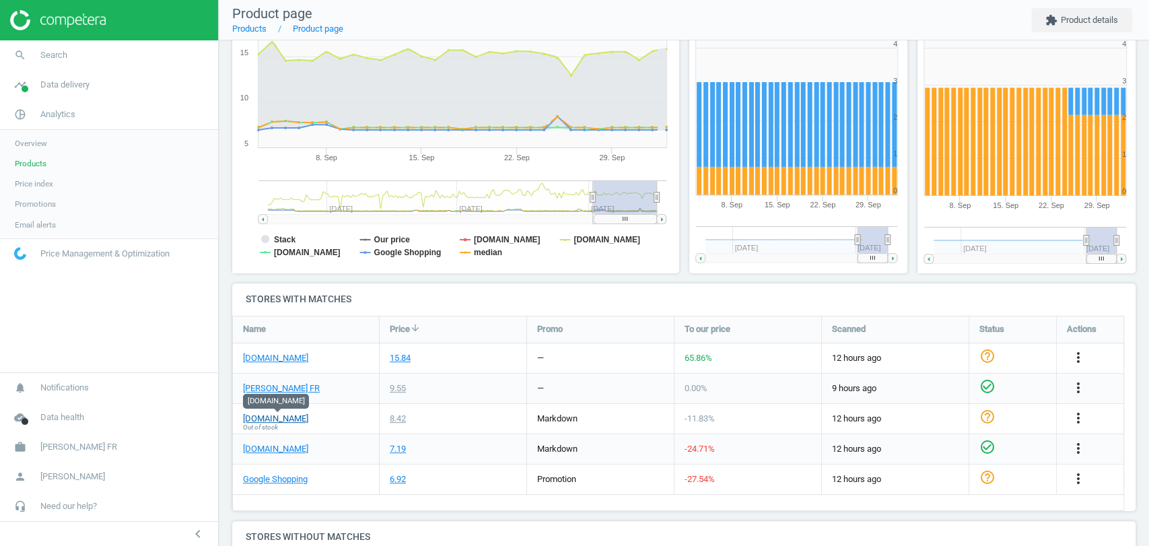
click at [282, 419] on link "[DOMAIN_NAME]" at bounding box center [275, 419] width 65 height 12
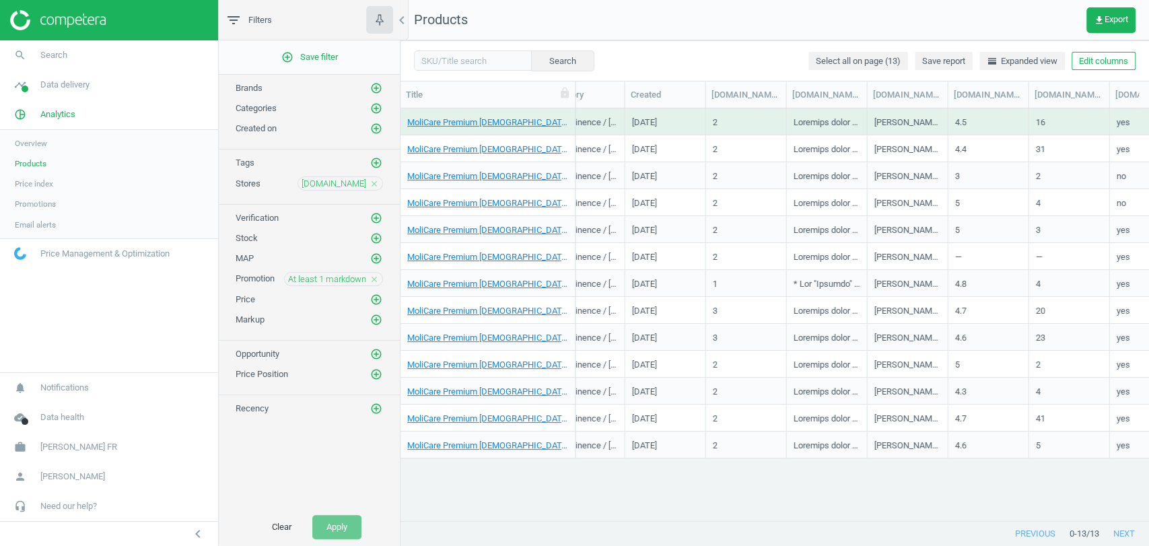
scroll to position [0, 847]
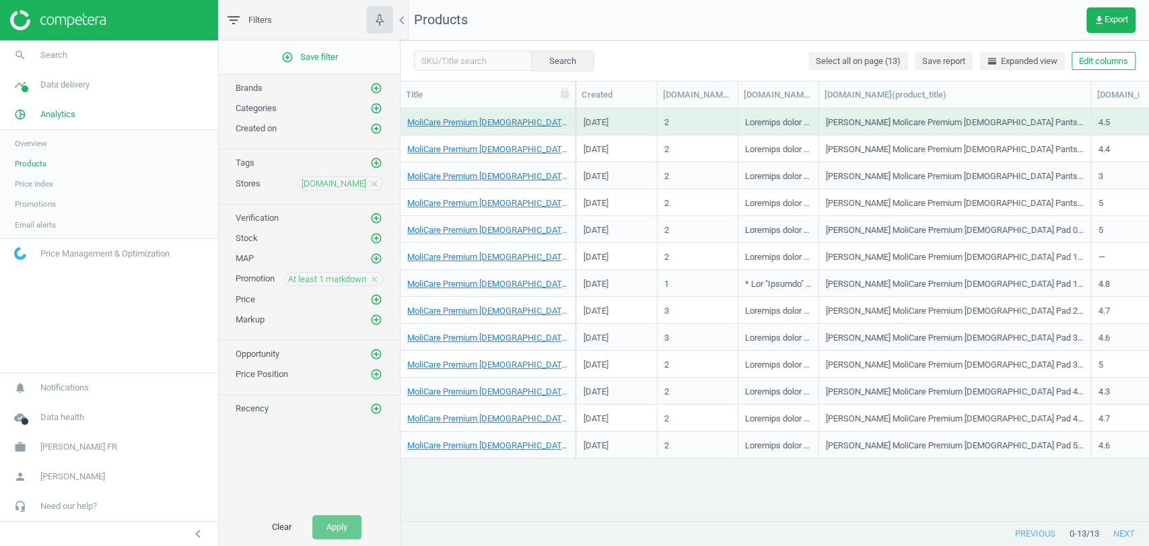
drag, startPoint x: 899, startPoint y: 95, endPoint x: 1091, endPoint y: 77, distance: 192.7
click at [1091, 77] on div "Search Select all on page (13) Save report horizontal_split Expanded view Edit …" at bounding box center [775, 293] width 749 height 506
click at [491, 120] on link "MoliCare Premium [DEMOGRAPHIC_DATA] Pants 5G L" at bounding box center [487, 122] width 161 height 12
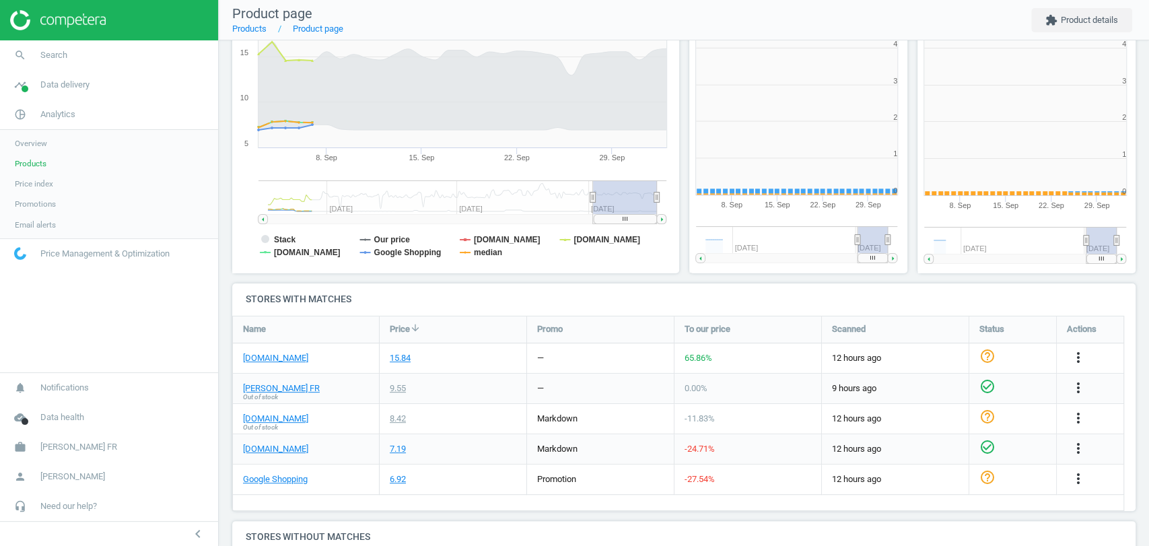
scroll to position [293, 239]
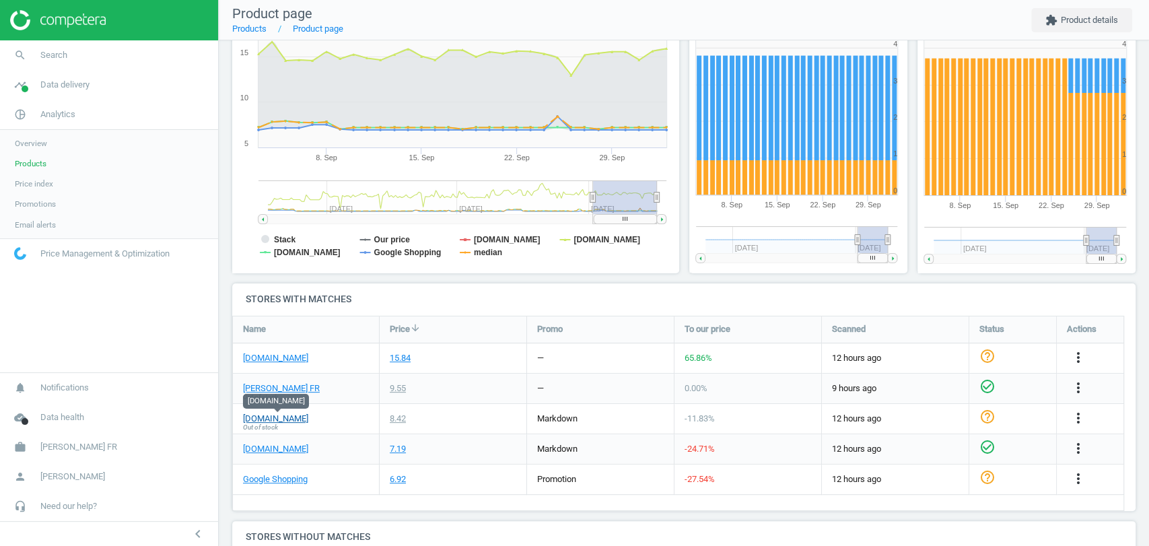
click at [297, 418] on link "[DOMAIN_NAME]" at bounding box center [275, 419] width 65 height 12
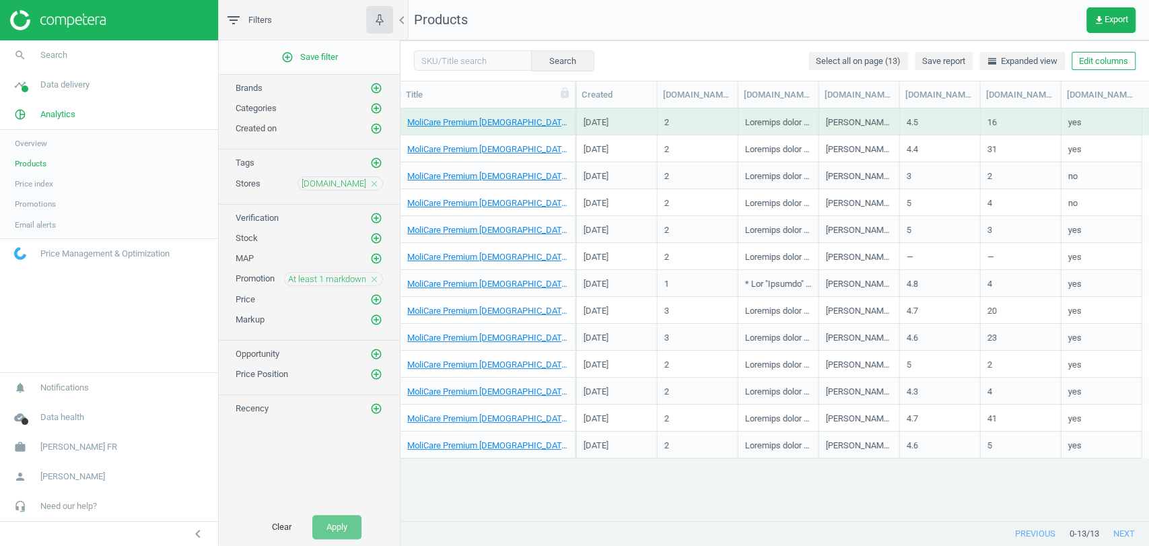
scroll to position [0, 847]
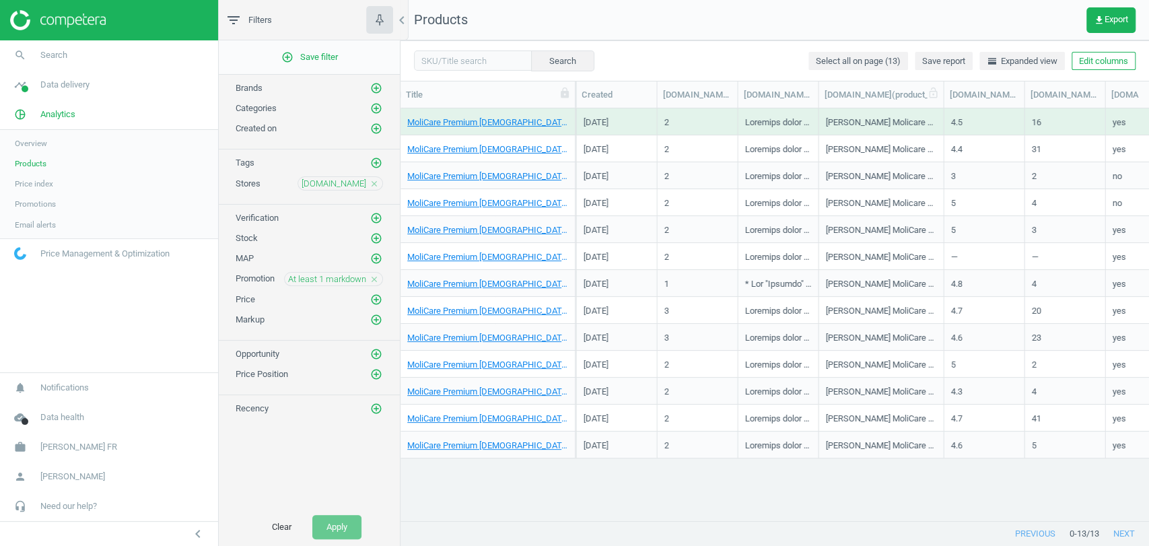
drag, startPoint x: 896, startPoint y: 99, endPoint x: 938, endPoint y: 96, distance: 41.9
click at [938, 96] on div at bounding box center [942, 94] width 13 height 26
drag, startPoint x: 1017, startPoint y: 99, endPoint x: 1078, endPoint y: 92, distance: 61.0
click at [1080, 92] on div at bounding box center [1086, 94] width 13 height 26
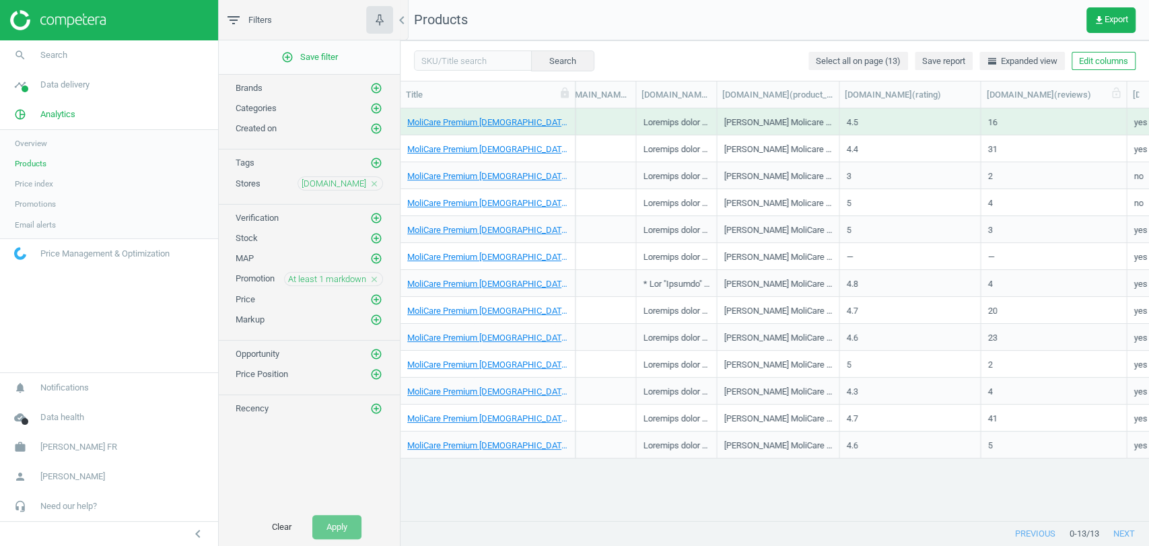
drag, startPoint x: 1059, startPoint y: 97, endPoint x: 1124, endPoint y: 106, distance: 65.9
click at [1124, 106] on div at bounding box center [1125, 94] width 13 height 26
drag, startPoint x: 955, startPoint y: 508, endPoint x: 1042, endPoint y: 518, distance: 87.3
click at [1042, 520] on div at bounding box center [859, 520] width 567 height 1
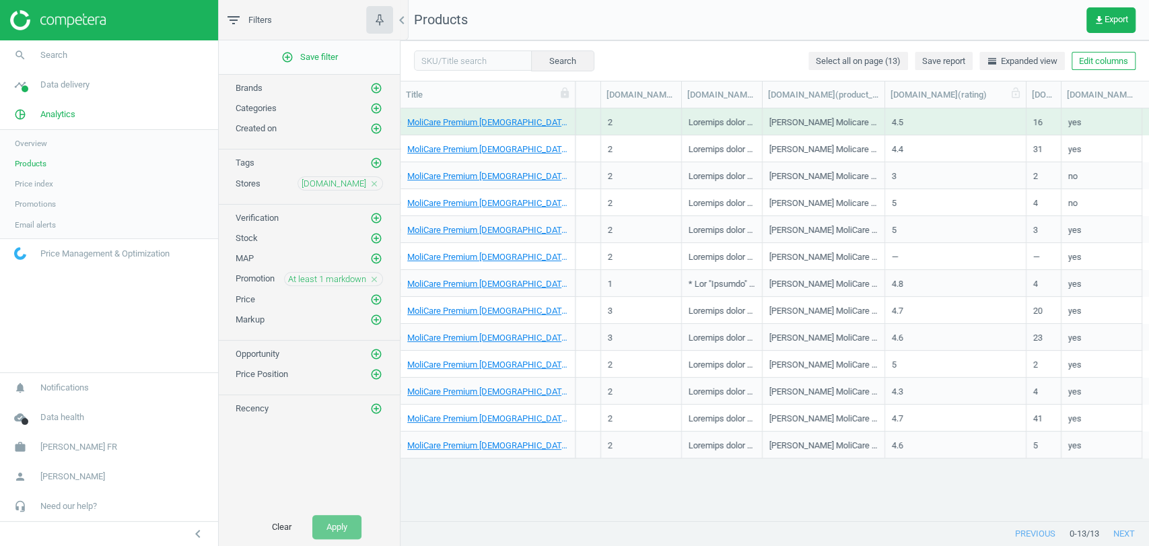
drag, startPoint x: 1132, startPoint y: 95, endPoint x: 895, endPoint y: 90, distance: 237.7
click at [895, 90] on div "SKU My price Suggested price Competitors Similar products Stock Promo Category …" at bounding box center [407, 94] width 1470 height 26
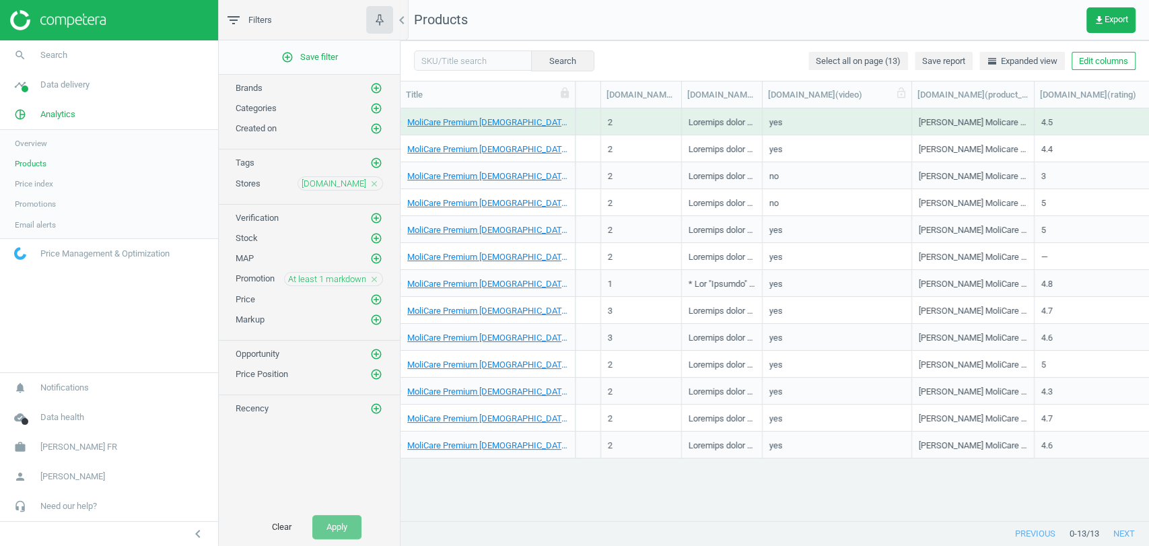
drag, startPoint x: 844, startPoint y: 101, endPoint x: 887, endPoint y: 101, distance: 42.4
click at [905, 101] on div at bounding box center [911, 94] width 13 height 26
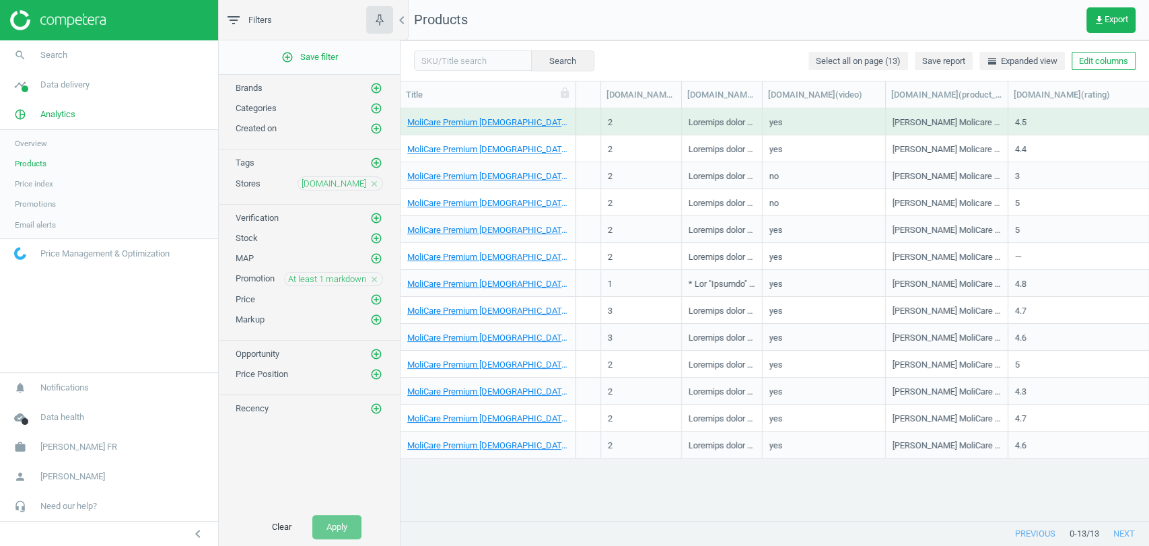
click at [1046, 508] on div "MoliCare Premium [DEMOGRAPHIC_DATA] Pants 5G L 9158681 9.55 — 0 arrow_downward …" at bounding box center [775, 308] width 749 height 401
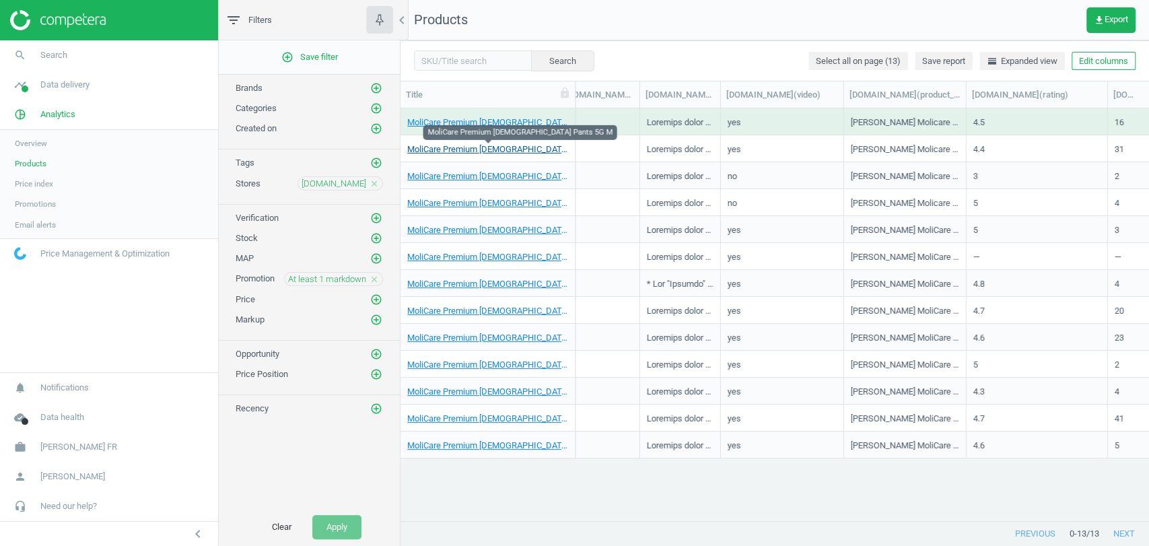
click at [459, 147] on link "MoliCare Premium [DEMOGRAPHIC_DATA] Pants 5G M" at bounding box center [487, 149] width 161 height 12
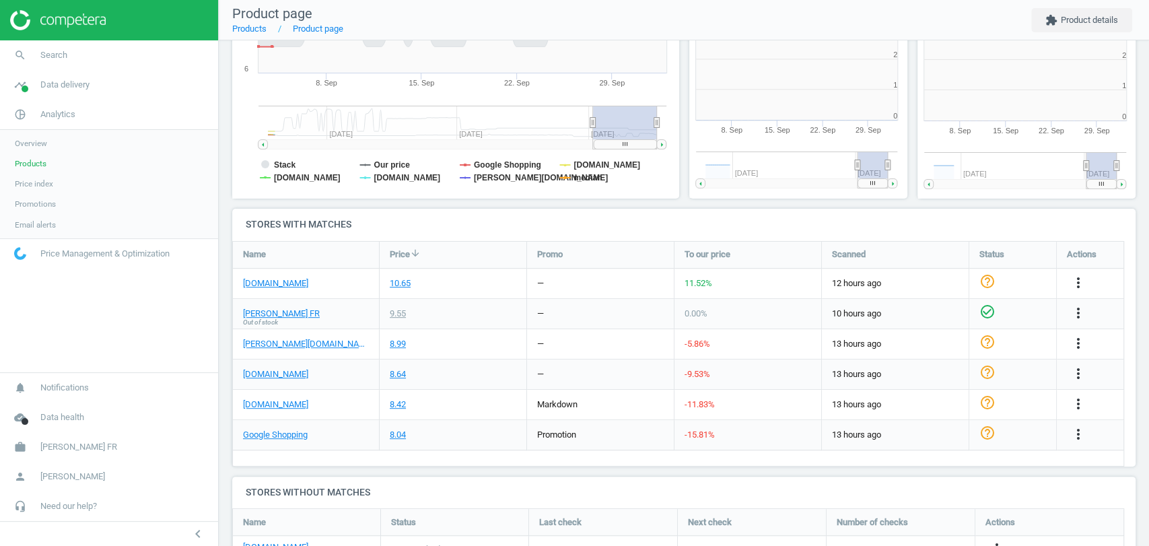
scroll to position [7, 7]
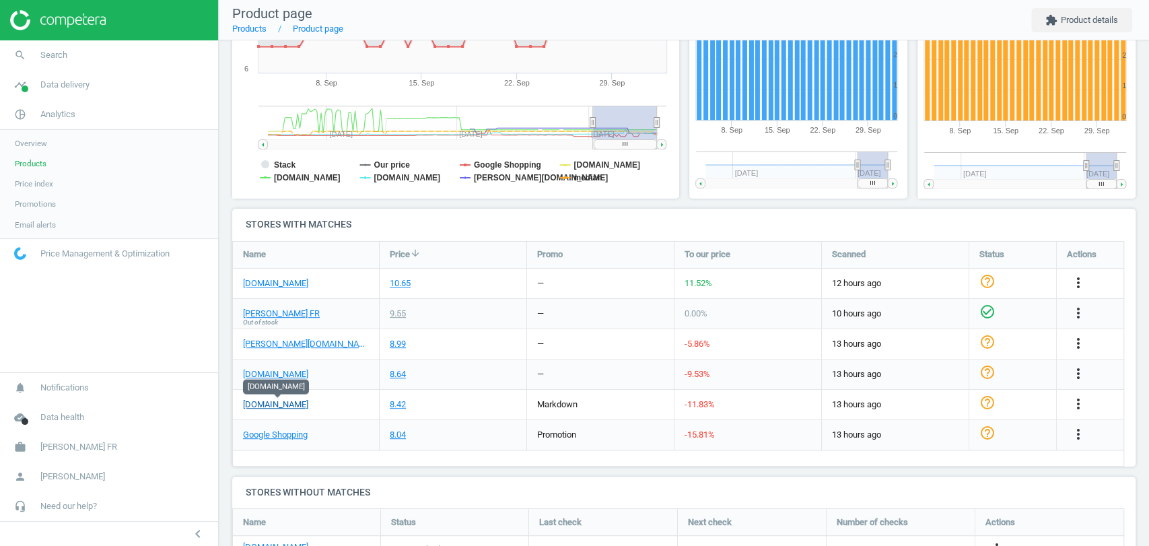
click at [280, 402] on link "[DOMAIN_NAME]" at bounding box center [275, 405] width 65 height 12
